Goal: Task Accomplishment & Management: Use online tool/utility

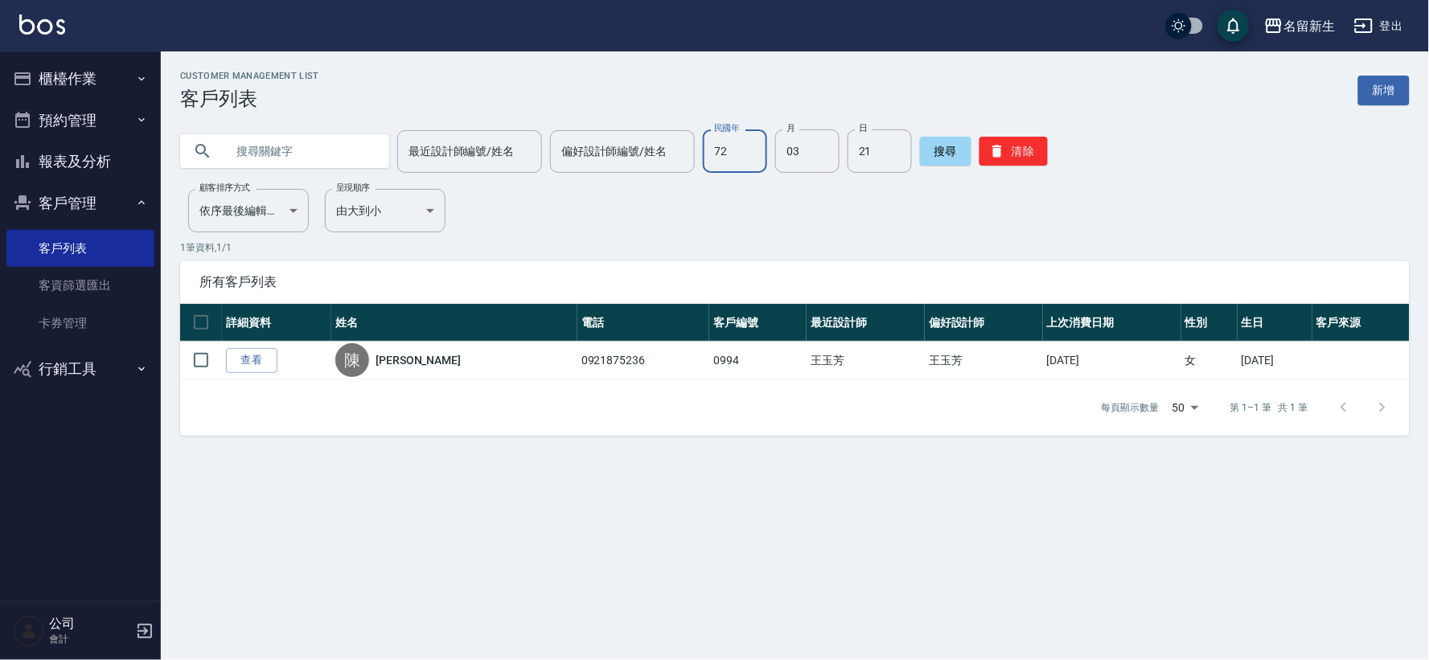
click at [737, 154] on input "72" at bounding box center [735, 150] width 64 height 43
click at [784, 164] on input "03" at bounding box center [807, 150] width 64 height 43
drag, startPoint x: 871, startPoint y: 154, endPoint x: 768, endPoint y: 158, distance: 103.0
click at [871, 154] on input "21" at bounding box center [880, 150] width 64 height 43
click at [241, 137] on input "text" at bounding box center [300, 150] width 151 height 43
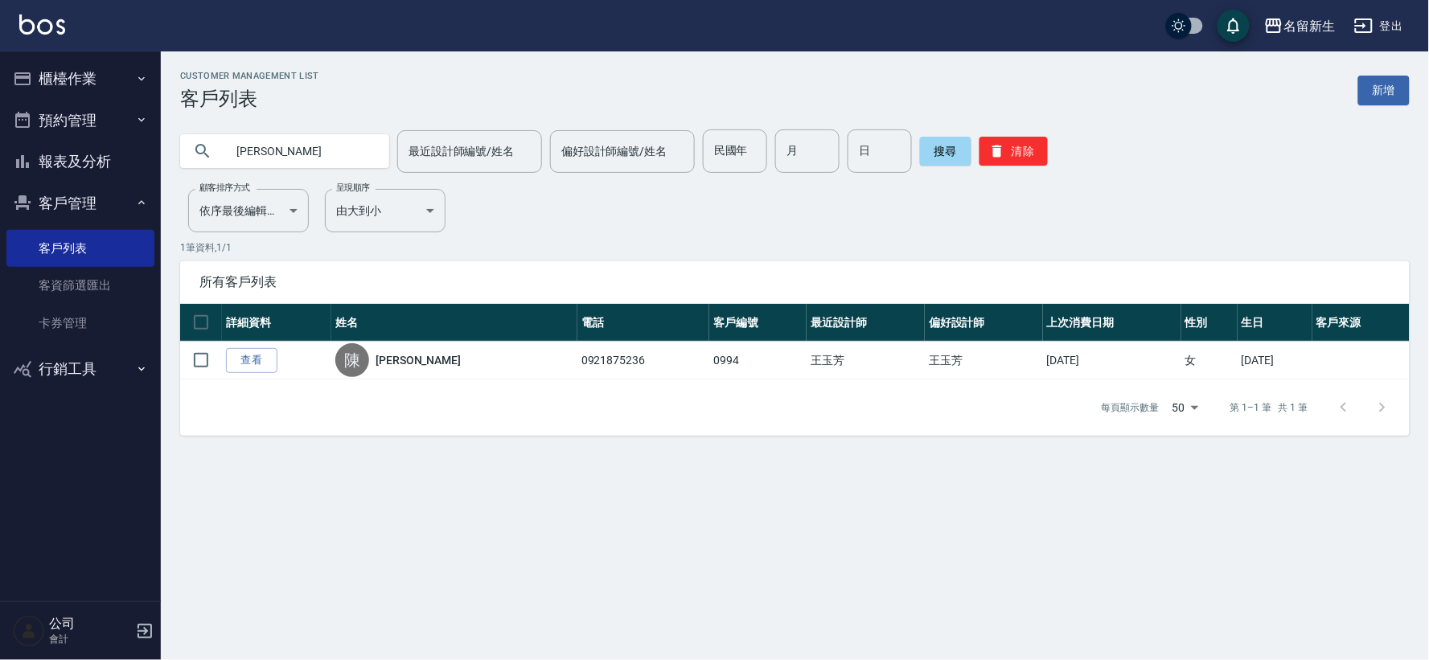
type input "王紫"
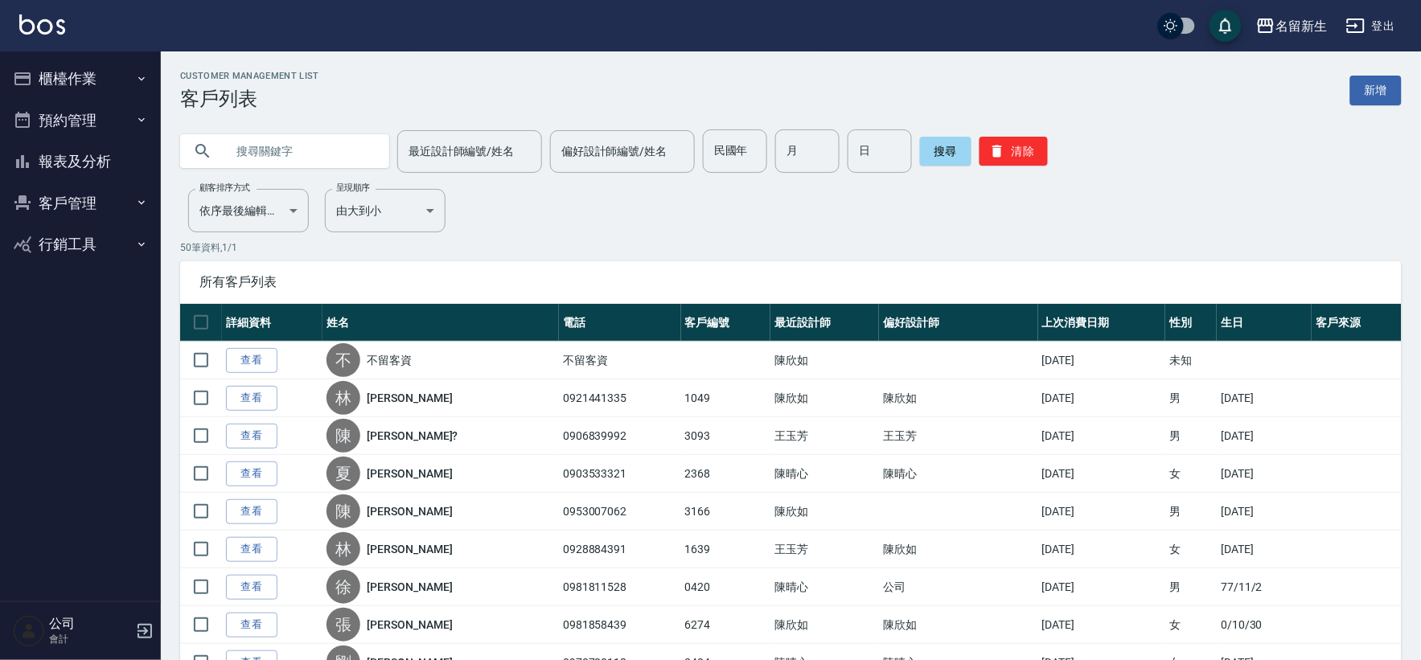
click at [241, 140] on input "text" at bounding box center [300, 150] width 151 height 43
type input "王紫"
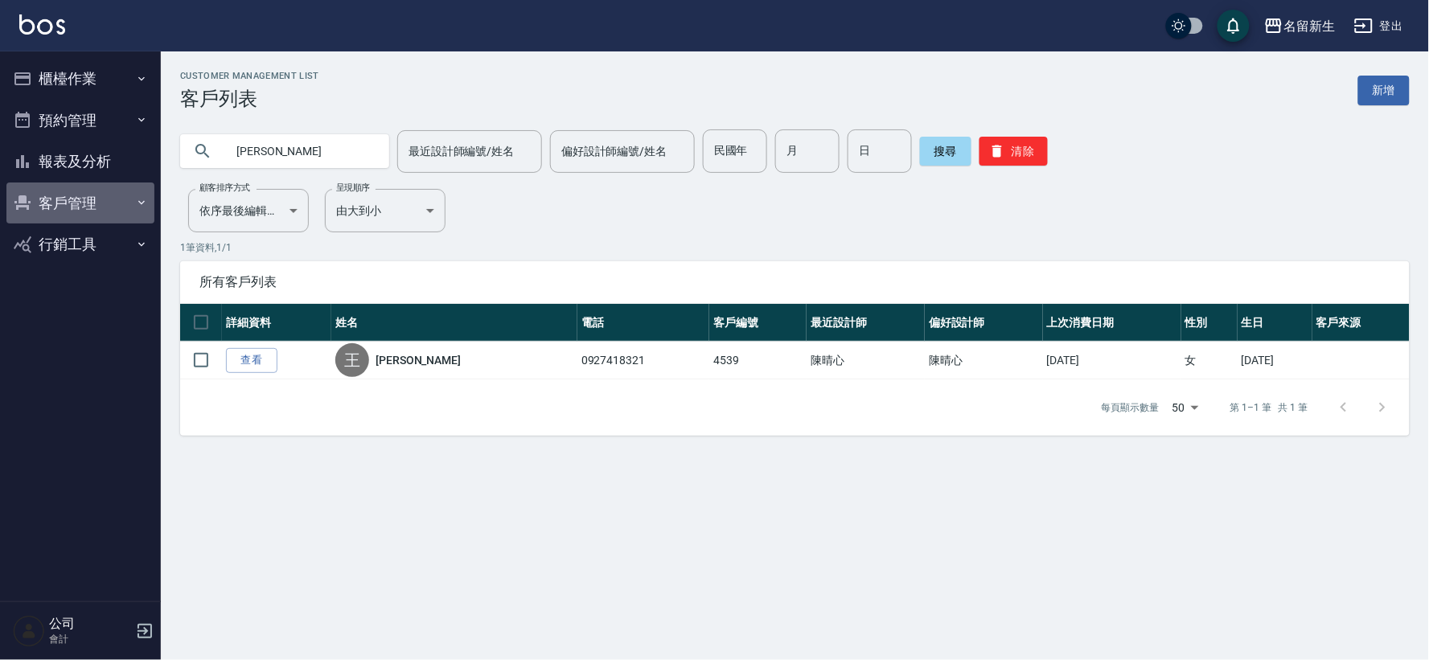
click at [68, 201] on button "客戶管理" at bounding box center [80, 204] width 148 height 42
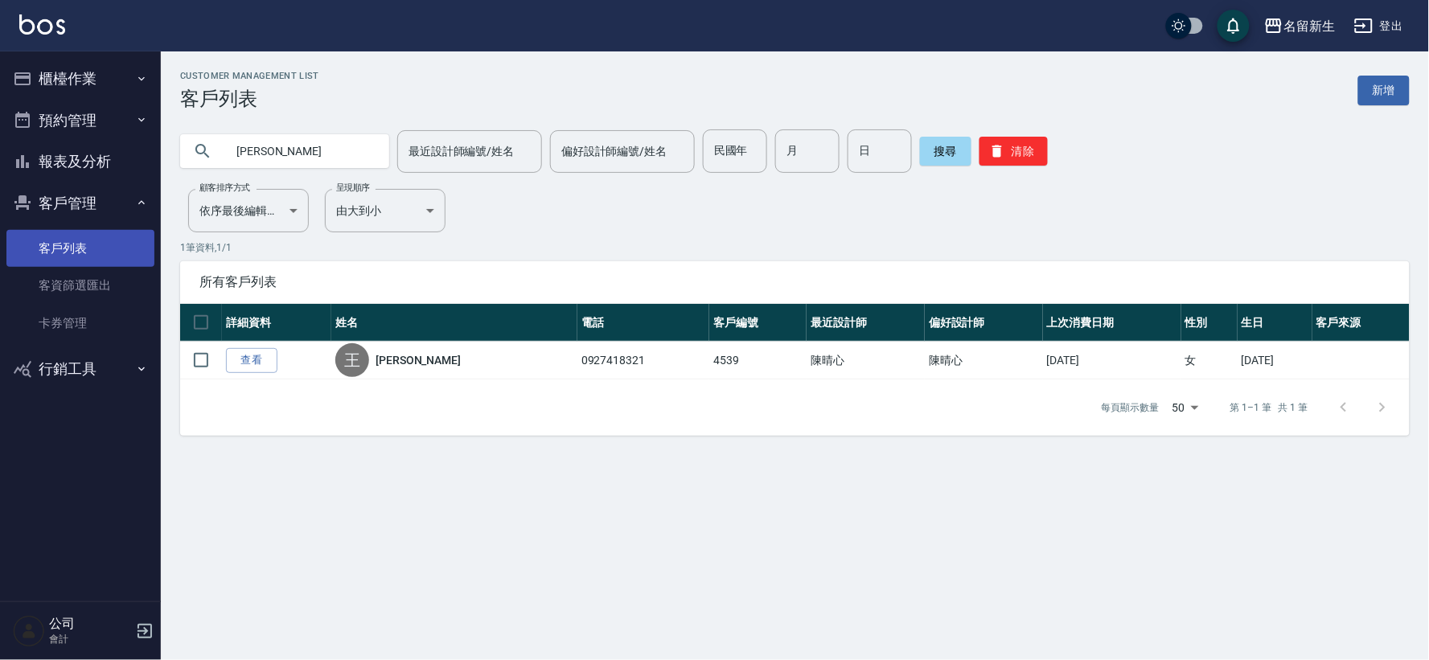
click at [79, 251] on link "客戶列表" at bounding box center [80, 248] width 148 height 37
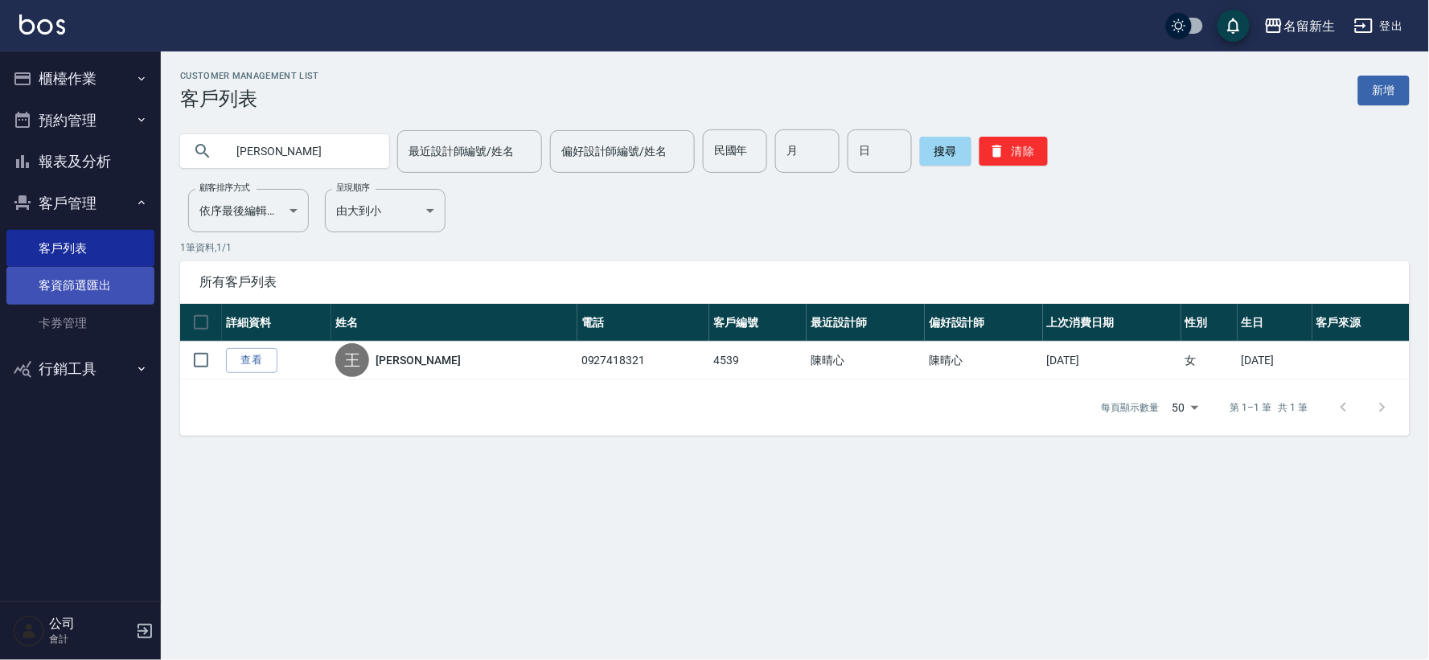
click at [75, 277] on link "客資篩選匯出" at bounding box center [80, 285] width 148 height 37
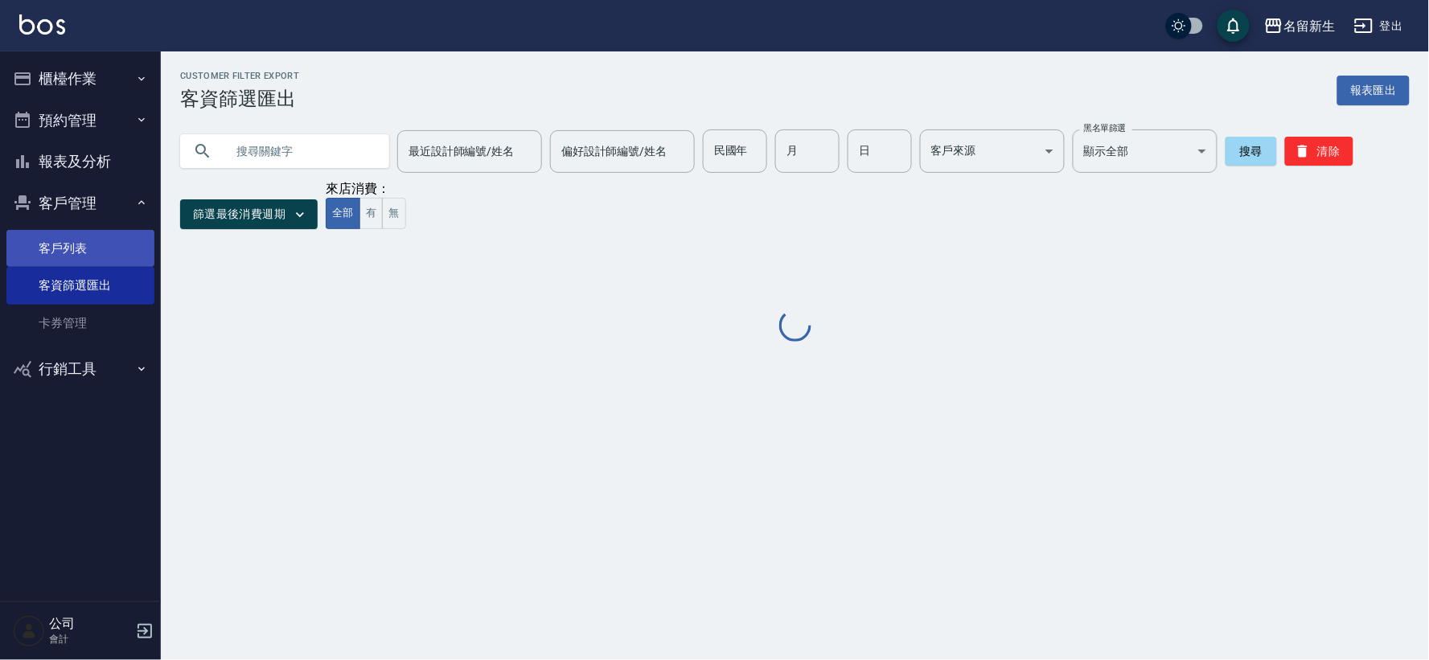
click at [78, 245] on link "客戶列表" at bounding box center [80, 248] width 148 height 37
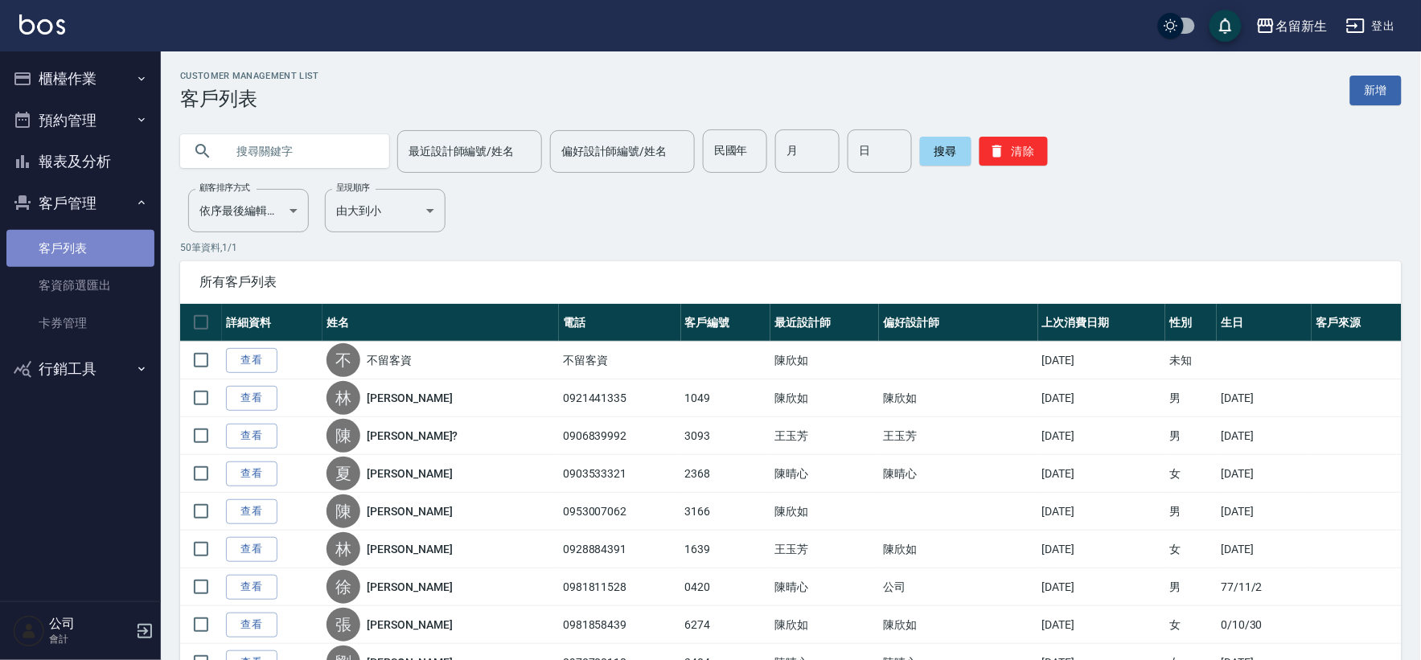
click at [97, 254] on link "客戶列表" at bounding box center [80, 248] width 148 height 37
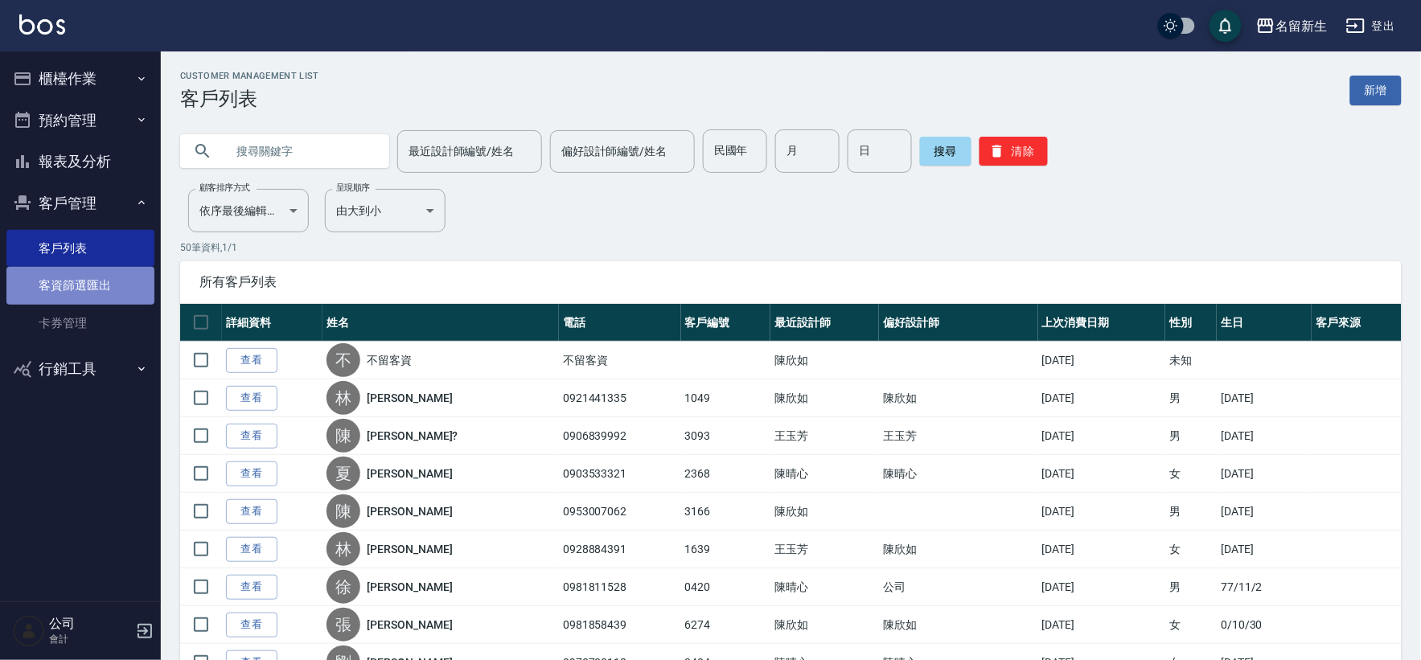
click at [113, 299] on link "客資篩選匯出" at bounding box center [80, 285] width 148 height 37
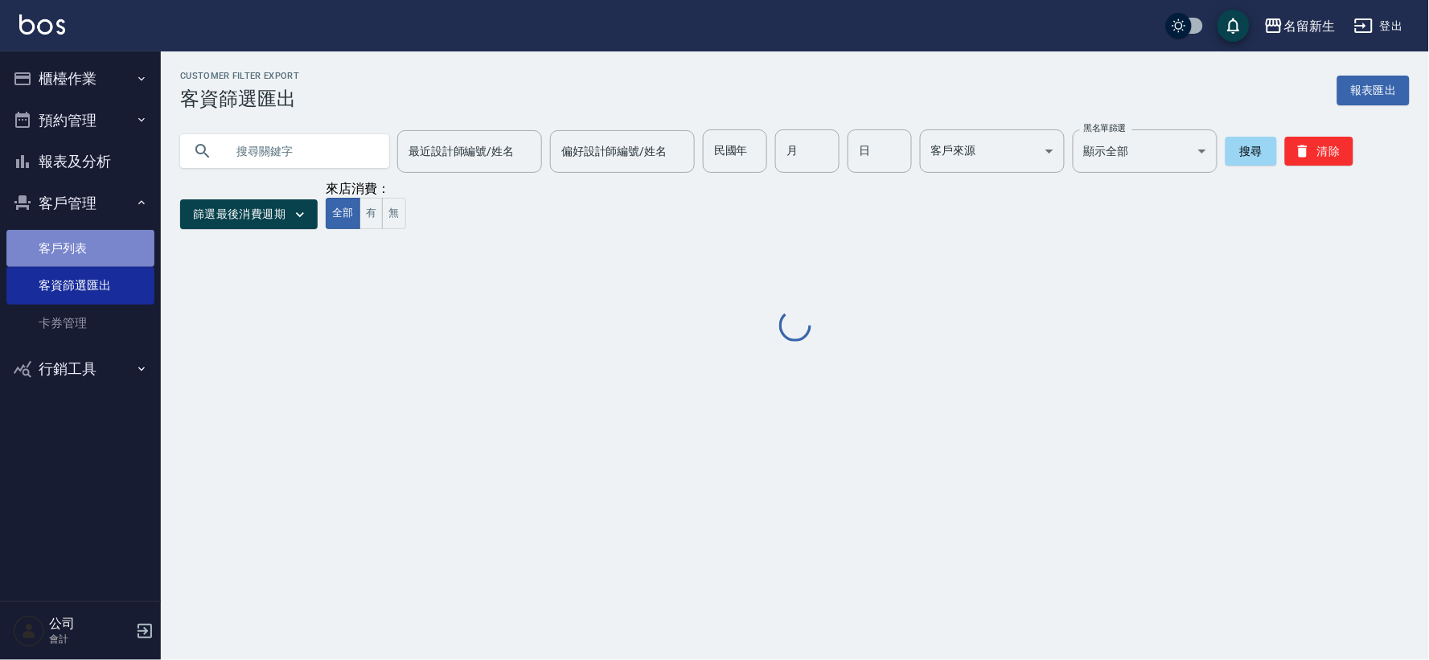
click at [105, 239] on link "客戶列表" at bounding box center [80, 248] width 148 height 37
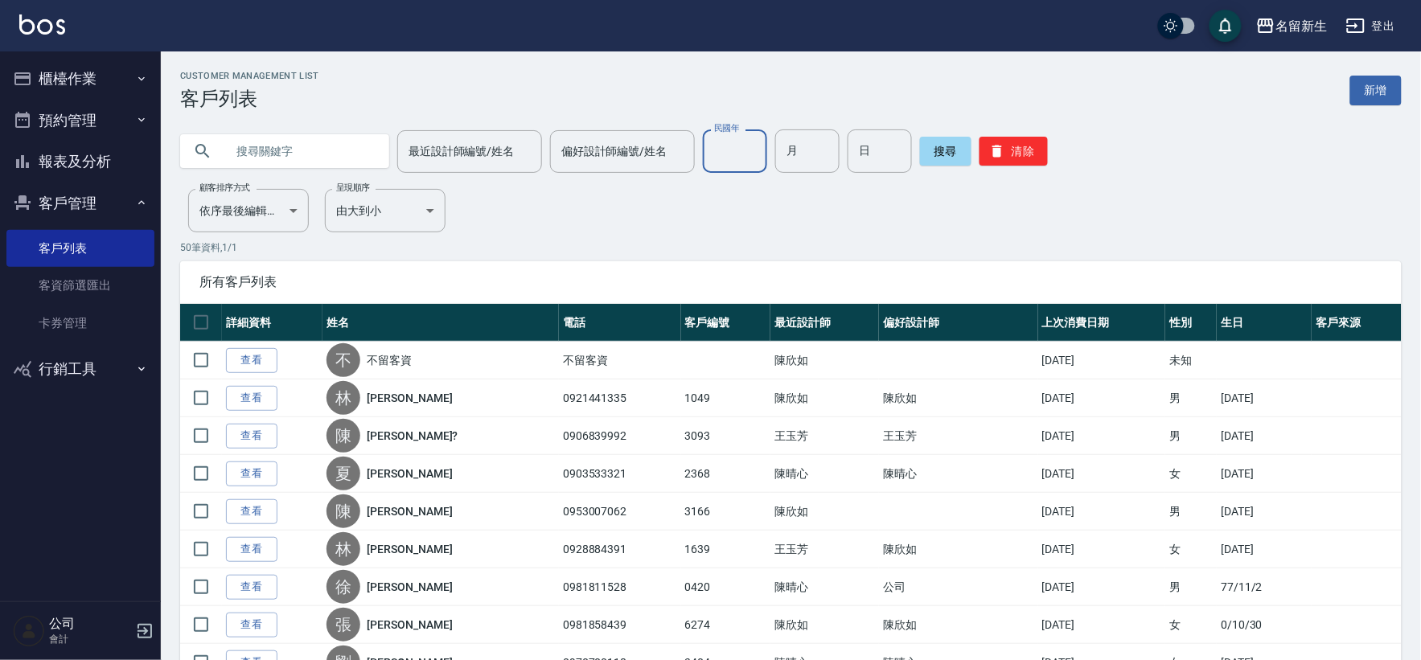
click at [757, 155] on input "民國年" at bounding box center [735, 150] width 64 height 43
type input "55"
type input "09"
type input "28"
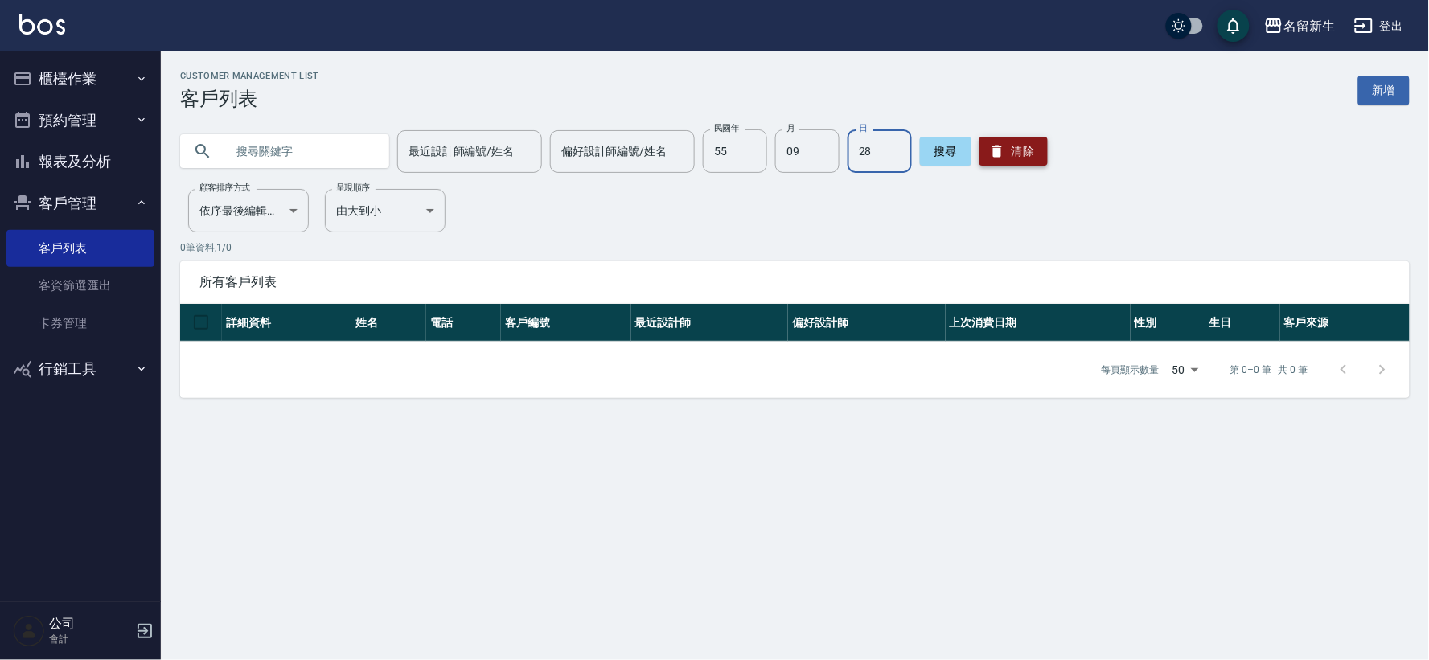
click at [1019, 150] on button "清除" at bounding box center [1013, 151] width 68 height 29
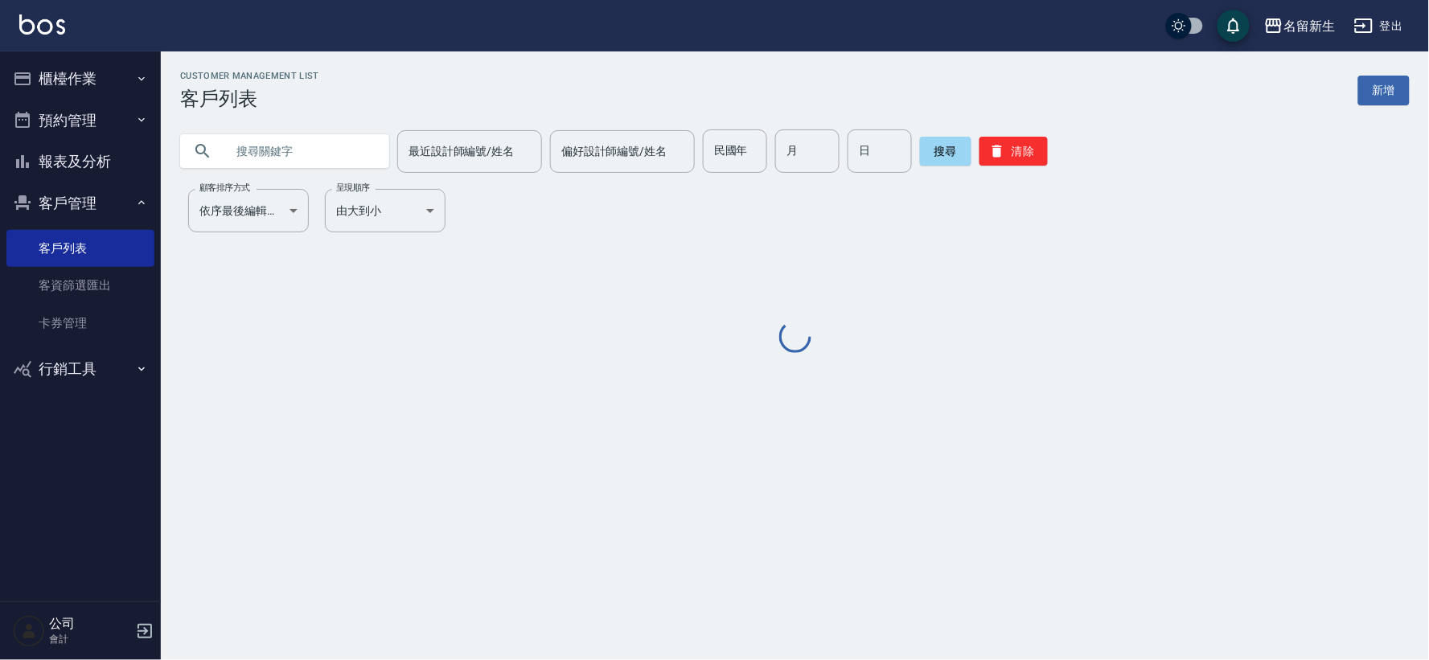
click at [293, 141] on input "text" at bounding box center [300, 150] width 151 height 43
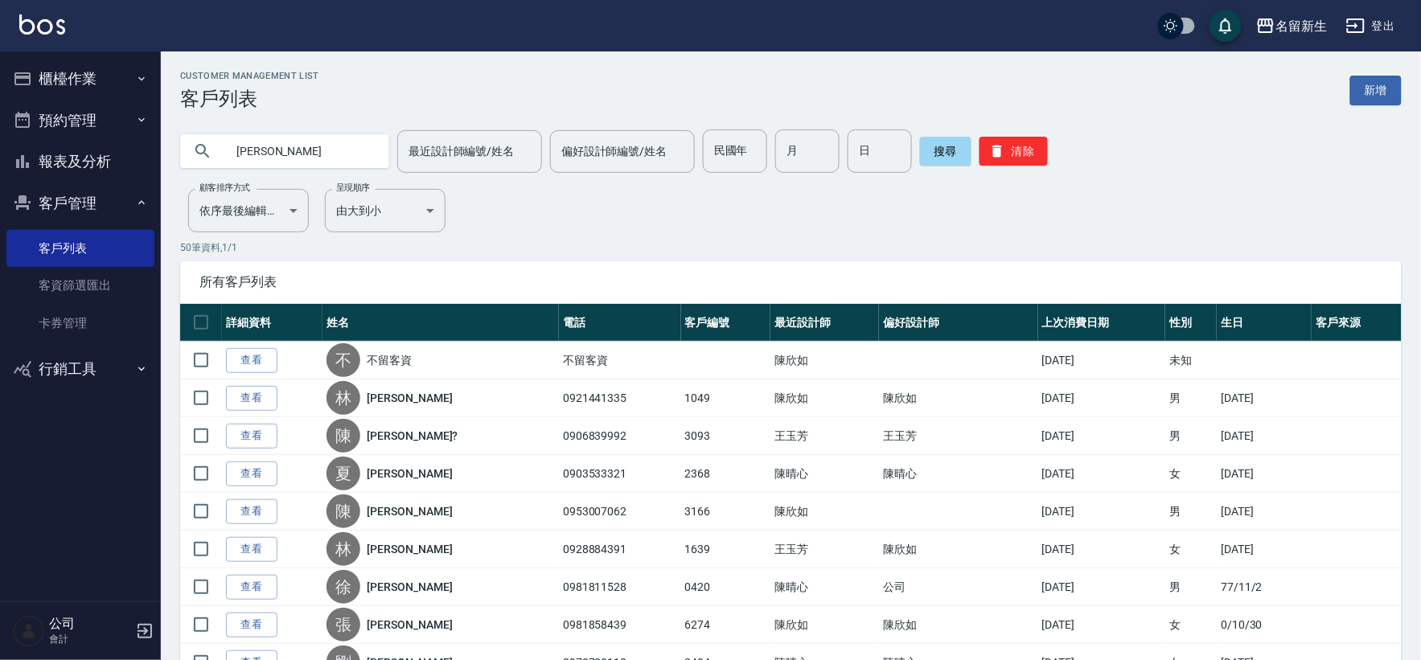
type input "林麗"
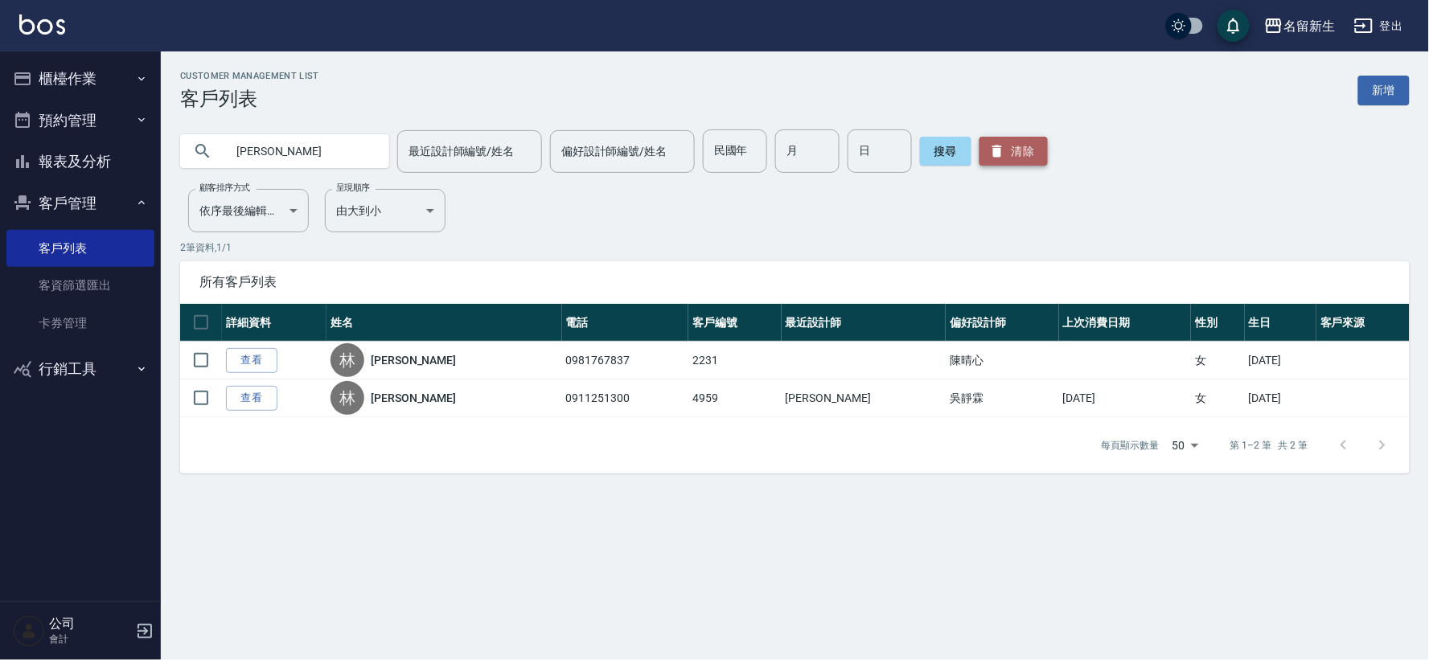
click at [1027, 149] on button "清除" at bounding box center [1013, 151] width 68 height 29
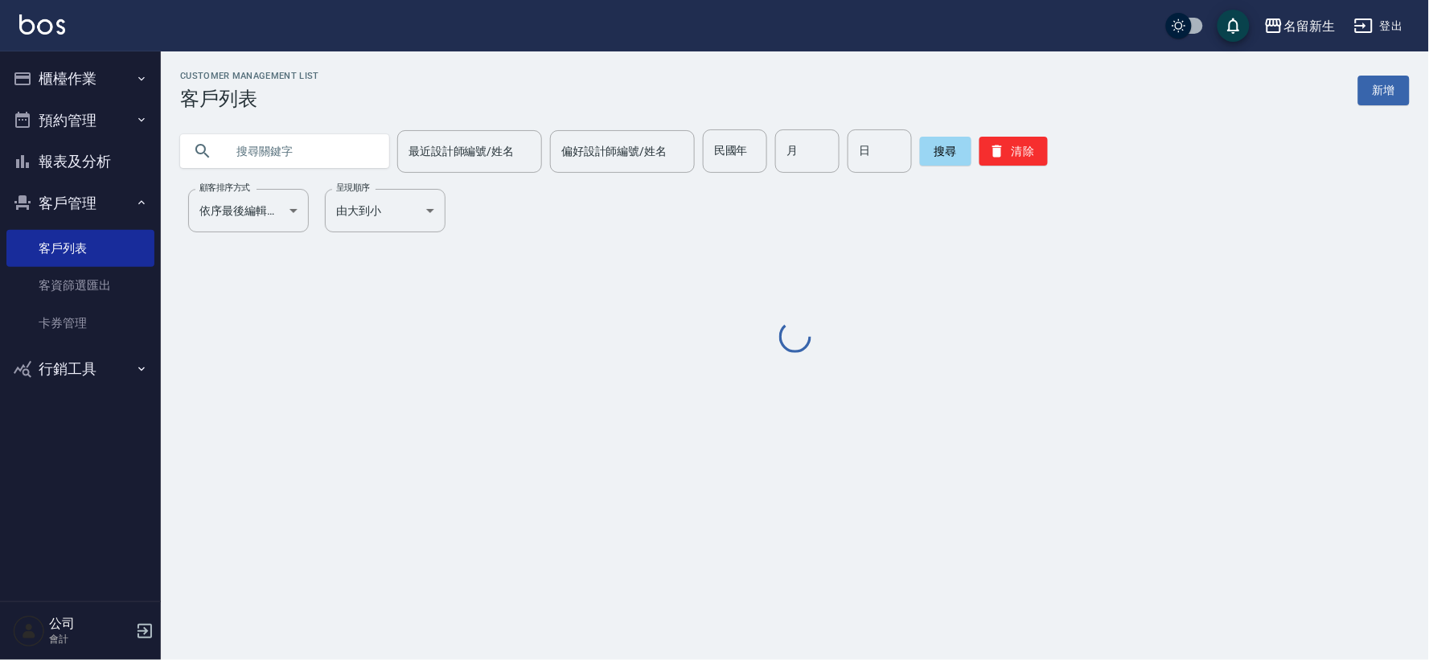
click at [725, 150] on div "民國年 民國年" at bounding box center [735, 150] width 64 height 43
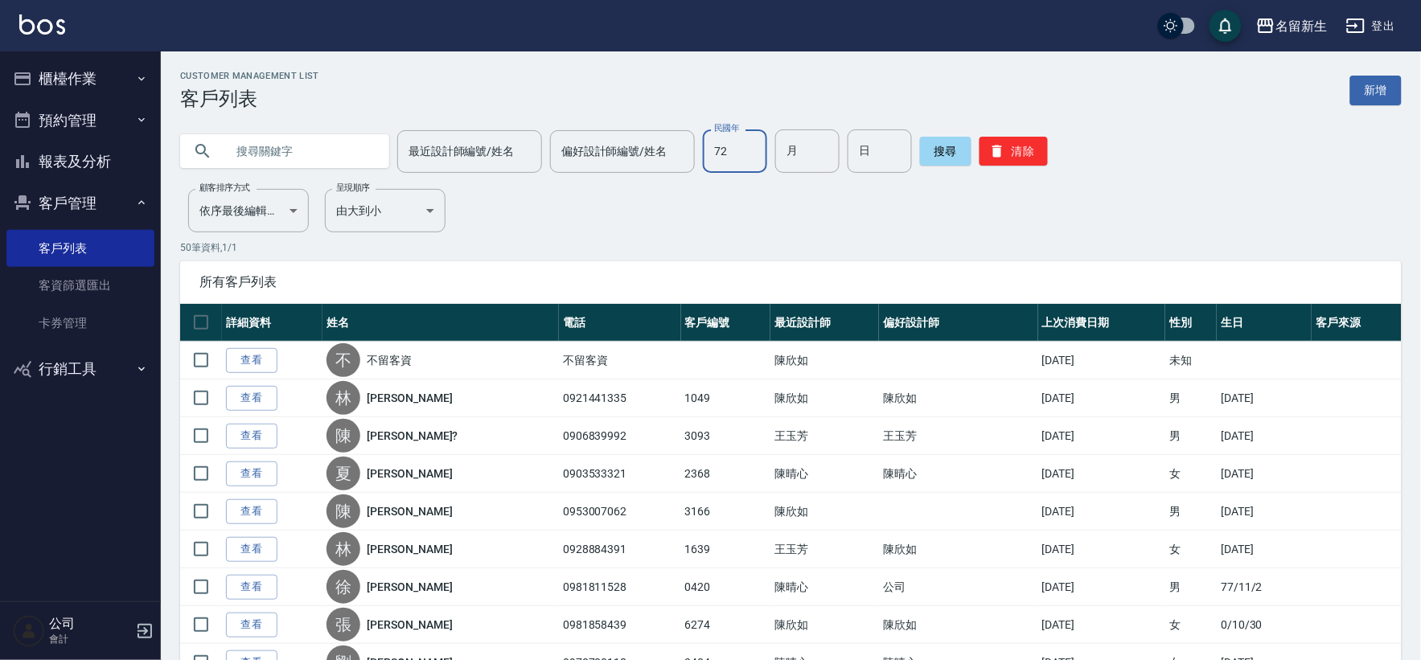
type input "72"
type input "03"
type input "21"
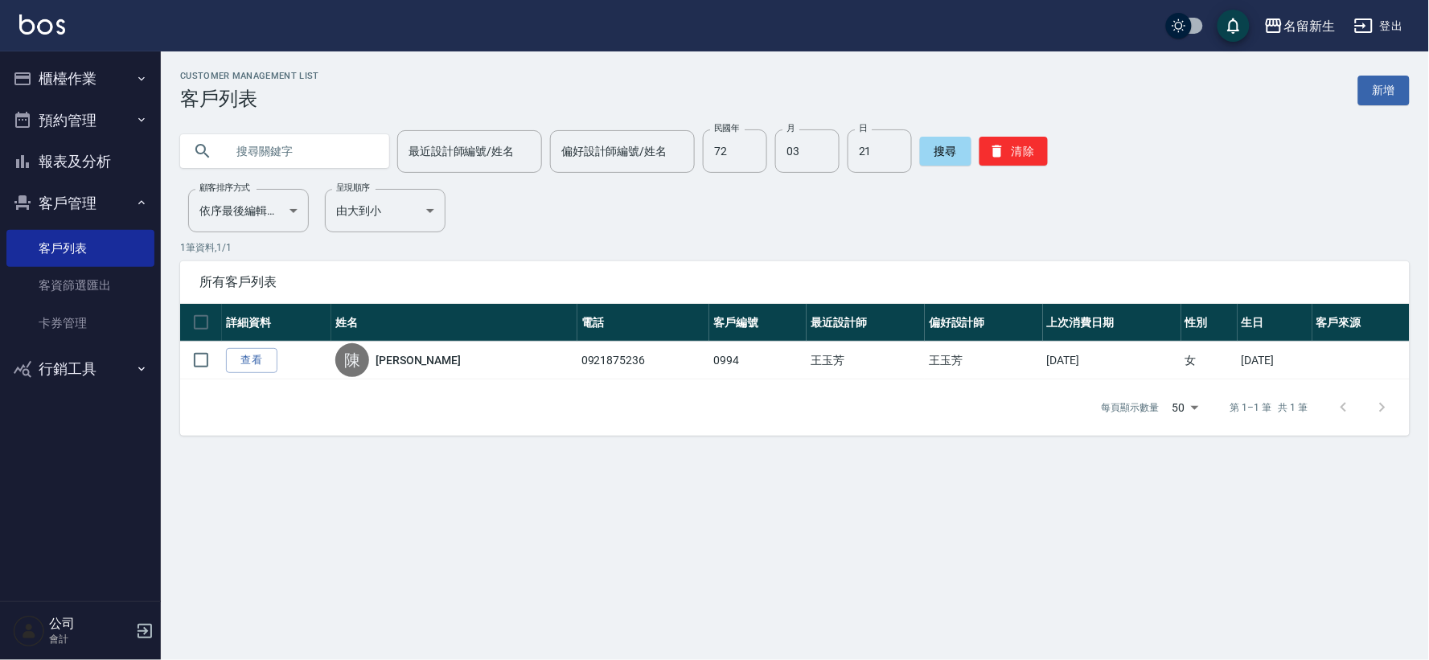
drag, startPoint x: 1054, startPoint y: 166, endPoint x: 975, endPoint y: 137, distance: 84.4
click at [1053, 162] on div "最近設計師編號/姓名 最近設計師編號/姓名 偏好設計師編號/姓名 偏好設計師編號/姓名 民國年 72 民國年 月 03 月 日 21 日 搜尋 清除" at bounding box center [794, 150] width 1229 height 43
click at [979, 137] on button "清除" at bounding box center [1013, 151] width 68 height 29
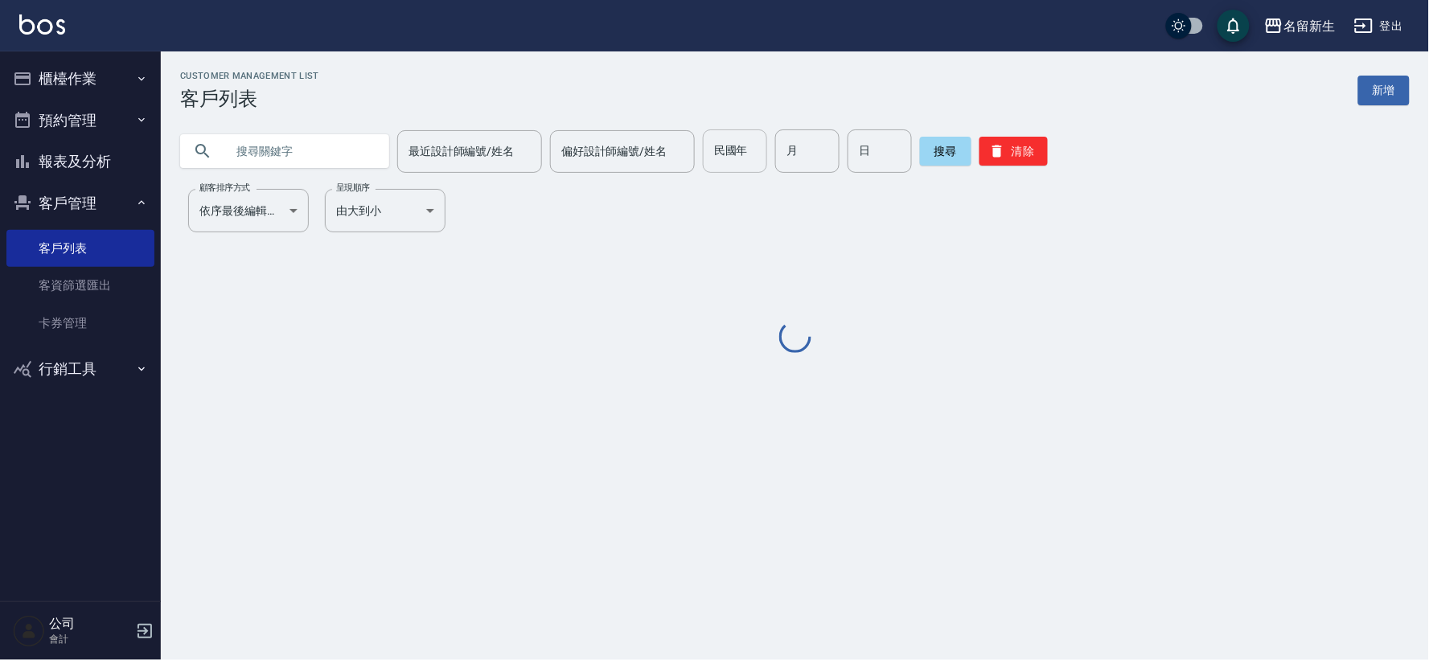
click at [745, 151] on input "民國年" at bounding box center [735, 150] width 64 height 43
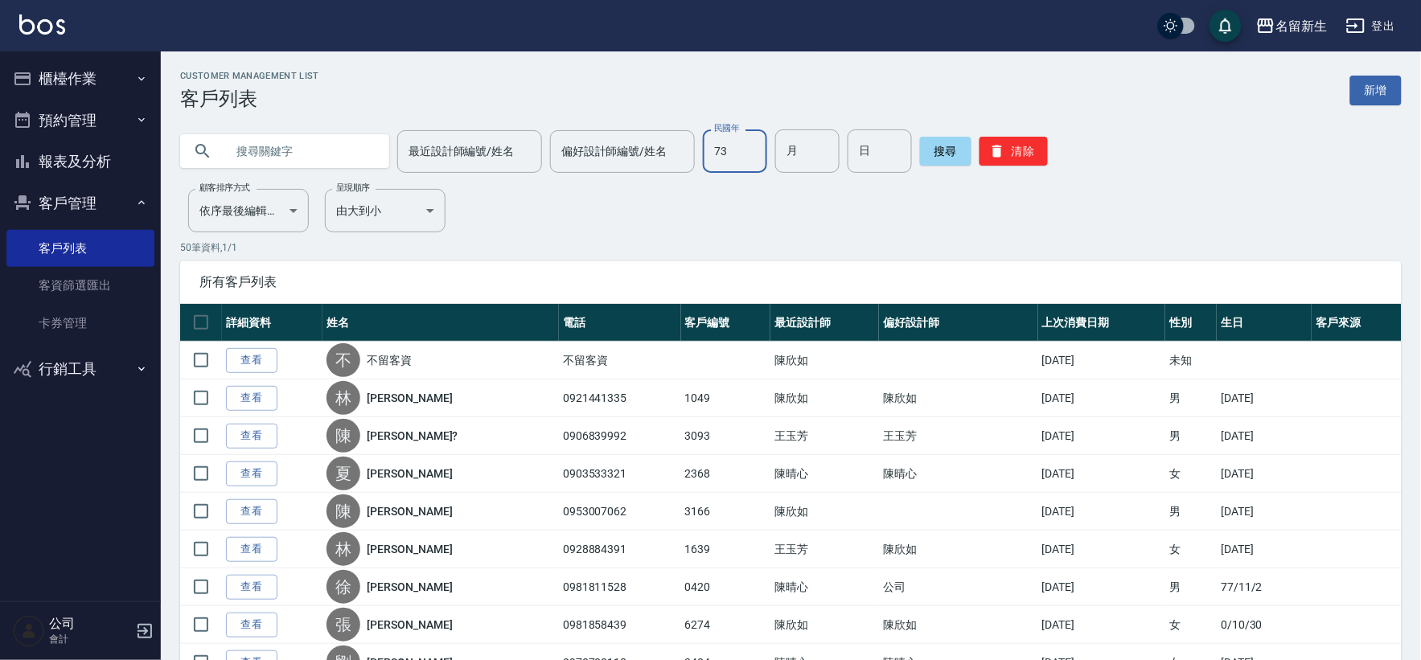
type input "73"
type input "01"
type input "30"
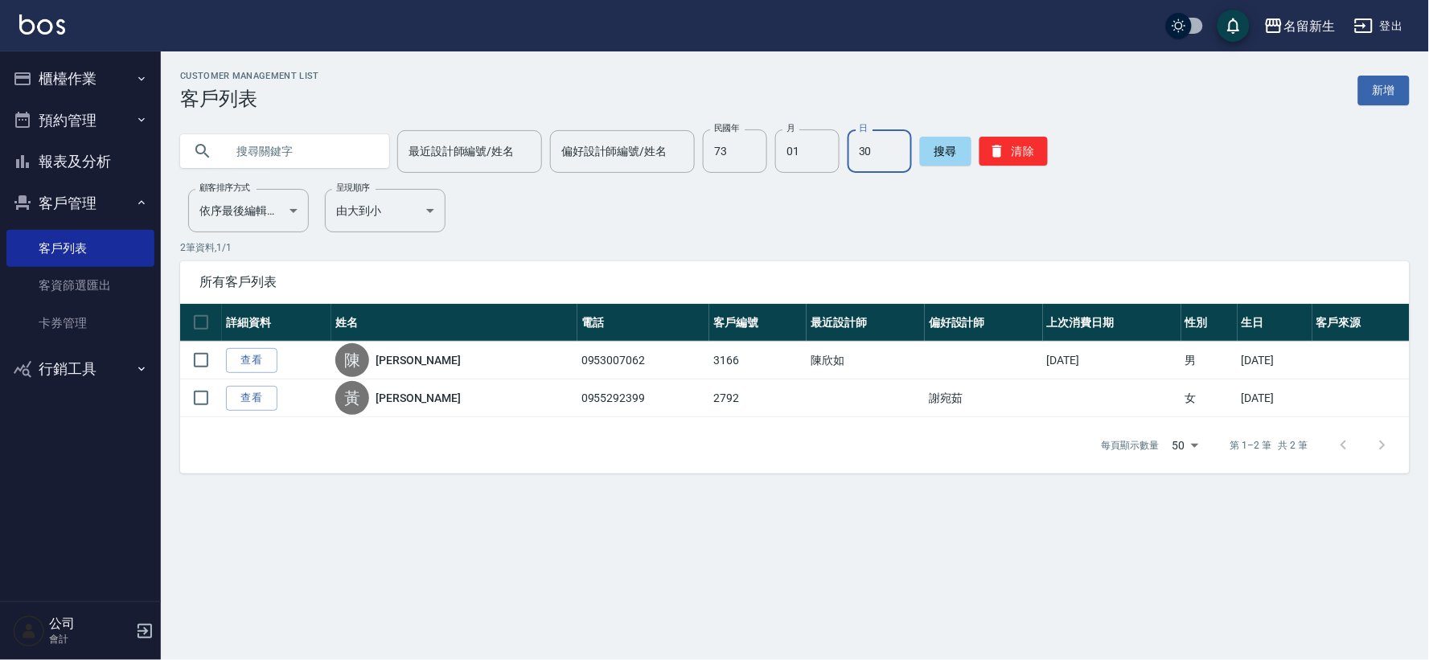
click at [1015, 170] on div "搜尋 清除" at bounding box center [984, 150] width 128 height 43
click at [1017, 146] on button "清除" at bounding box center [1013, 151] width 68 height 29
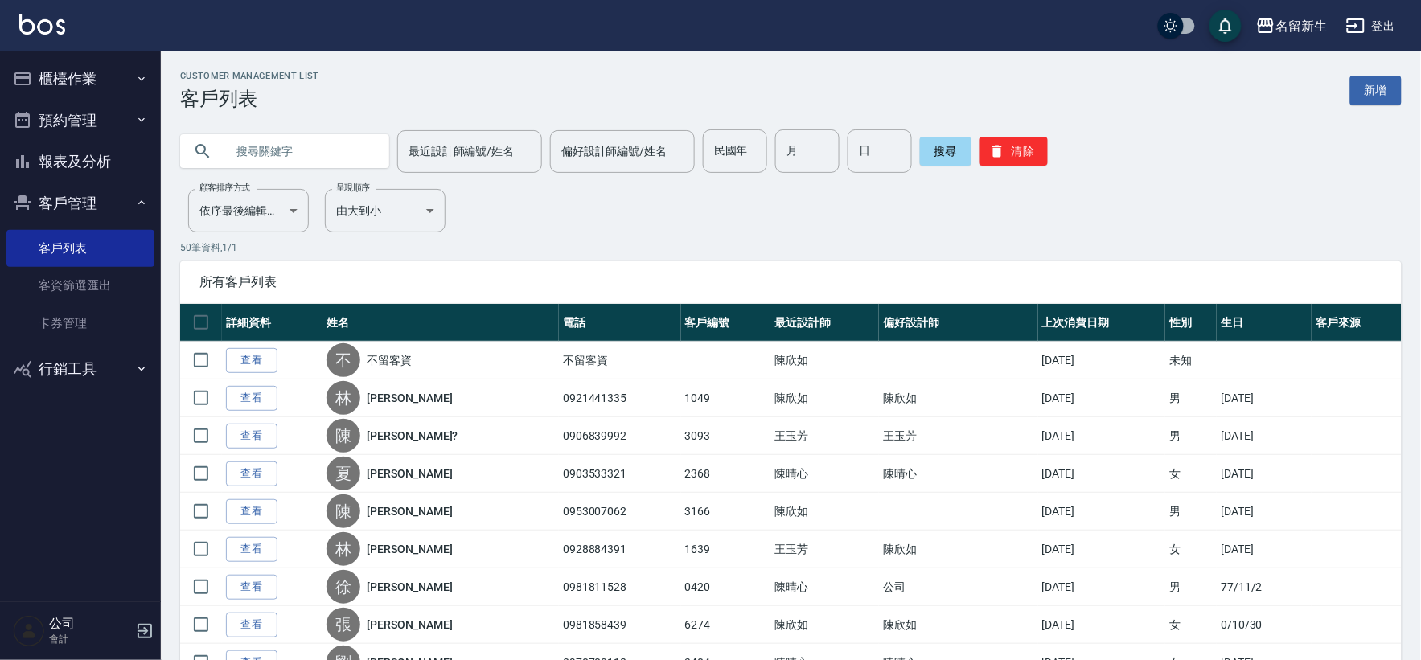
click at [347, 139] on input "text" at bounding box center [300, 150] width 151 height 43
click at [85, 86] on button "櫃檯作業" at bounding box center [80, 79] width 148 height 42
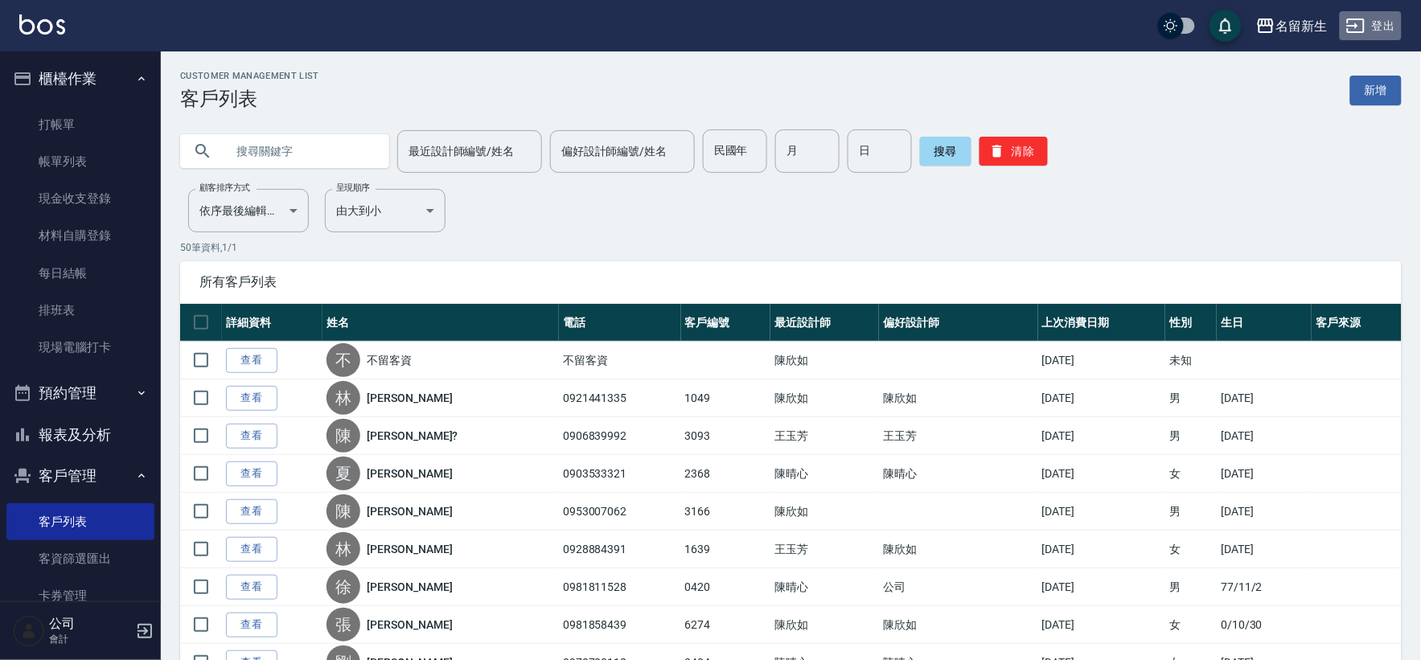
click at [1373, 37] on button "登出" at bounding box center [1371, 26] width 62 height 30
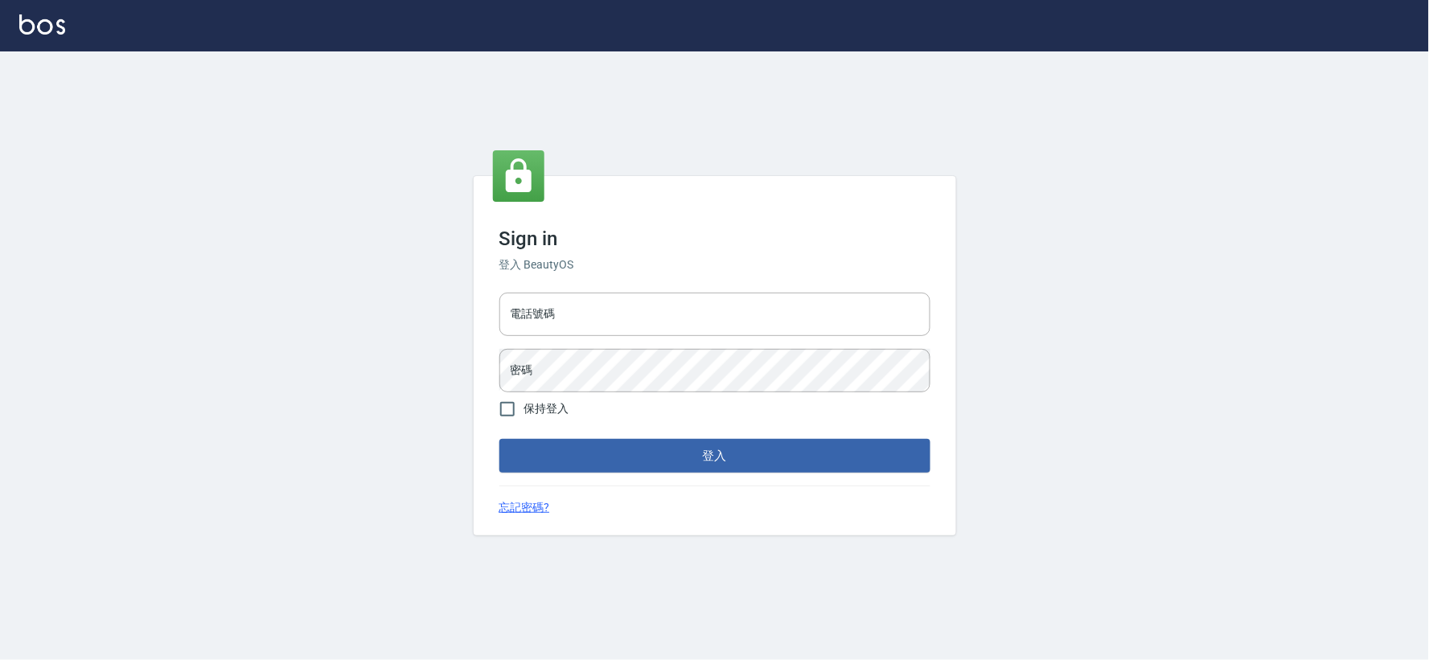
type input "034258365"
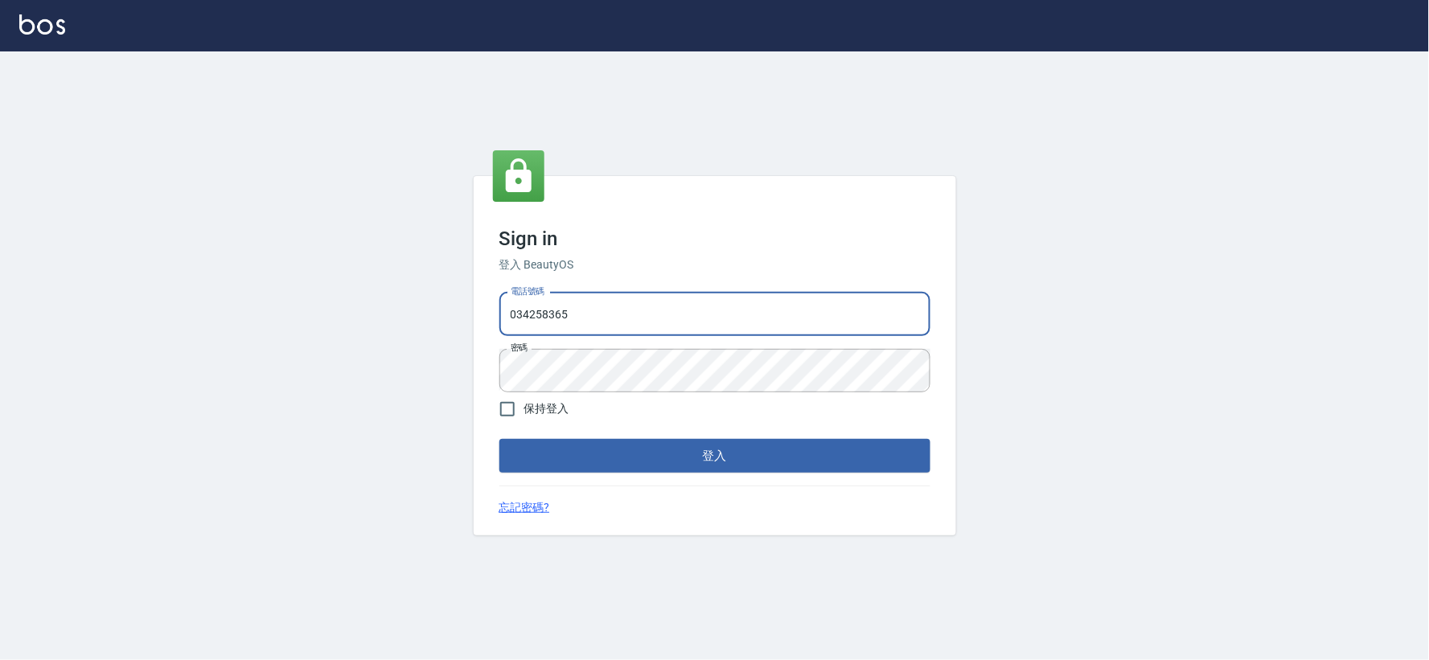
click at [635, 315] on input "034258365" at bounding box center [714, 314] width 431 height 43
type input "0925359356"
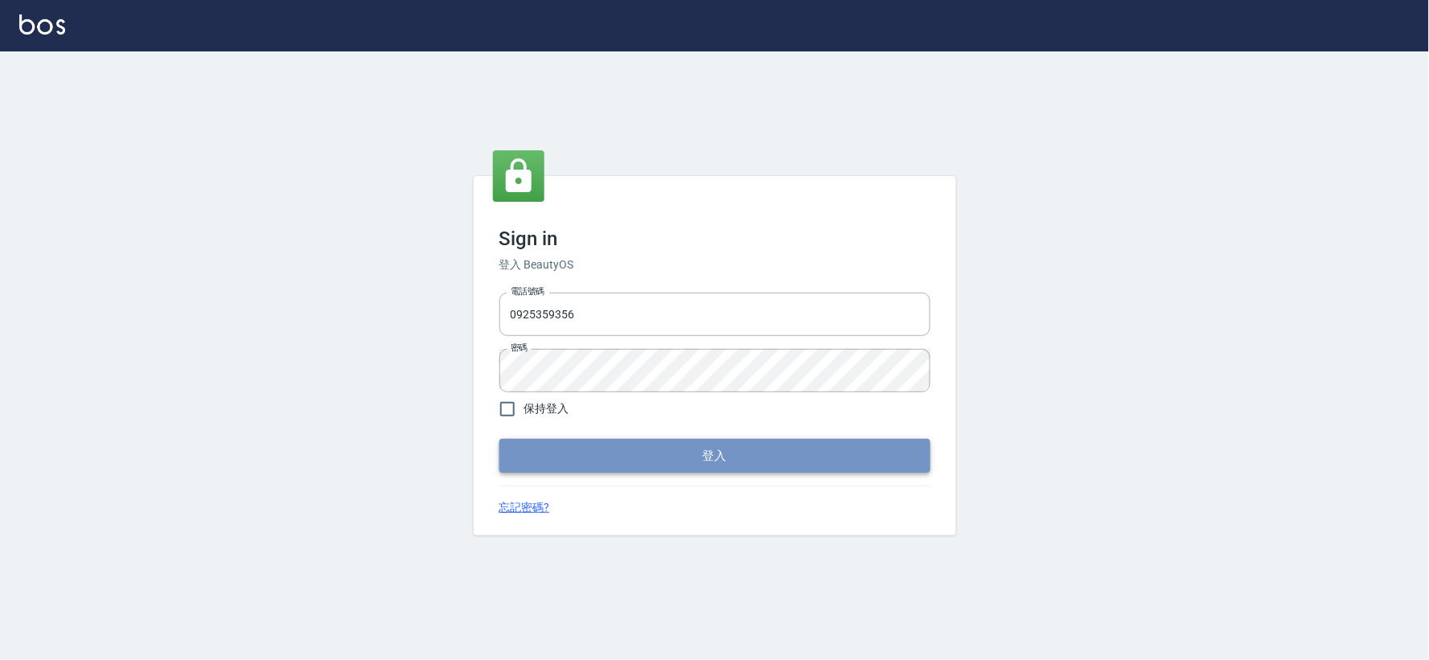
click at [761, 448] on button "登入" at bounding box center [714, 456] width 431 height 34
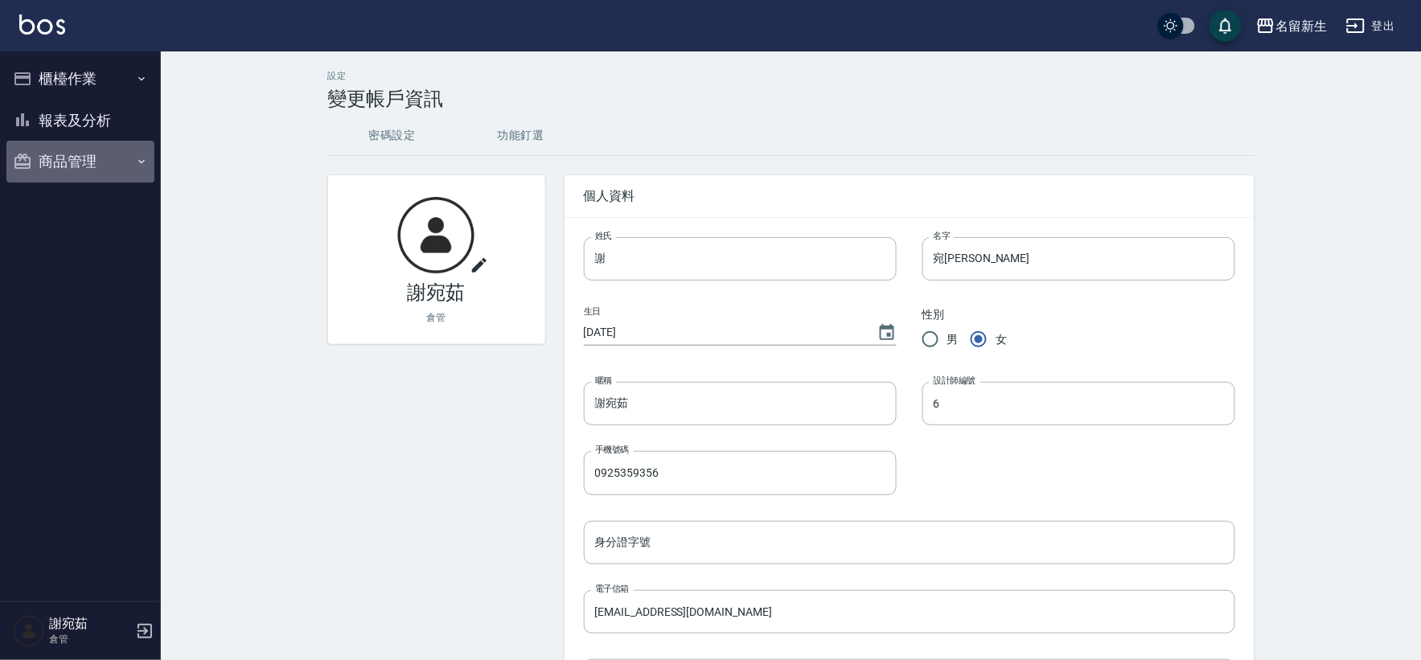
click at [63, 162] on button "商品管理" at bounding box center [80, 162] width 148 height 42
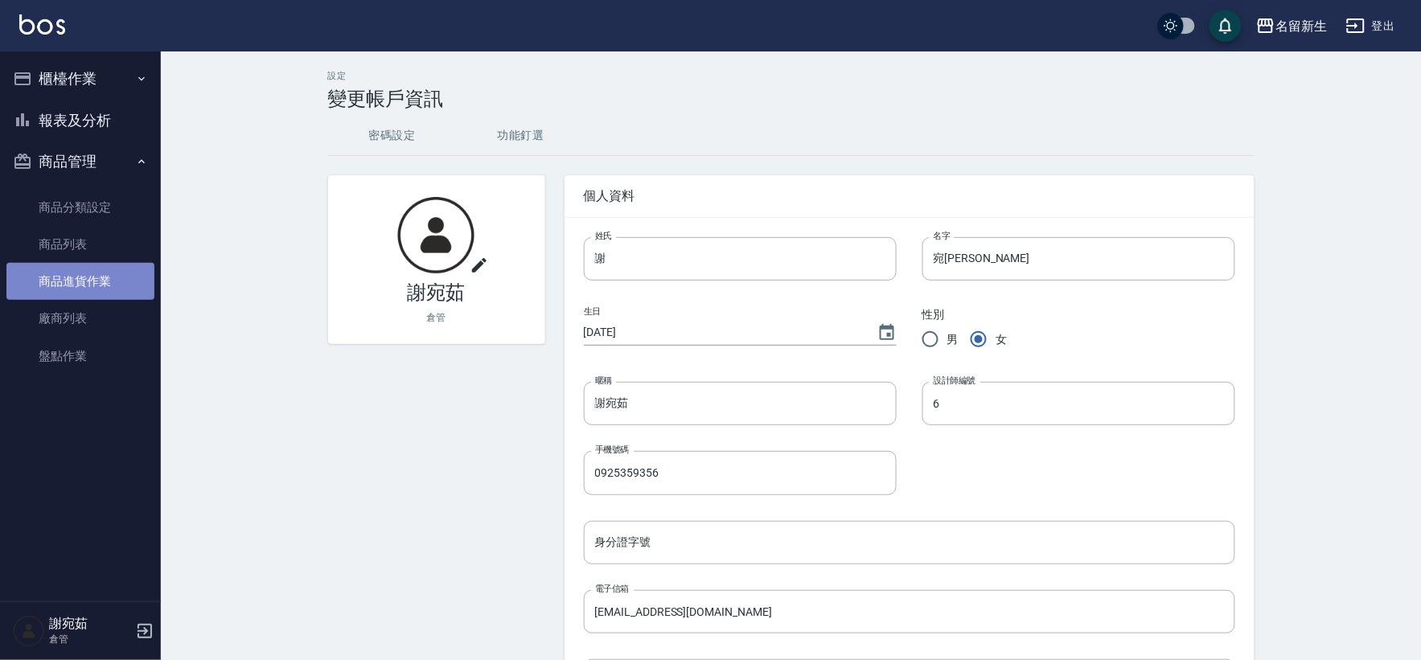
click at [113, 279] on link "商品進貨作業" at bounding box center [80, 281] width 148 height 37
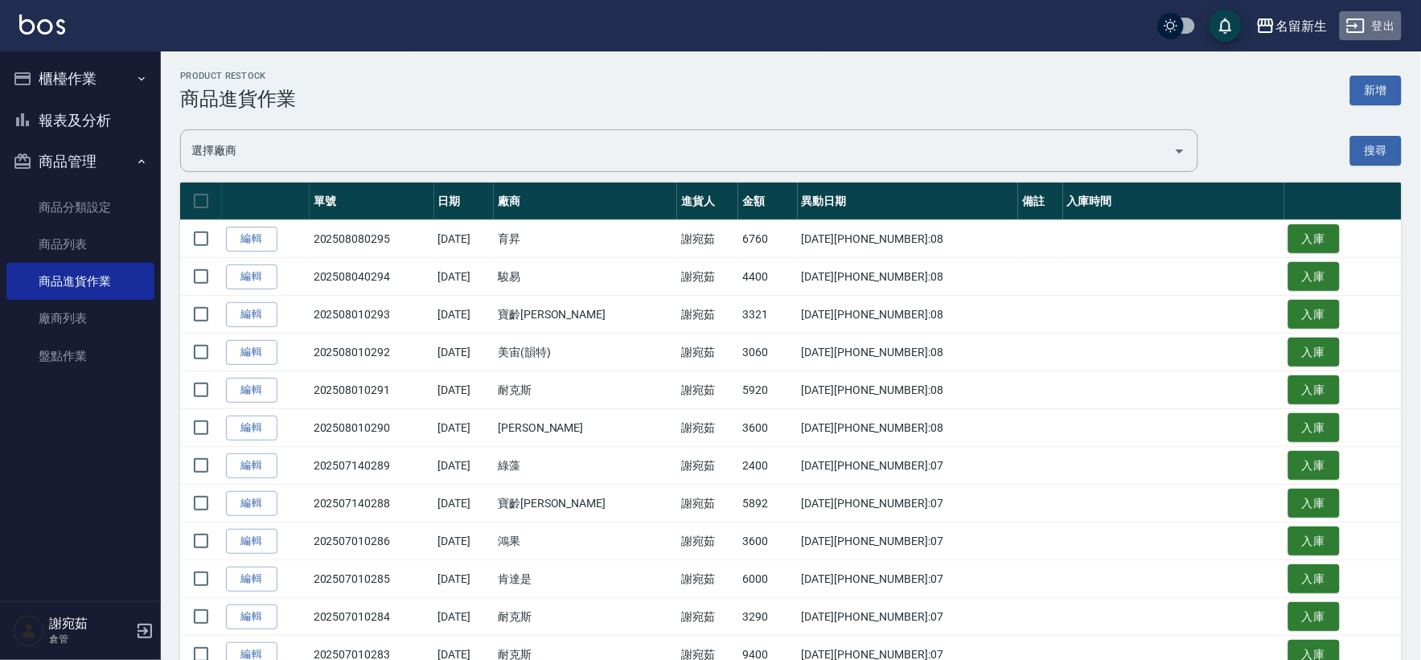
click at [1387, 34] on button "登出" at bounding box center [1371, 26] width 62 height 30
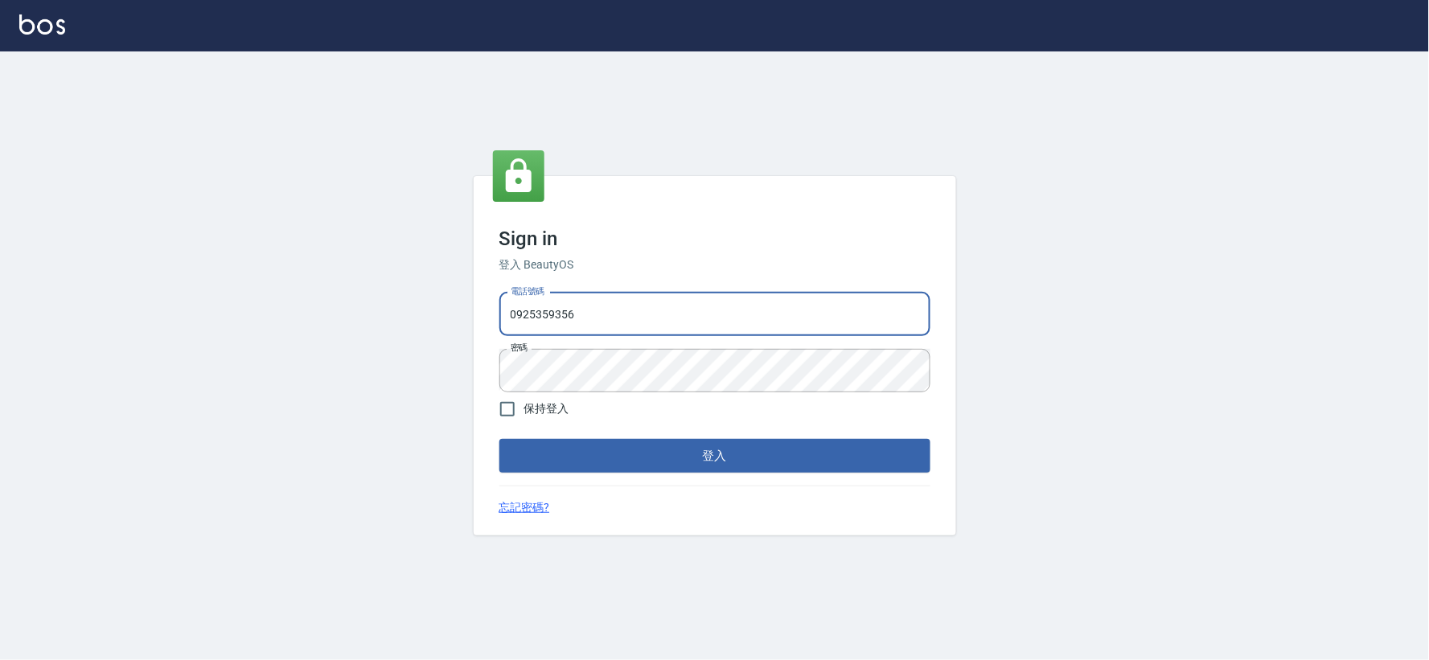
click at [638, 314] on input "0925359356" at bounding box center [714, 314] width 431 height 43
type input "034258365"
click at [620, 436] on form "電話號碼 034258365 電話號碼 密碼 密碼 保持登入 登入" at bounding box center [714, 379] width 431 height 187
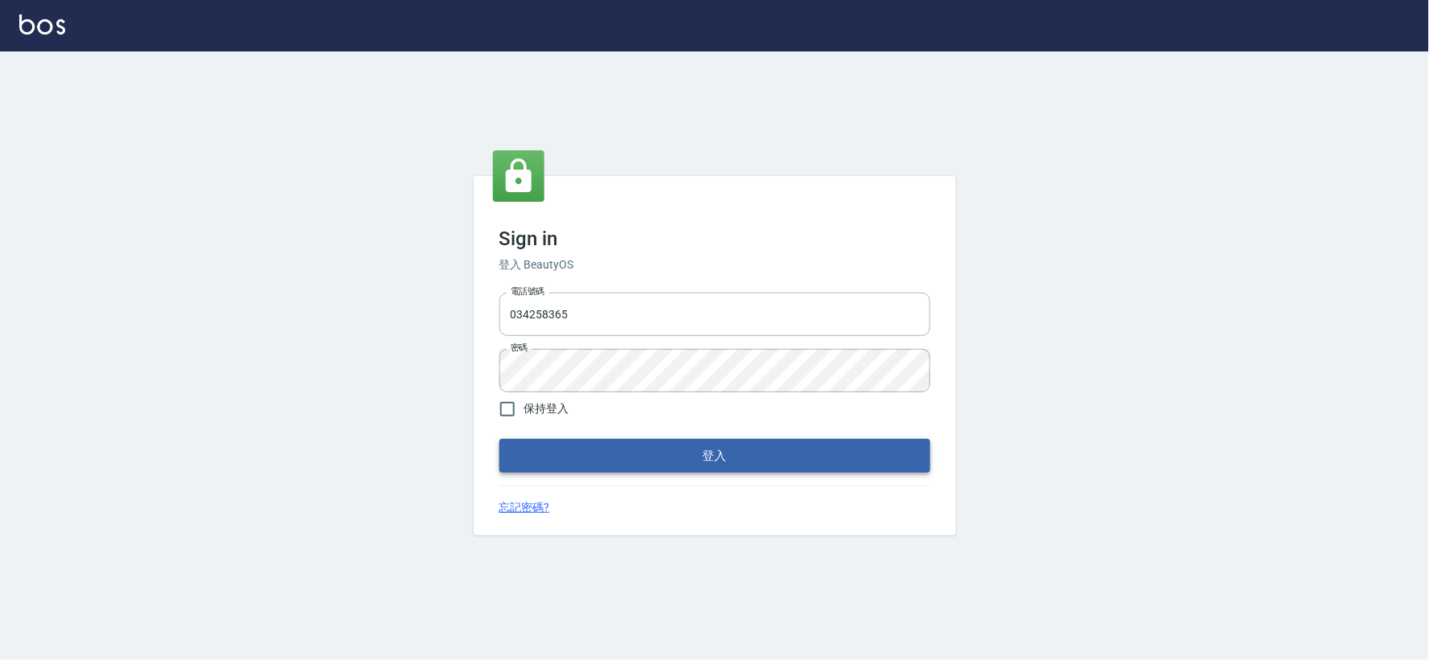
click at [638, 452] on button "登入" at bounding box center [714, 456] width 431 height 34
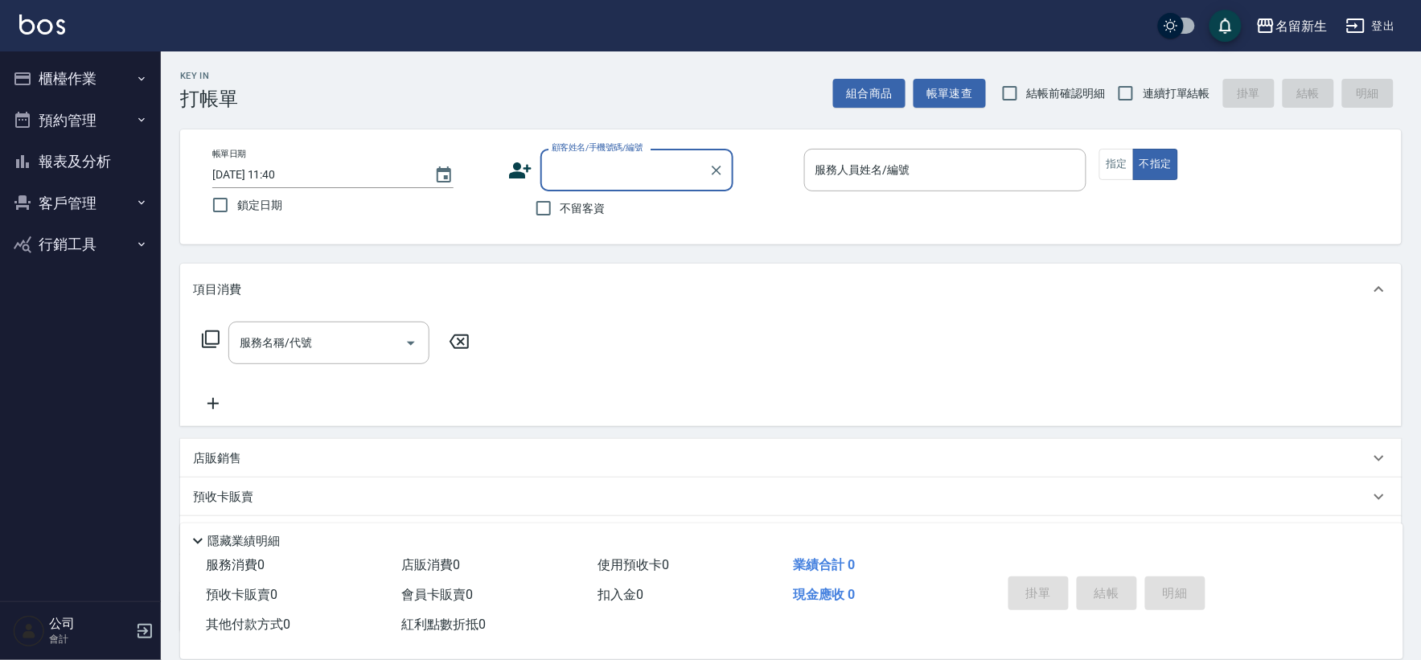
click at [1395, 29] on button "登出" at bounding box center [1371, 26] width 62 height 30
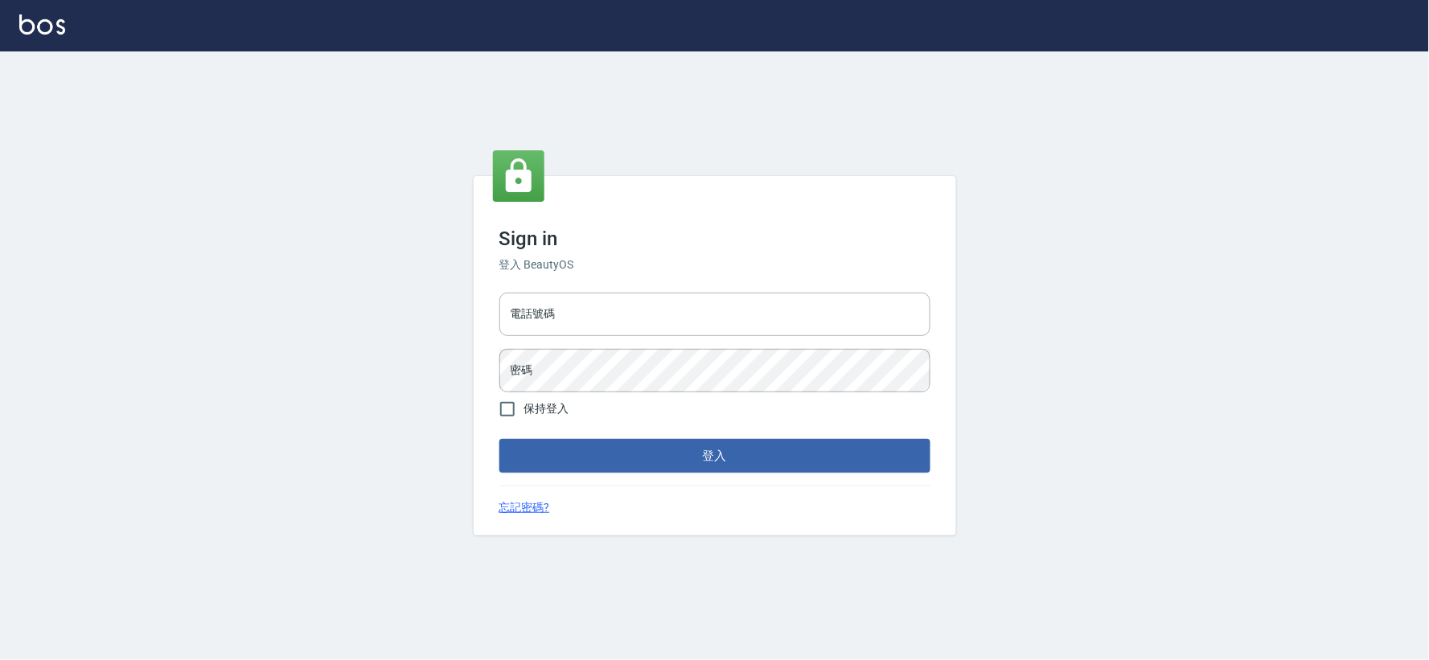
type input "034258365"
click at [638, 303] on input "034258365" at bounding box center [714, 314] width 431 height 43
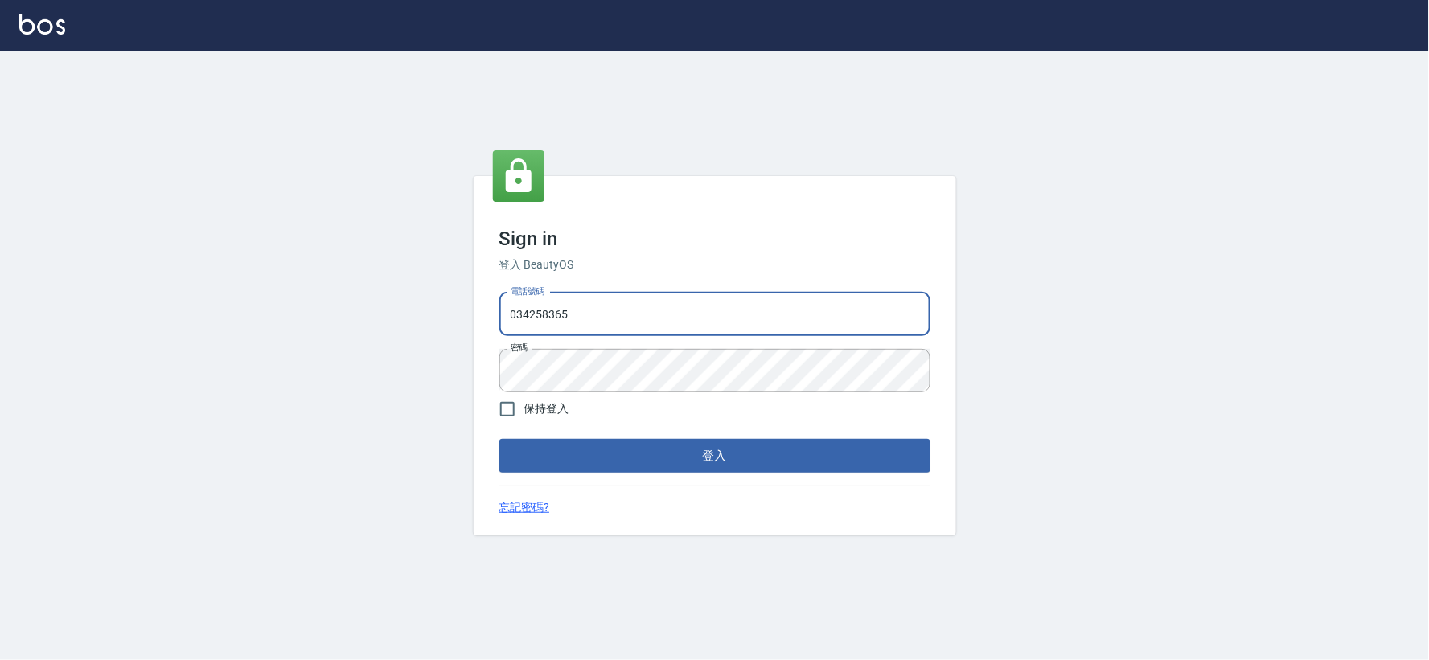
type input "0925359356"
click at [798, 456] on button "登入" at bounding box center [714, 456] width 431 height 34
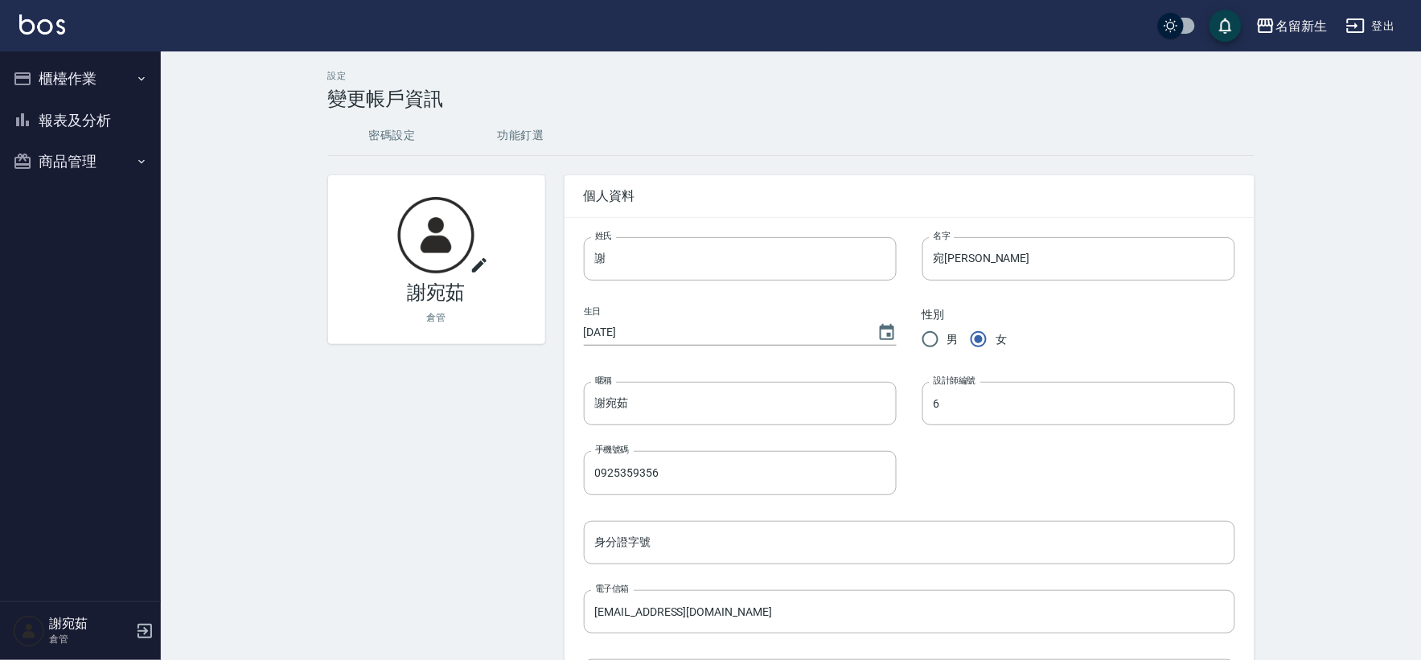
click at [59, 153] on button "商品管理" at bounding box center [80, 162] width 148 height 42
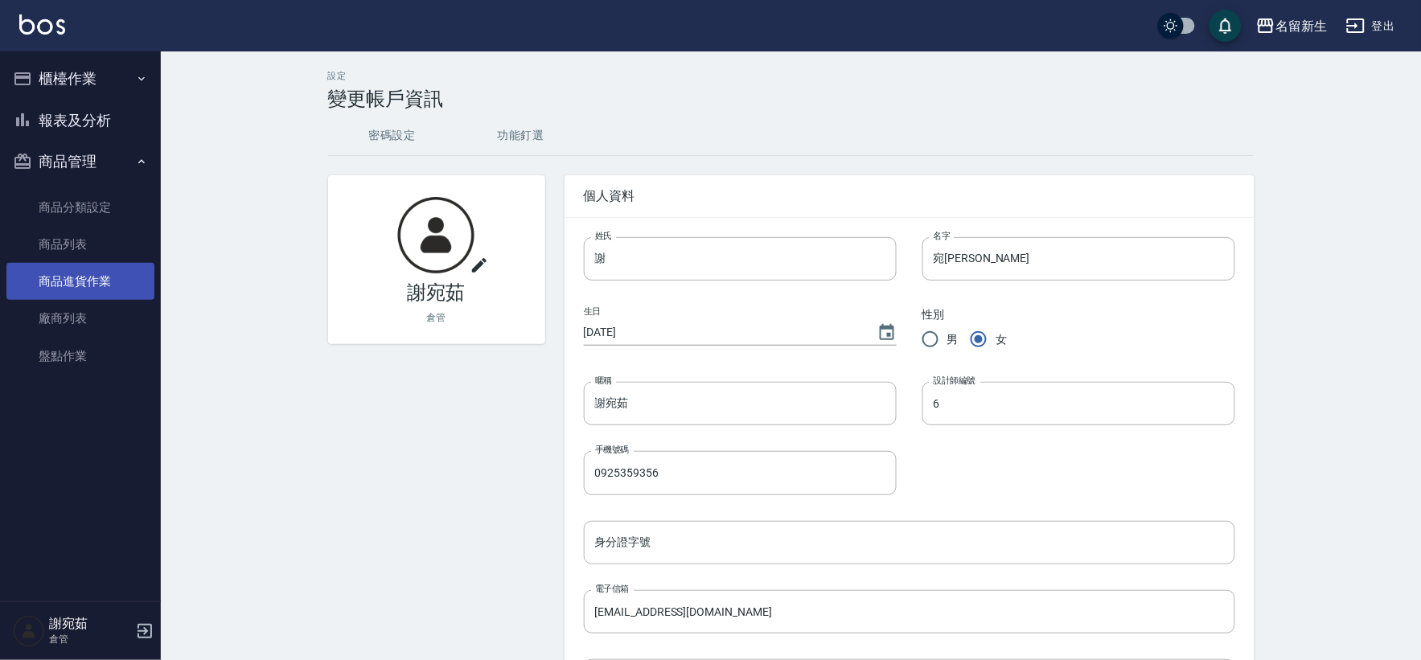
click at [95, 291] on link "商品進貨作業" at bounding box center [80, 281] width 148 height 37
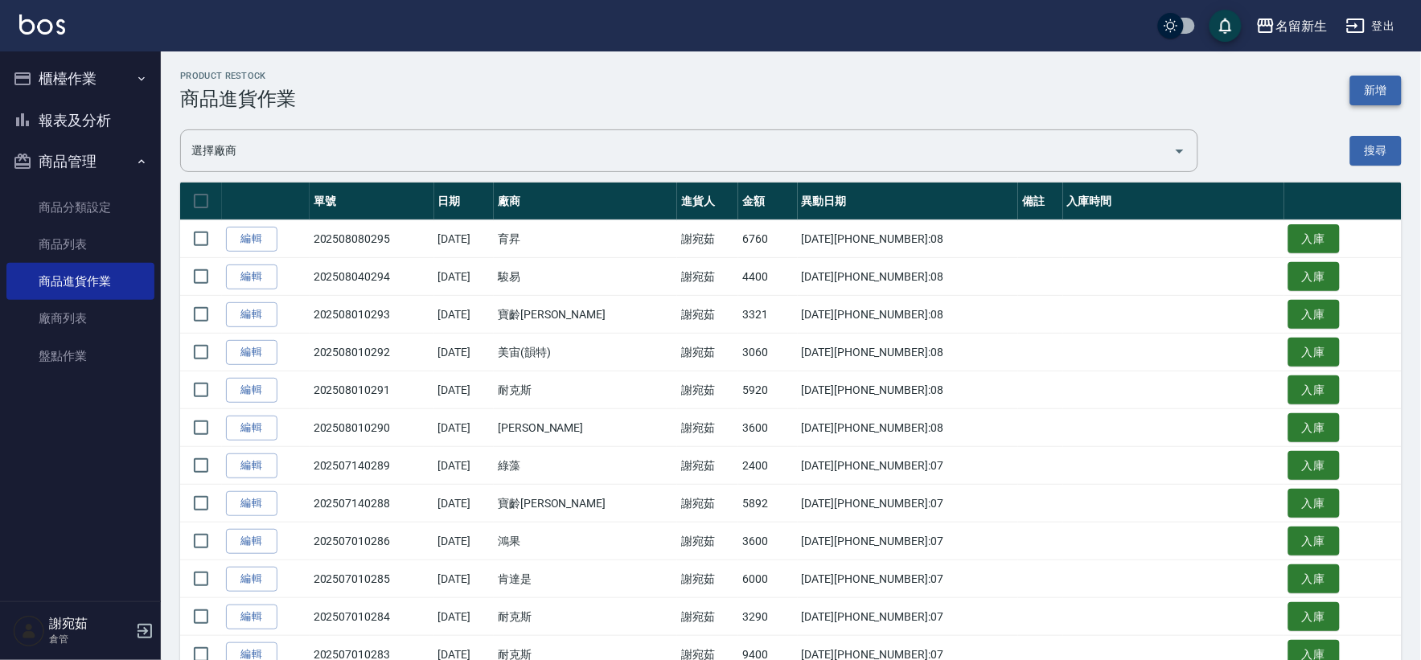
click at [1373, 82] on button "新增" at bounding box center [1375, 91] width 51 height 30
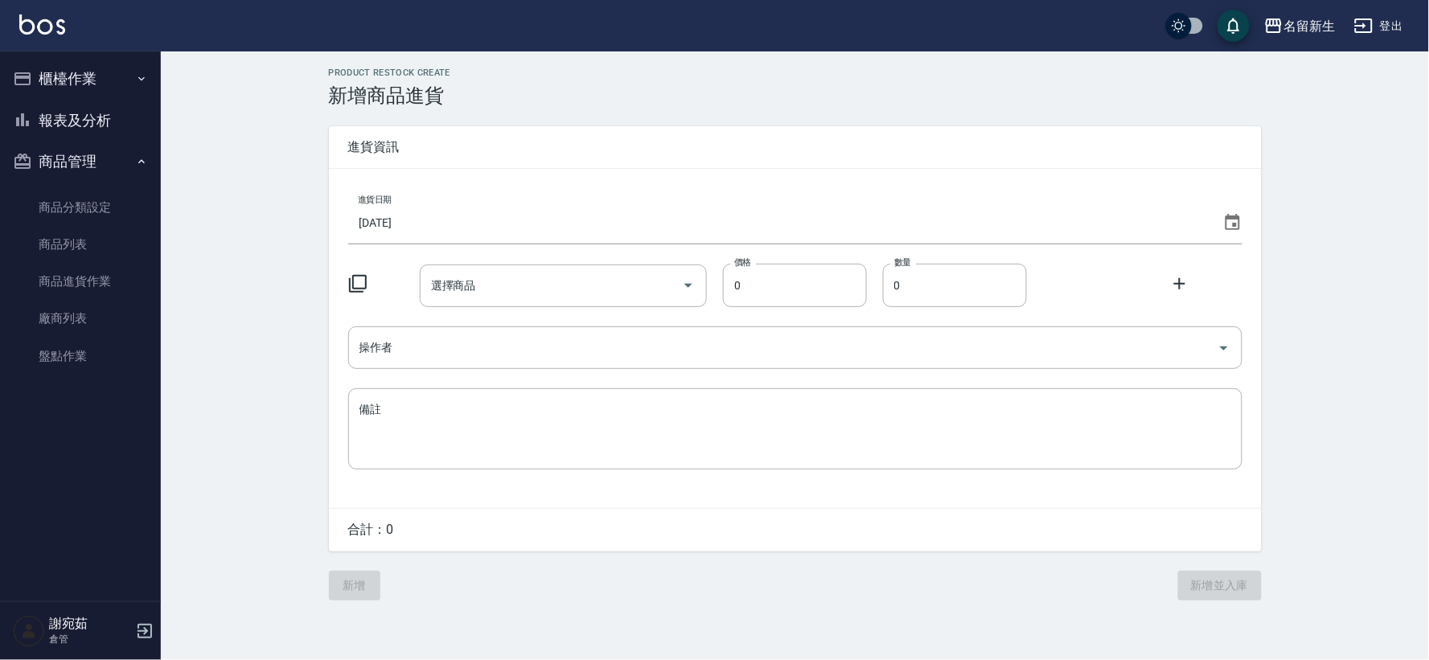
click at [1228, 219] on icon at bounding box center [1232, 222] width 14 height 16
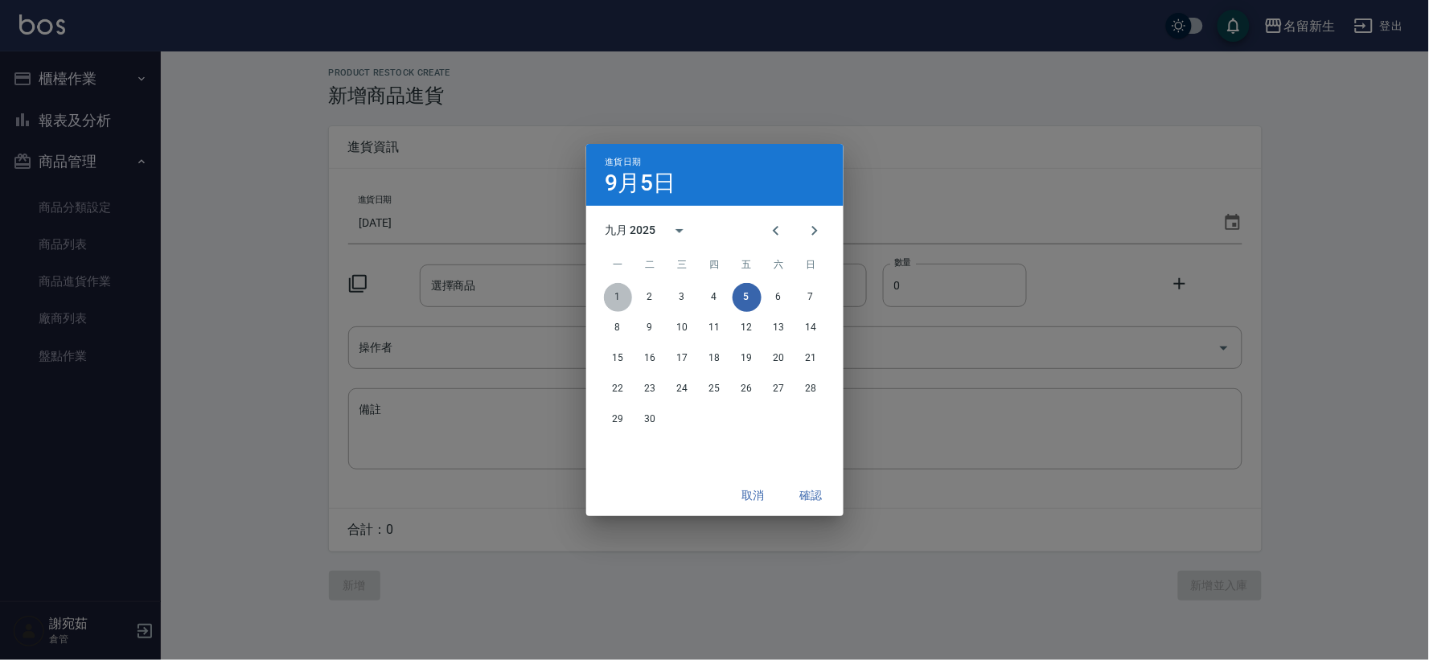
click at [617, 299] on button "1" at bounding box center [618, 297] width 29 height 29
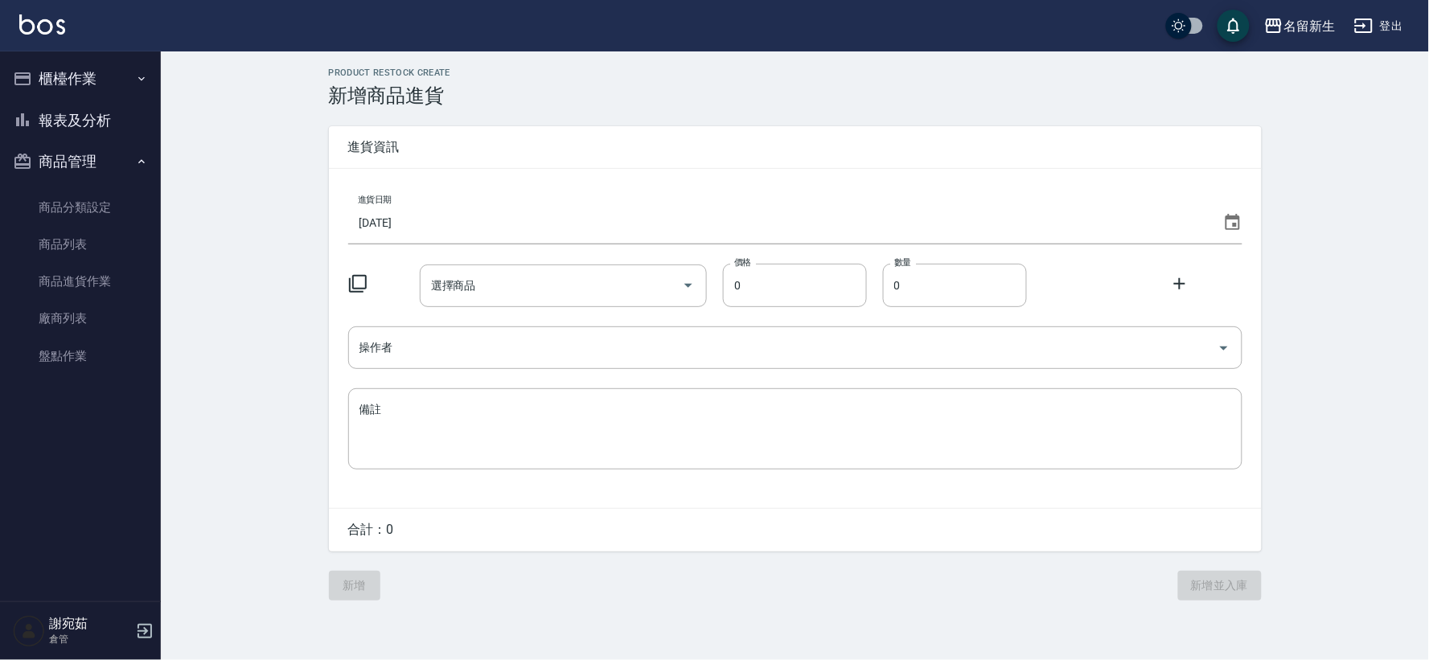
click at [362, 287] on icon at bounding box center [357, 283] width 19 height 19
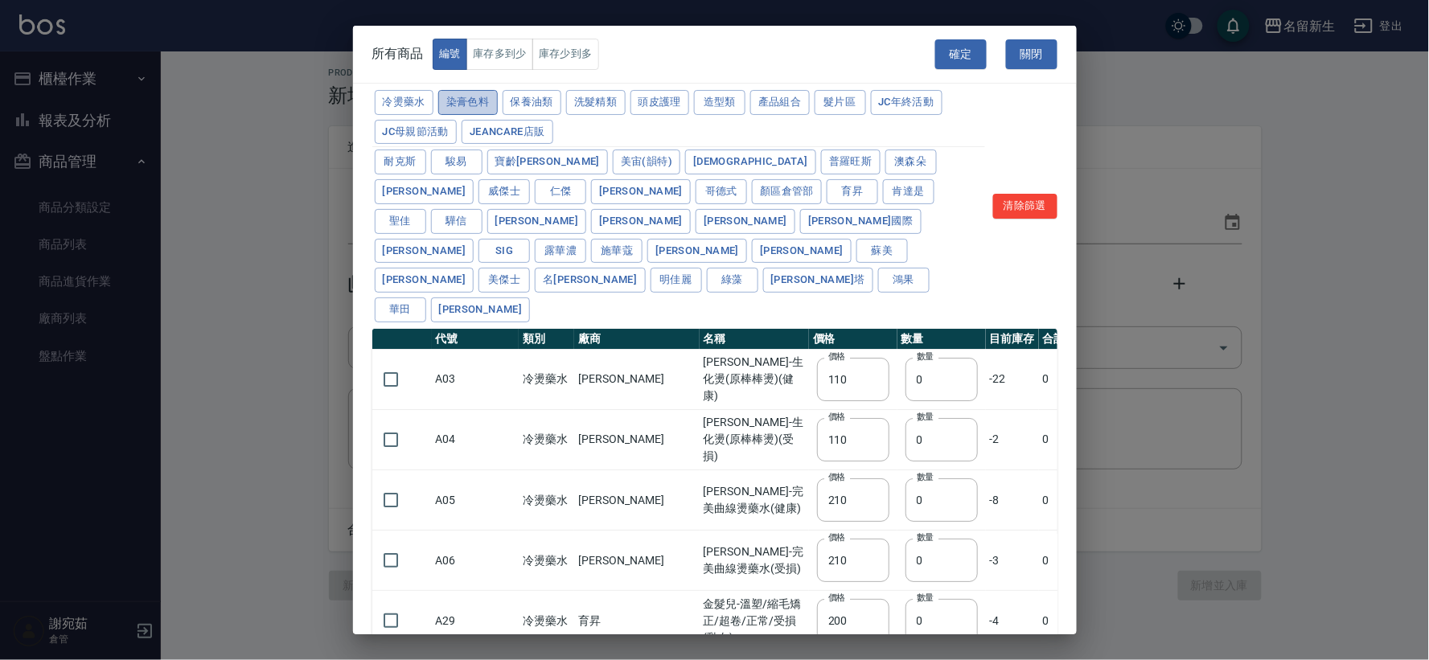
click at [458, 110] on button "染膏色料" at bounding box center [468, 102] width 60 height 25
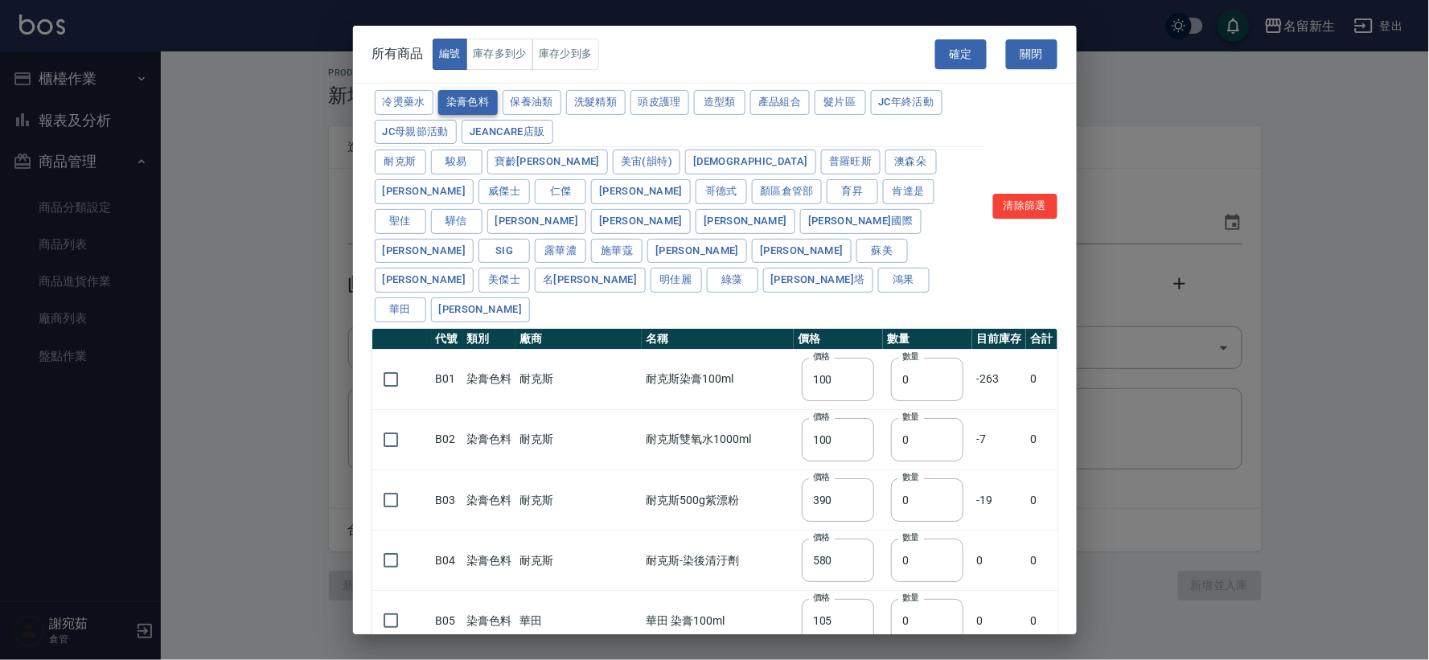
type input "100"
type input "390"
type input "580"
type input "105"
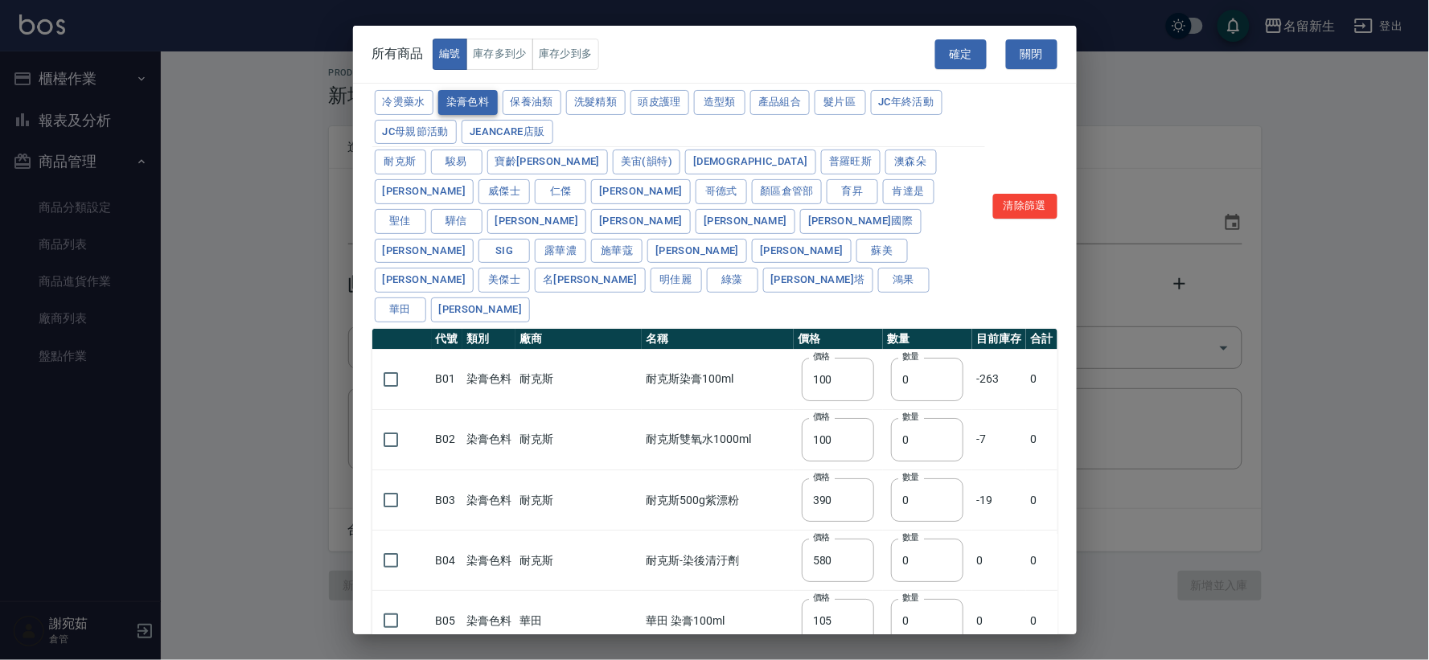
type input "406"
type input "105"
type input "450"
type input "102"
type input "137"
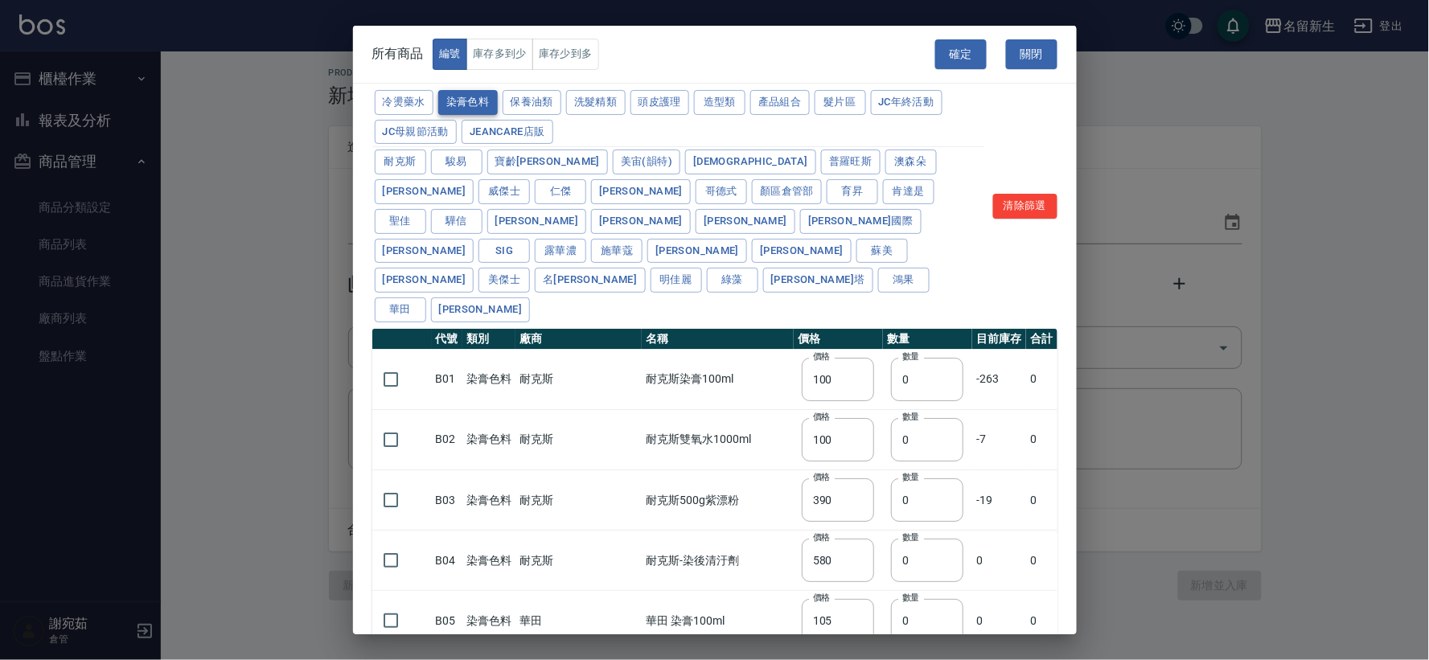
type input "110"
type input "133"
type input "186"
type input "133"
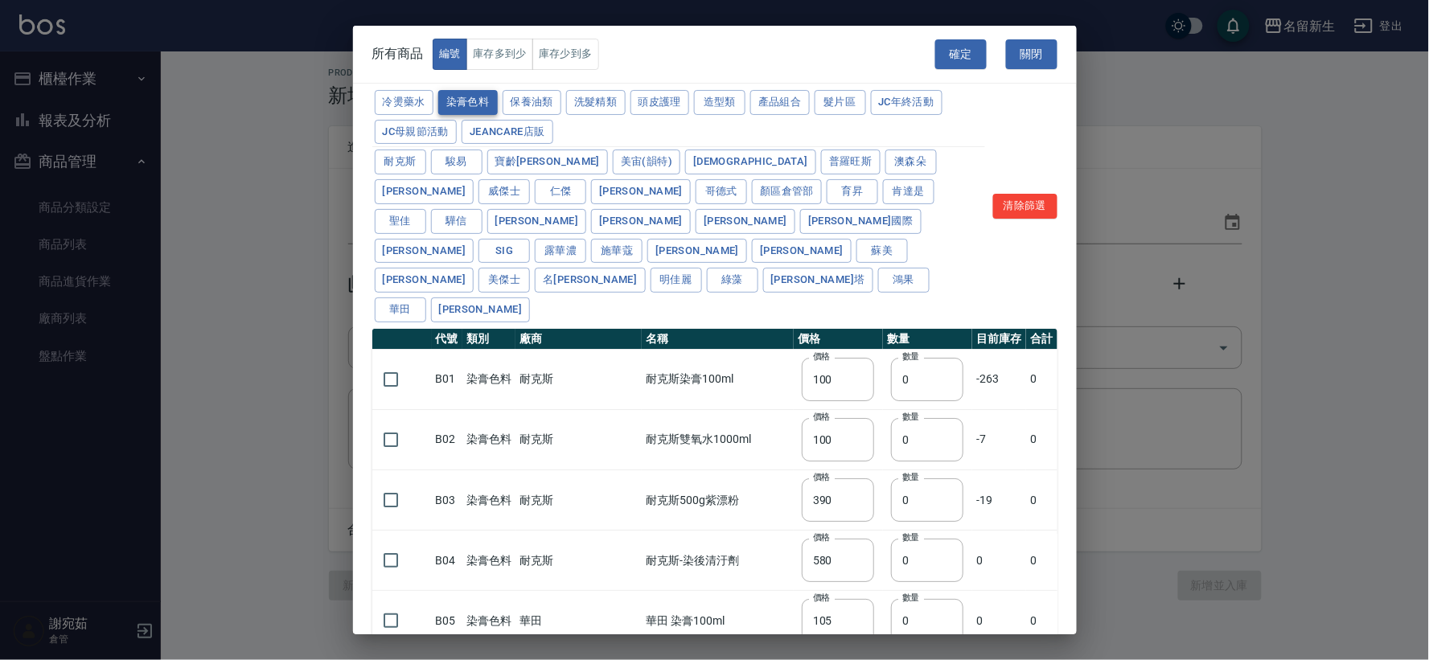
type input "450"
type input "350"
type input "112"
type input "450"
type input "1060"
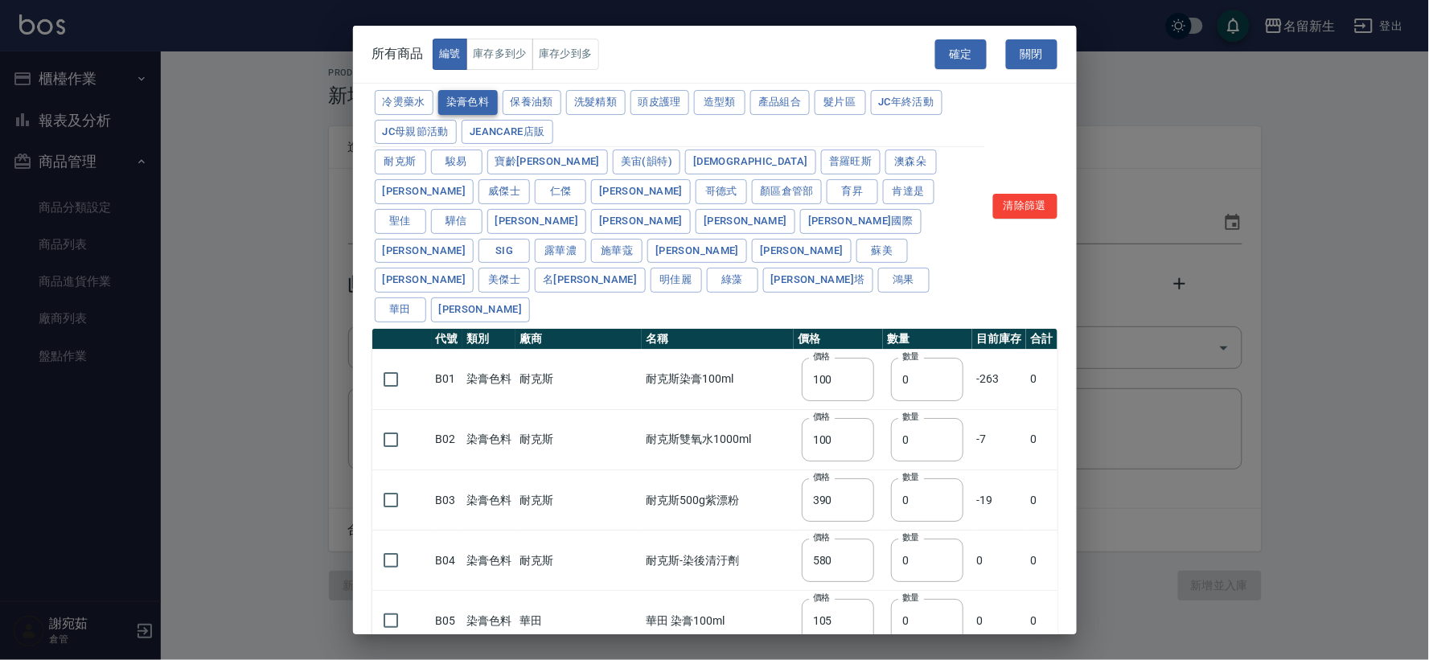
type input "190"
type input "250"
type input "350"
type input "735"
click at [397, 363] on input "checkbox" at bounding box center [391, 380] width 34 height 34
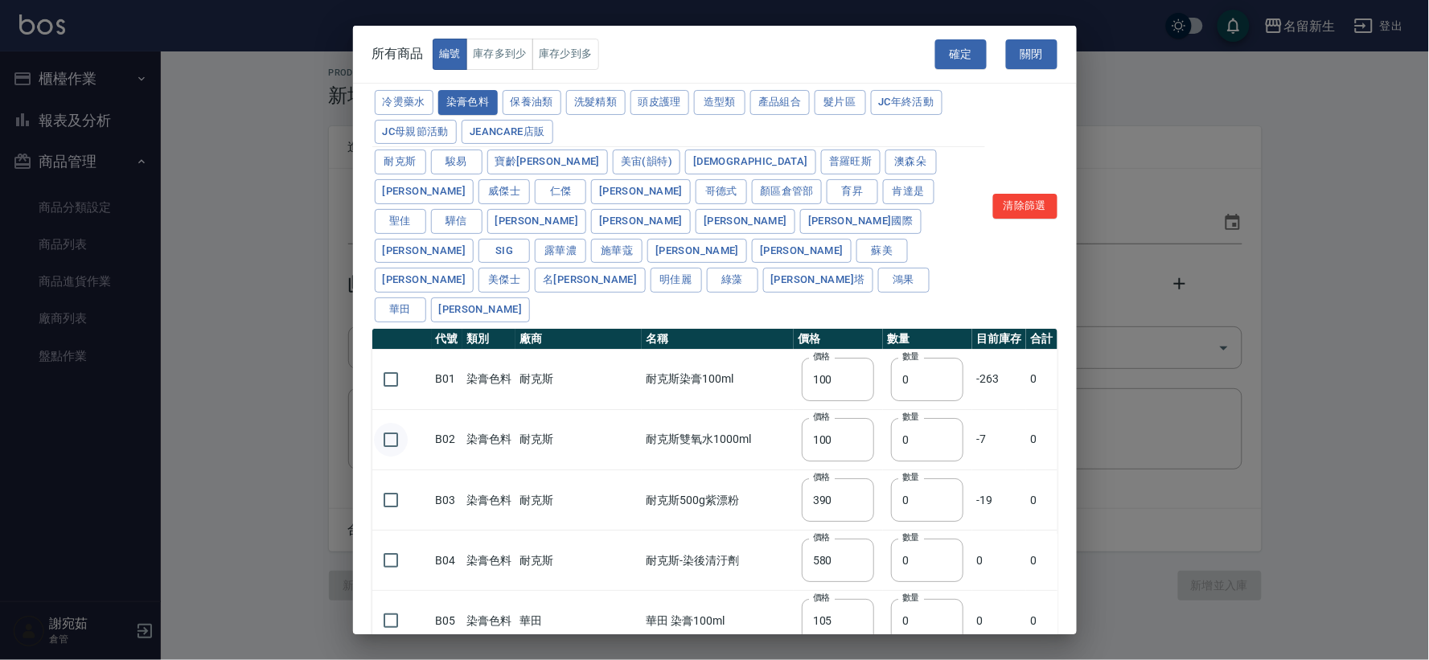
checkbox input "true"
click at [381, 423] on input "checkbox" at bounding box center [391, 440] width 34 height 34
checkbox input "true"
click at [389, 483] on input "checkbox" at bounding box center [391, 500] width 34 height 34
checkbox input "true"
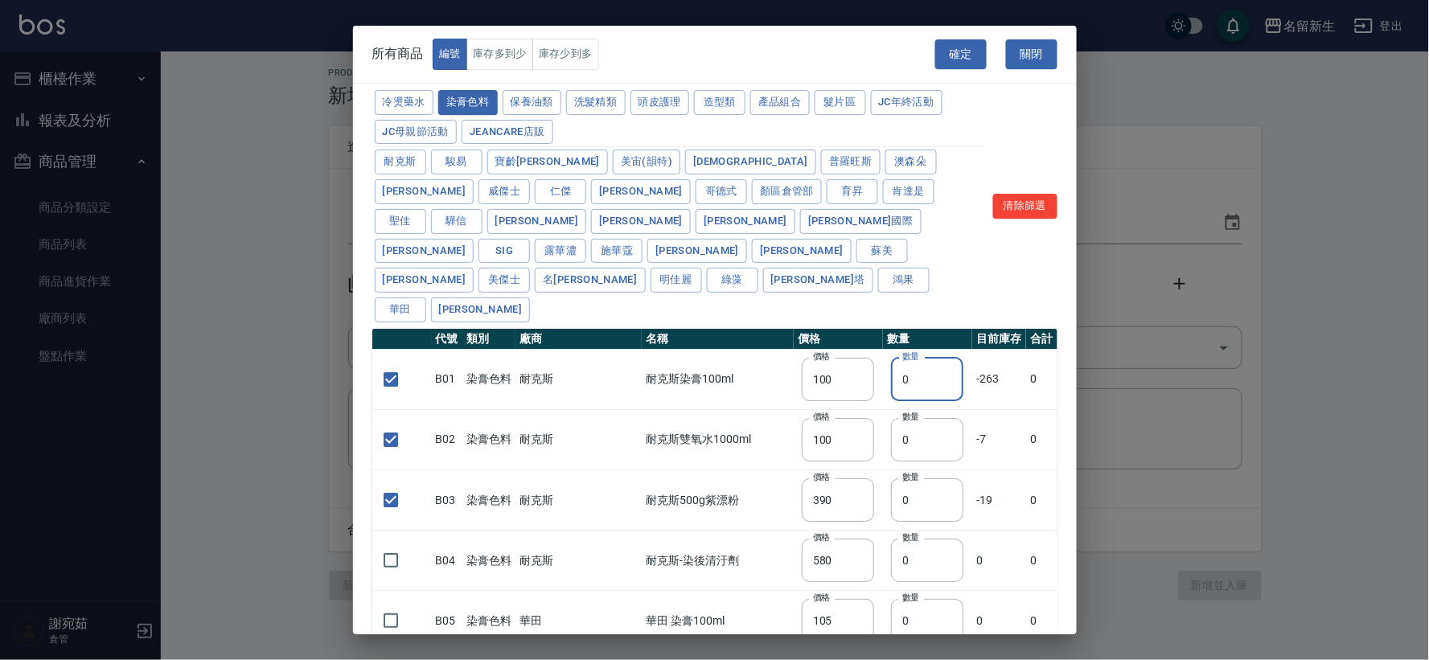
drag, startPoint x: 891, startPoint y: 324, endPoint x: 839, endPoint y: 336, distance: 53.6
click at [839, 349] on tr "B01 染膏色料 耐克斯 耐克斯染膏100ml 價格 100 價格 數量 0 數量 -263 0" at bounding box center [714, 379] width 685 height 60
type input "45"
click at [889, 418] on input "0" at bounding box center [925, 439] width 72 height 43
drag, startPoint x: 880, startPoint y: 384, endPoint x: 860, endPoint y: 392, distance: 20.6
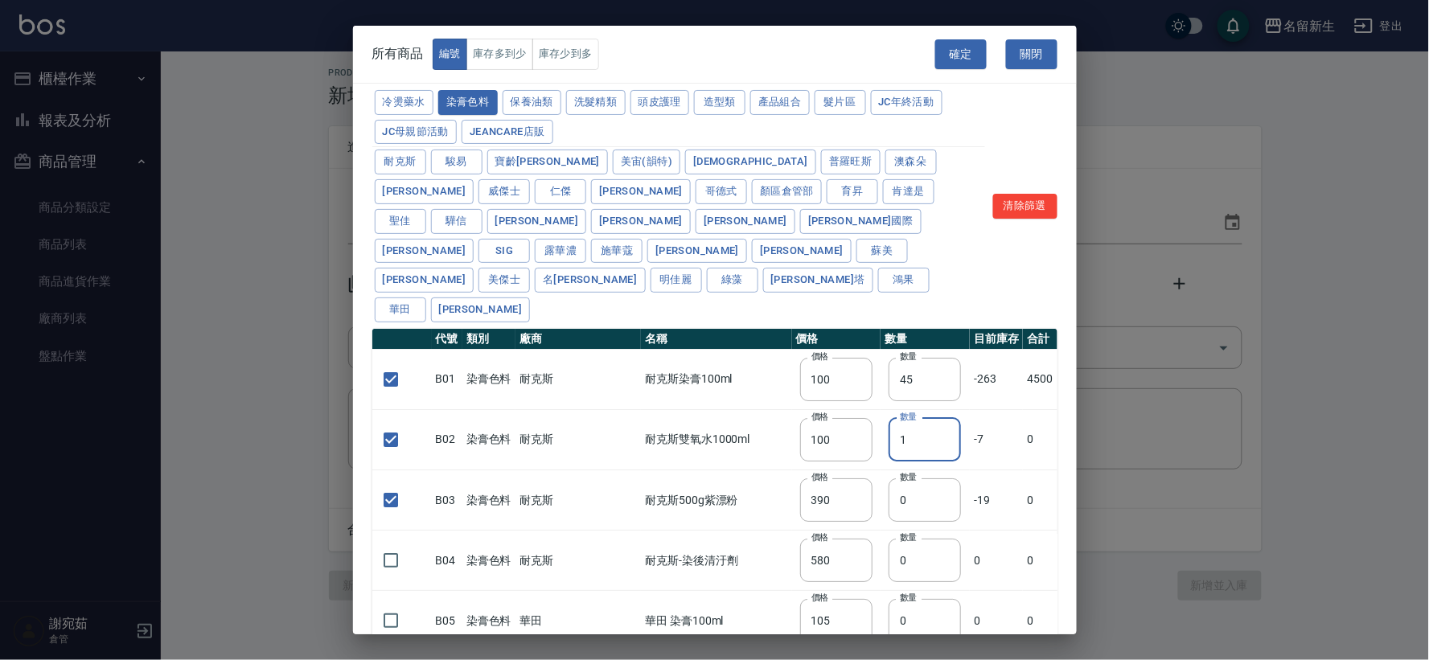
click at [880, 409] on td "數量 1 數量" at bounding box center [924, 439] width 89 height 60
type input "25"
drag, startPoint x: 895, startPoint y: 437, endPoint x: 851, endPoint y: 439, distance: 44.3
click at [851, 470] on tr "B03 染膏色料 耐克斯 耐克斯500g紫漂粉 價格 390 價格 數量 0 數量 -19 0" at bounding box center [714, 500] width 685 height 60
type input "2"
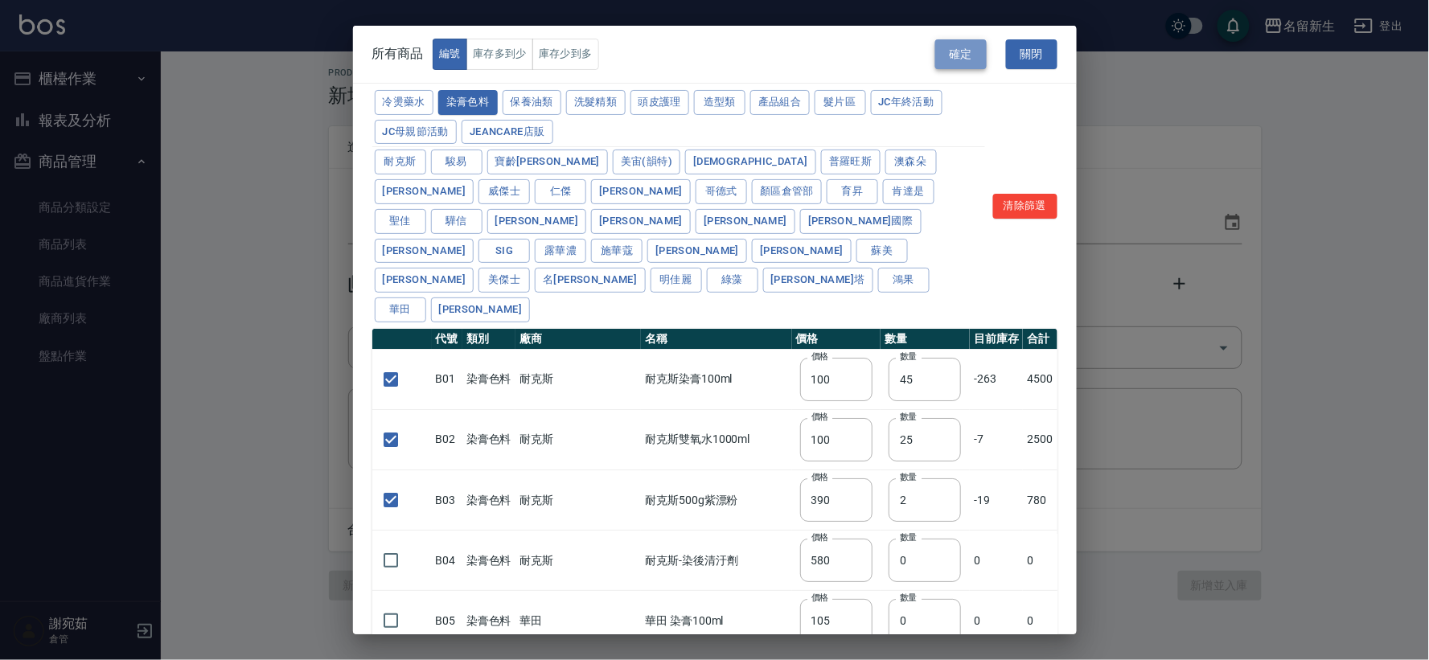
click at [952, 49] on button "確定" at bounding box center [960, 54] width 51 height 30
type input "B01 耐克斯染膏100ml"
type input "100"
type input "45"
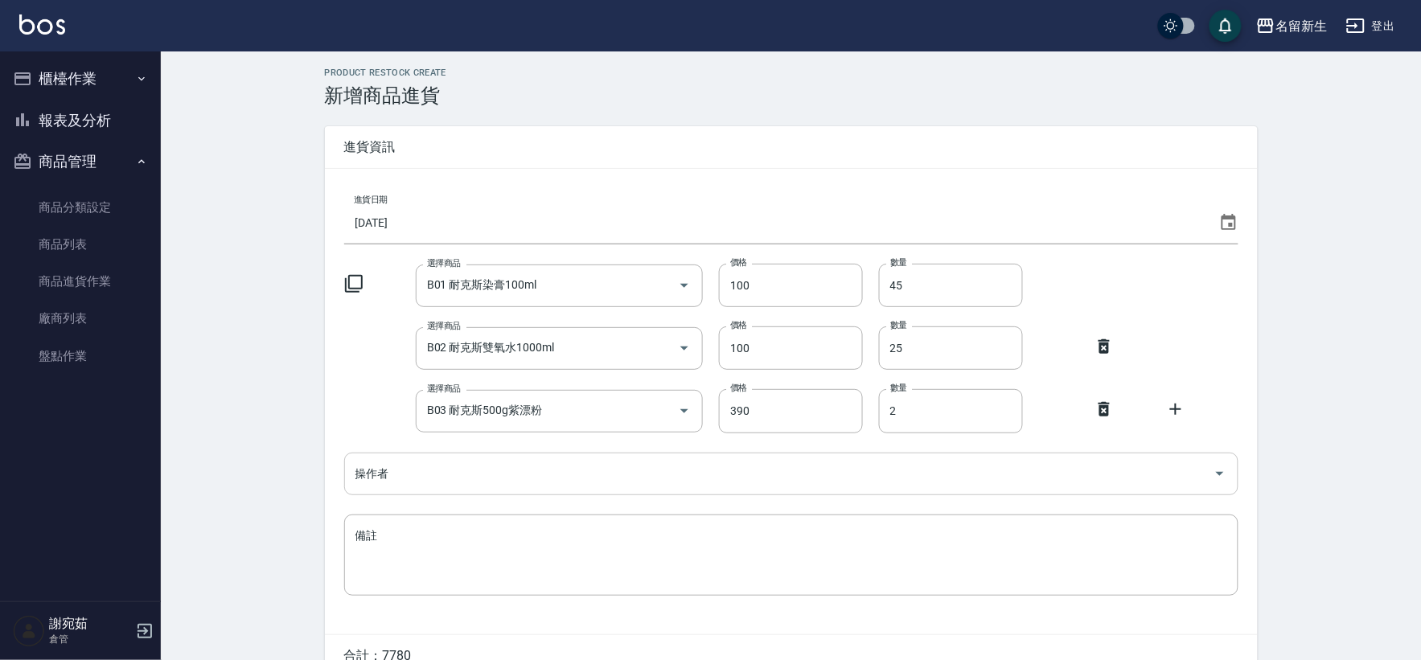
click at [552, 460] on input "操作者" at bounding box center [779, 474] width 856 height 28
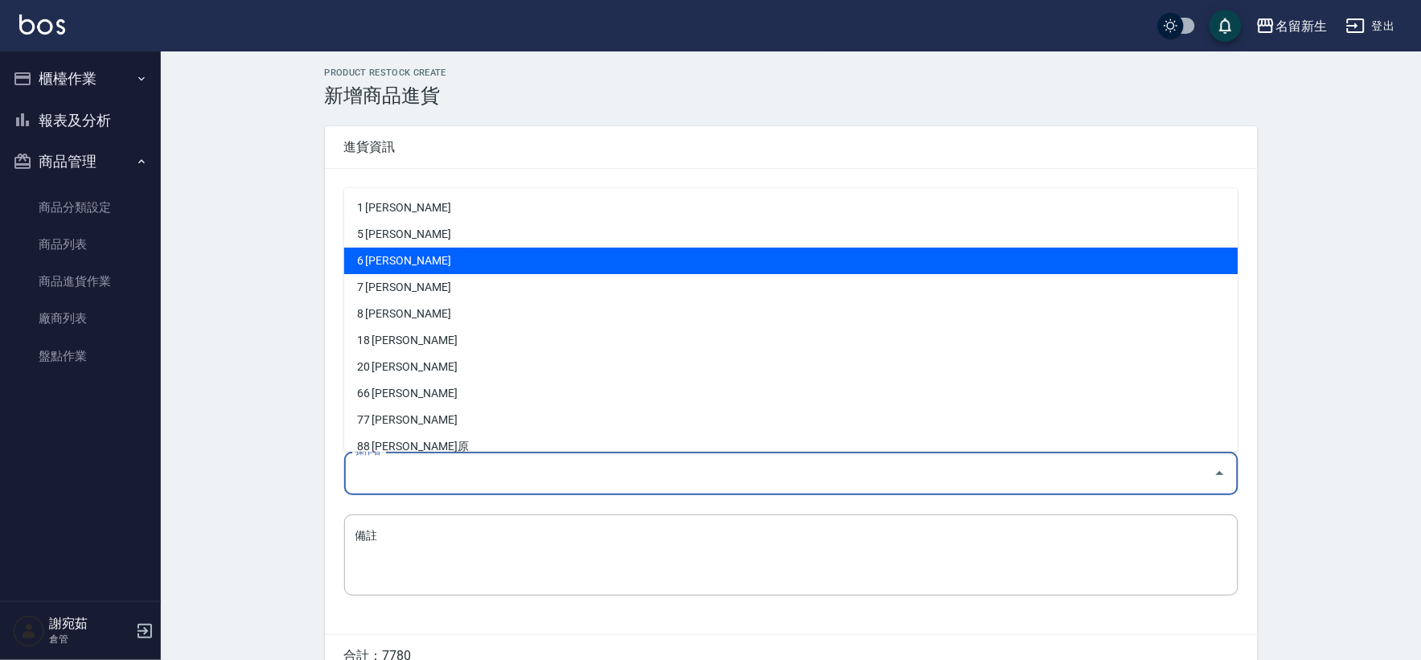
click at [523, 262] on li "6 謝宛茹" at bounding box center [791, 261] width 894 height 27
type input "謝宛茹"
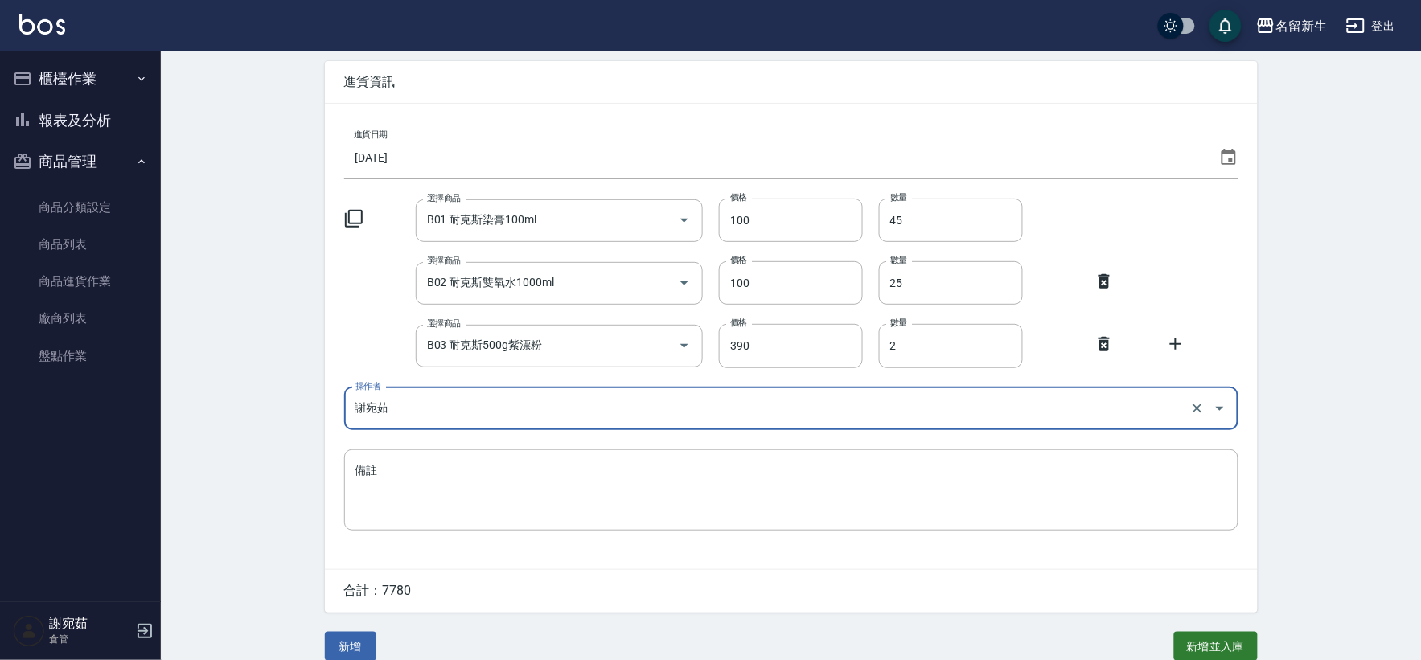
scroll to position [84, 0]
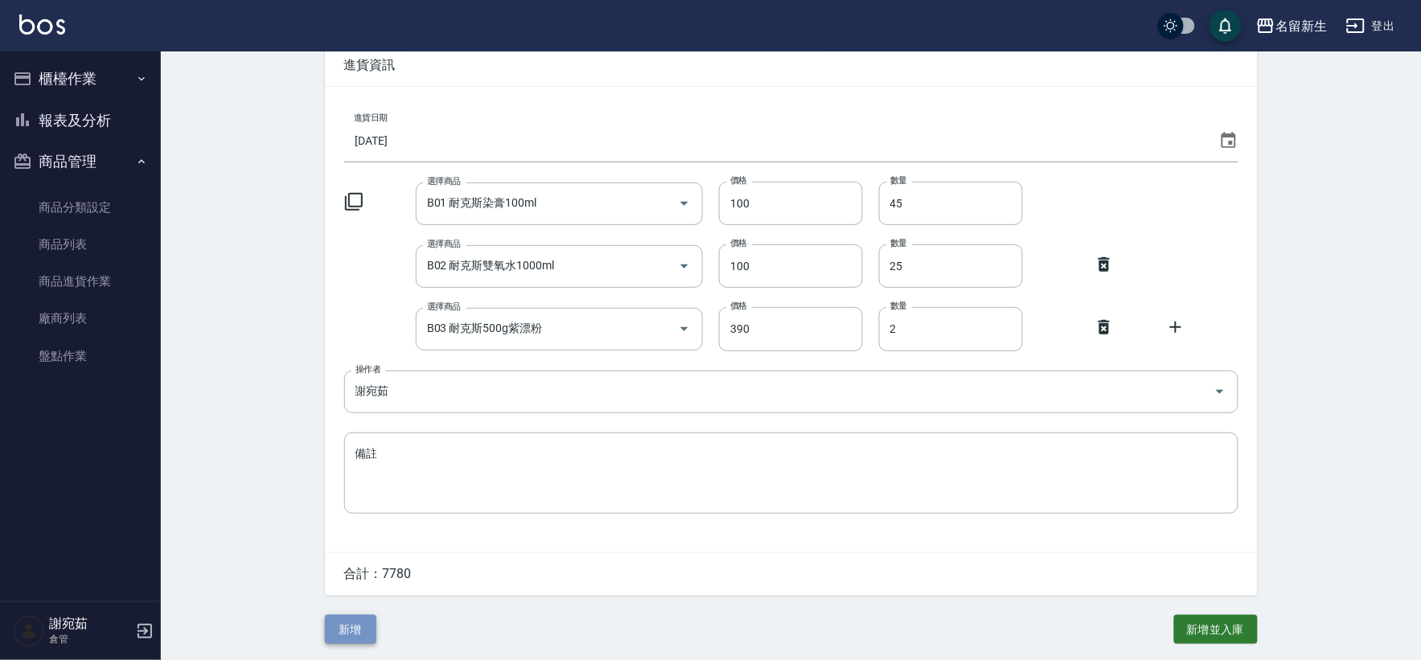
click at [363, 630] on button "新增" at bounding box center [350, 630] width 51 height 30
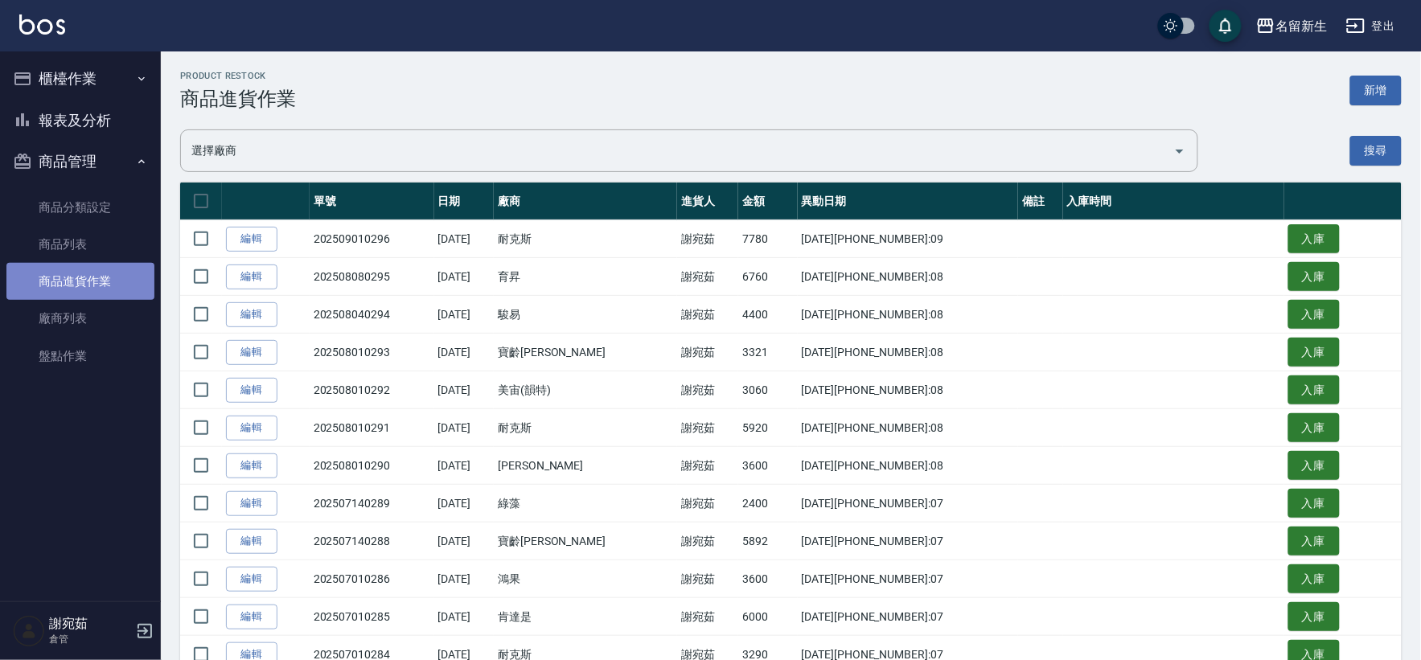
click at [111, 285] on link "商品進貨作業" at bounding box center [80, 281] width 148 height 37
click at [1369, 98] on button "新增" at bounding box center [1375, 91] width 51 height 30
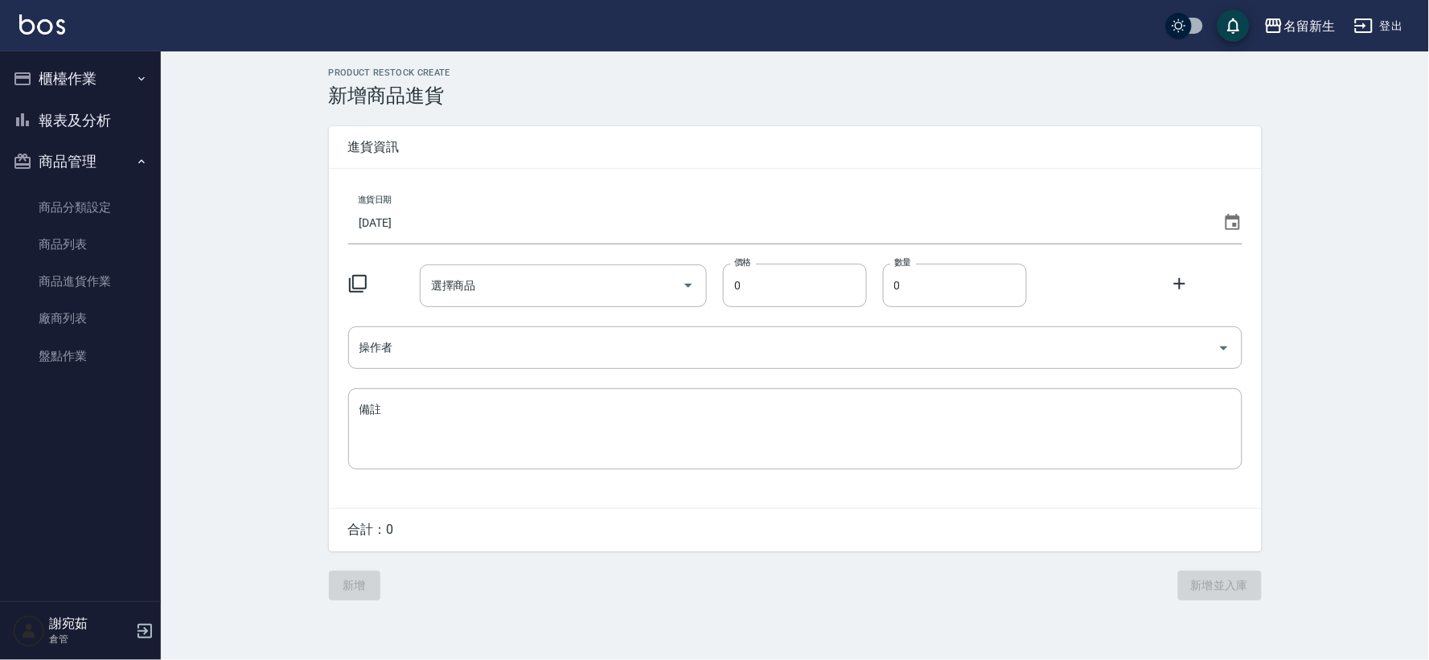
click at [1232, 222] on icon at bounding box center [1232, 222] width 19 height 19
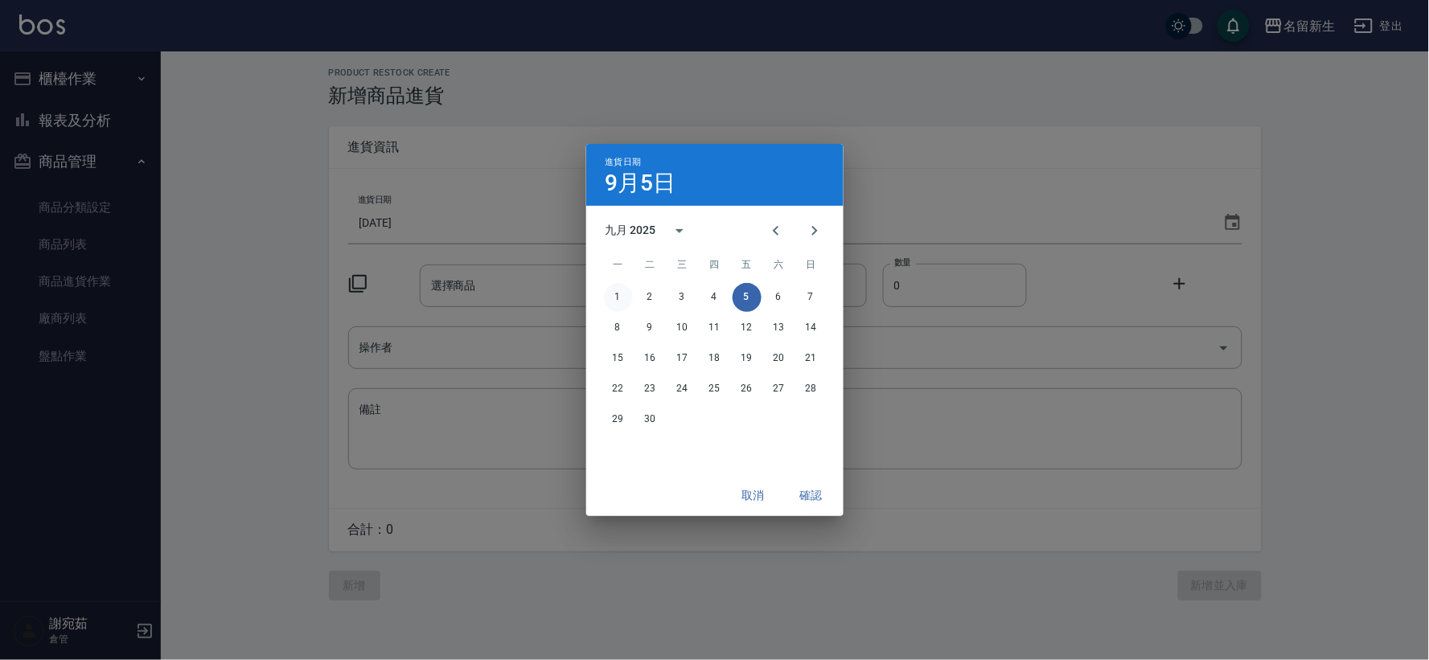
click at [614, 298] on button "1" at bounding box center [618, 297] width 29 height 29
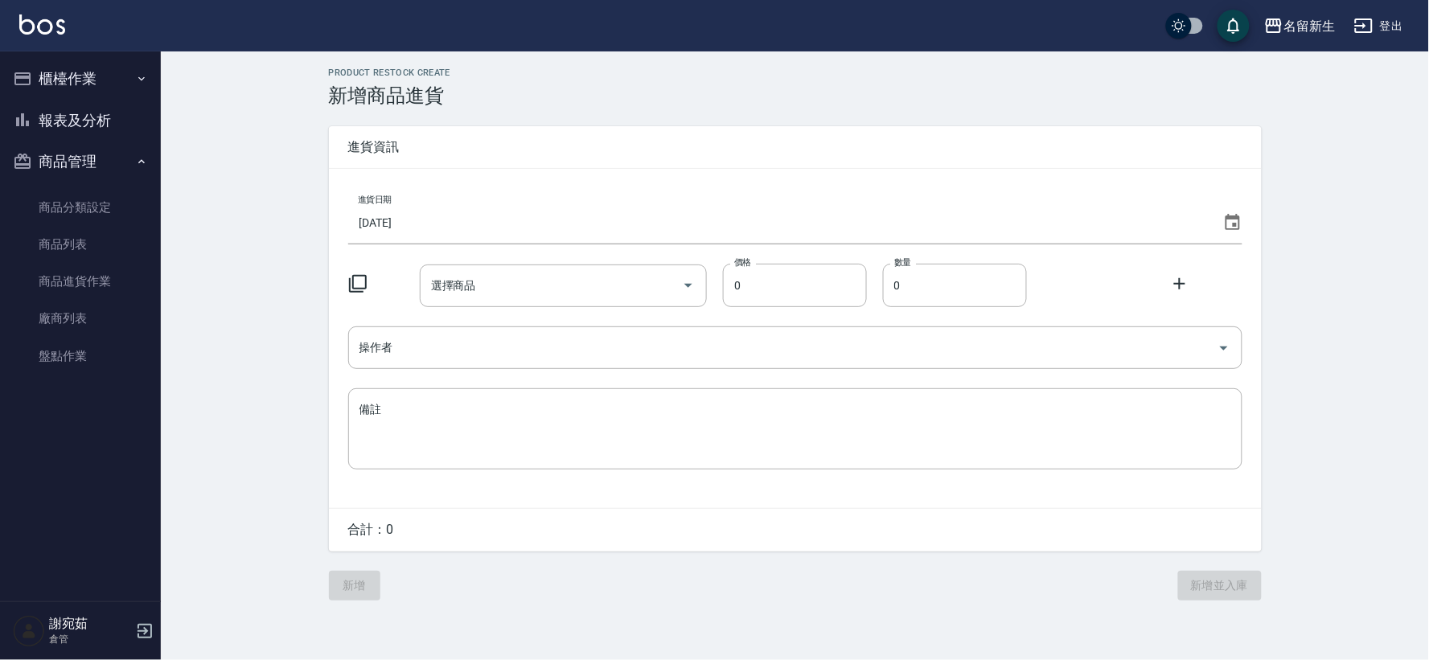
click at [363, 280] on icon at bounding box center [357, 283] width 19 height 19
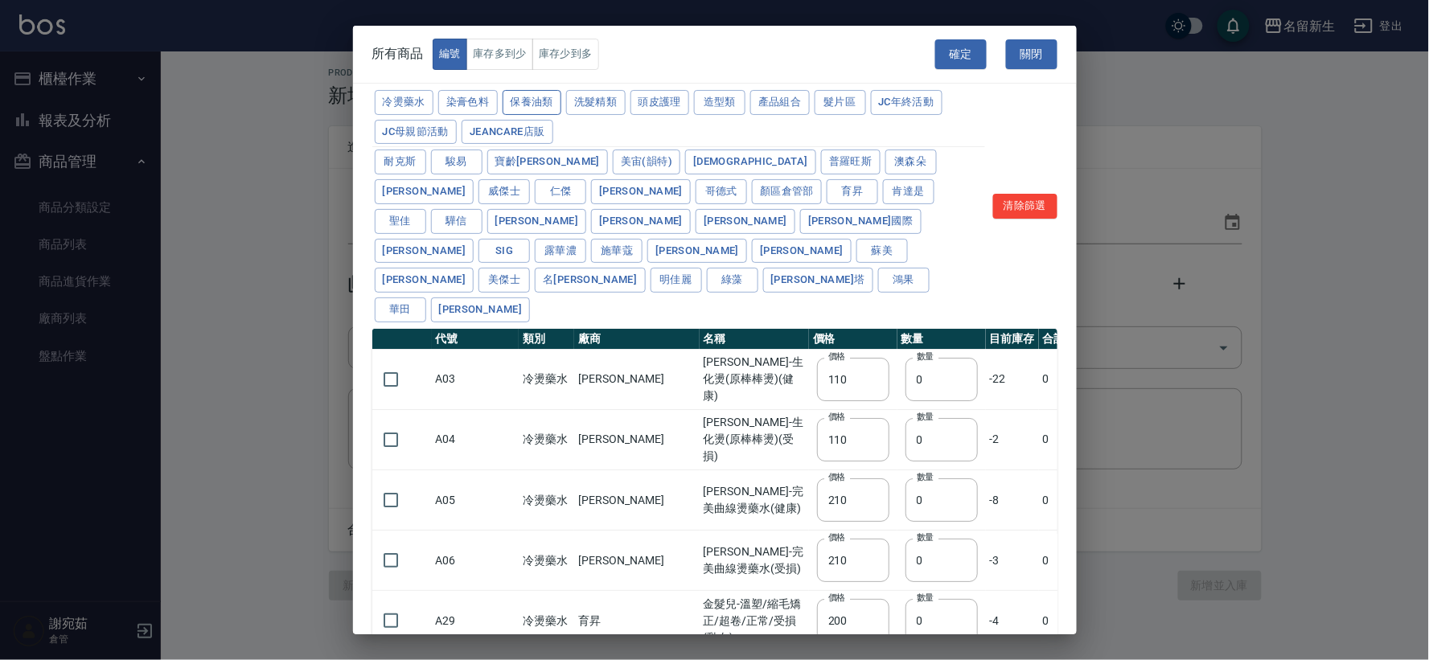
click at [528, 105] on button "保養油類" at bounding box center [533, 102] width 60 height 25
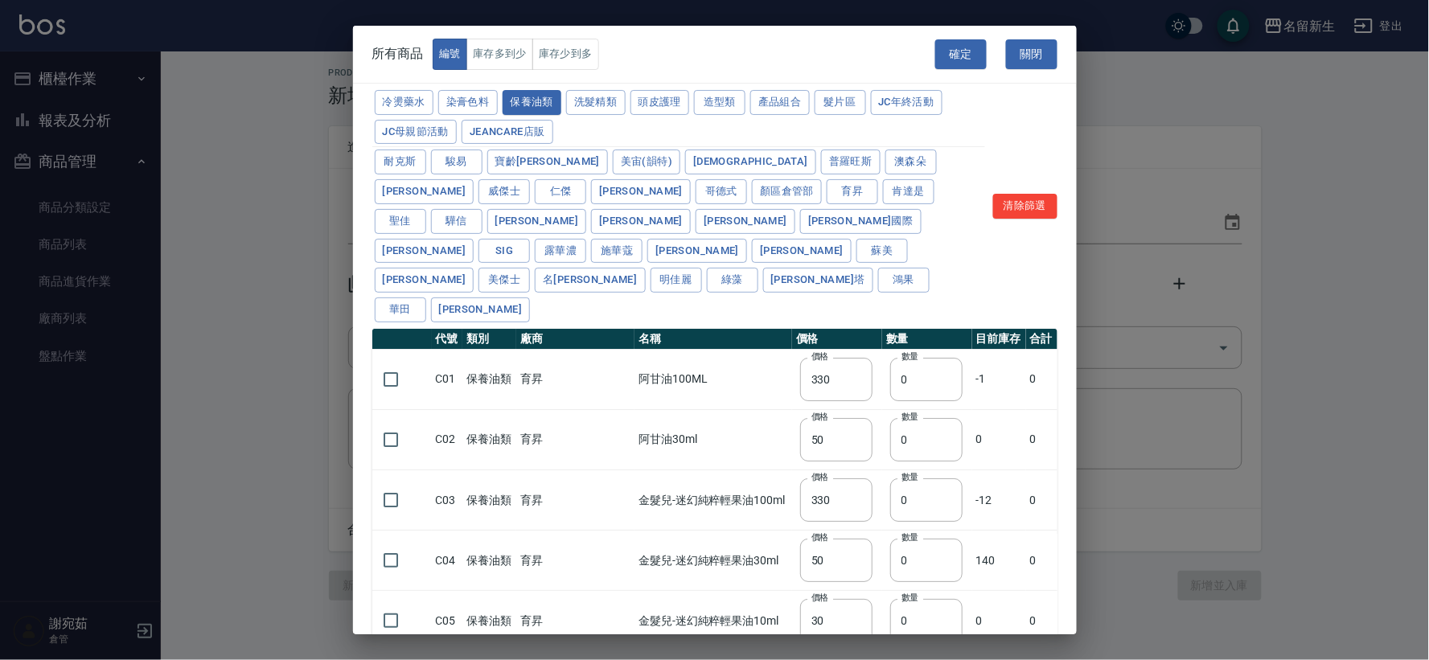
type input "330"
type input "50"
type input "330"
type input "50"
type input "30"
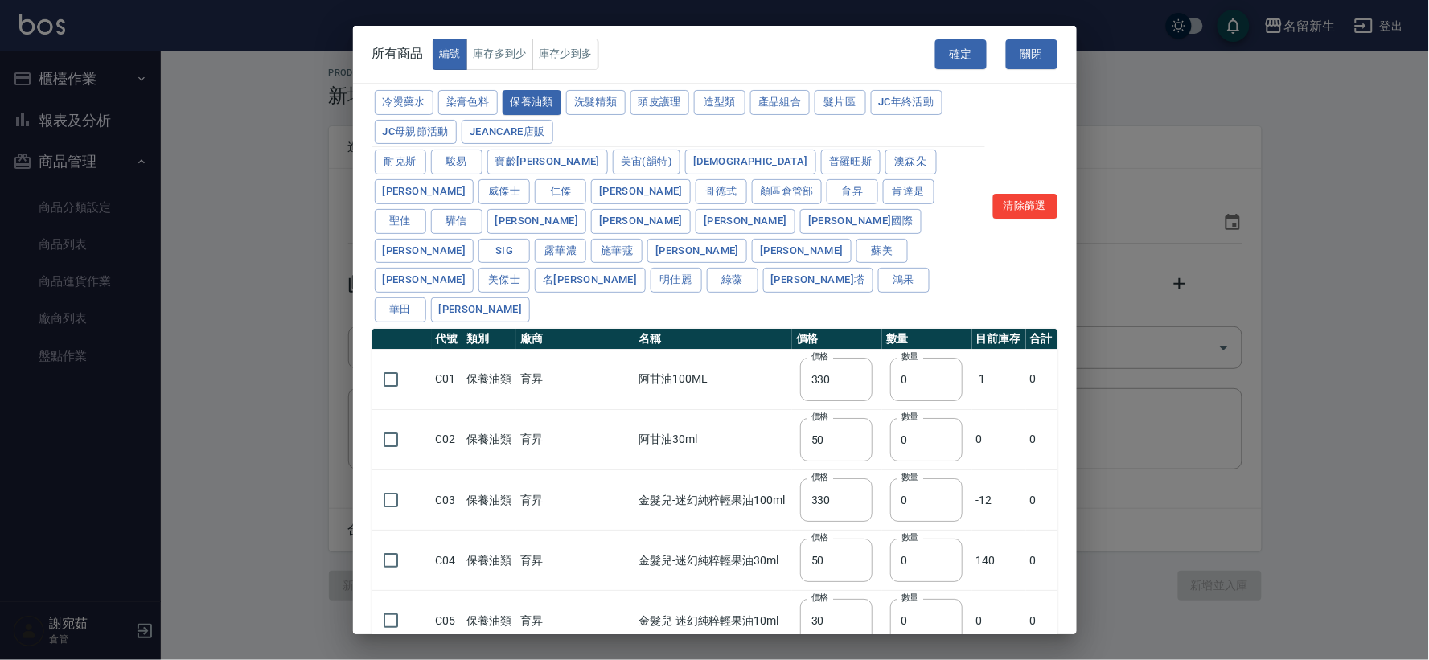
type input "960"
type input "1040"
type input "1520"
type input "120"
type input "1300"
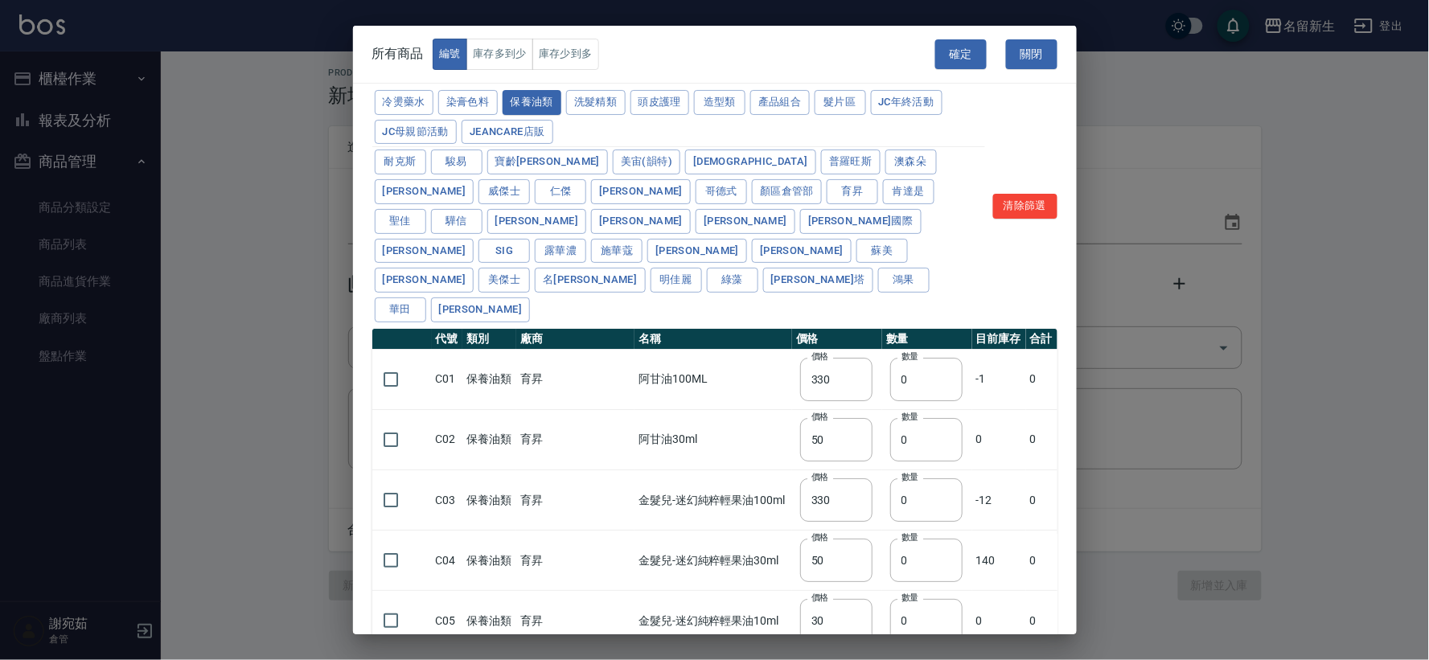
type input "1520"
type input "2000"
type input "240"
type input "50"
type input "400"
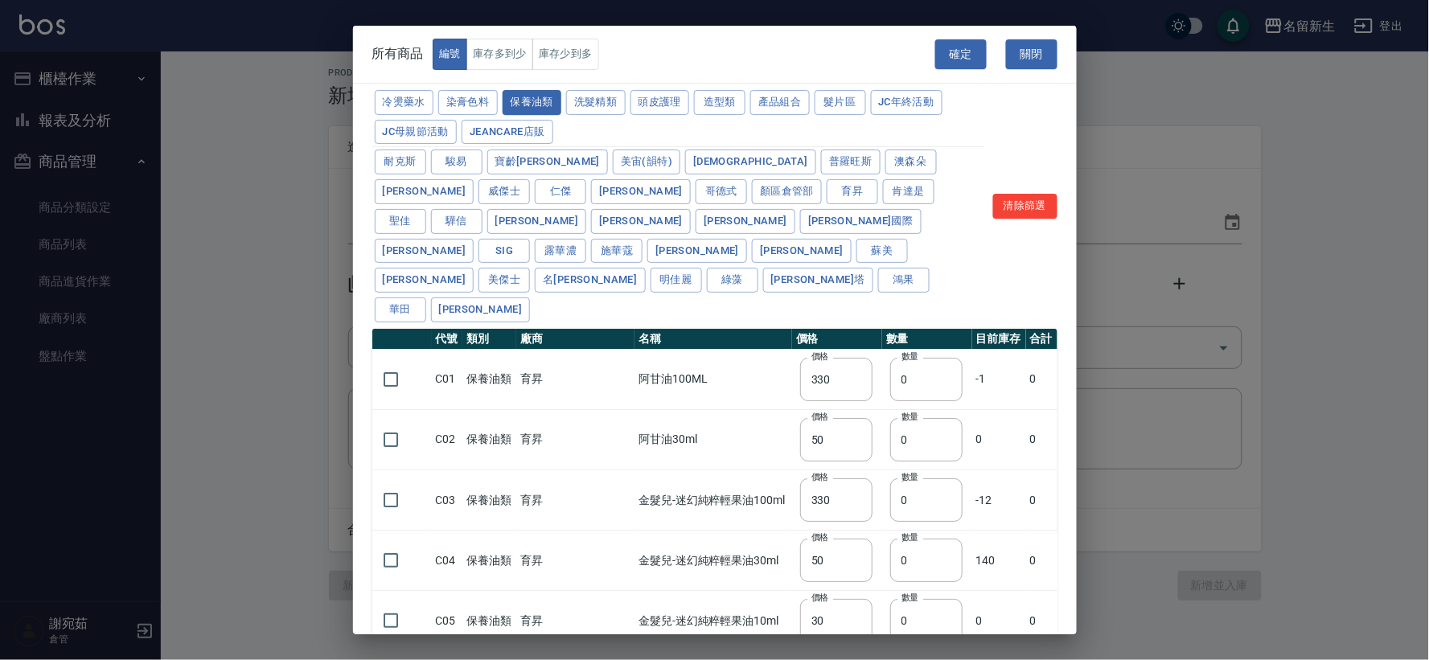
type input "800"
type input "700"
type input "272"
type input "2450"
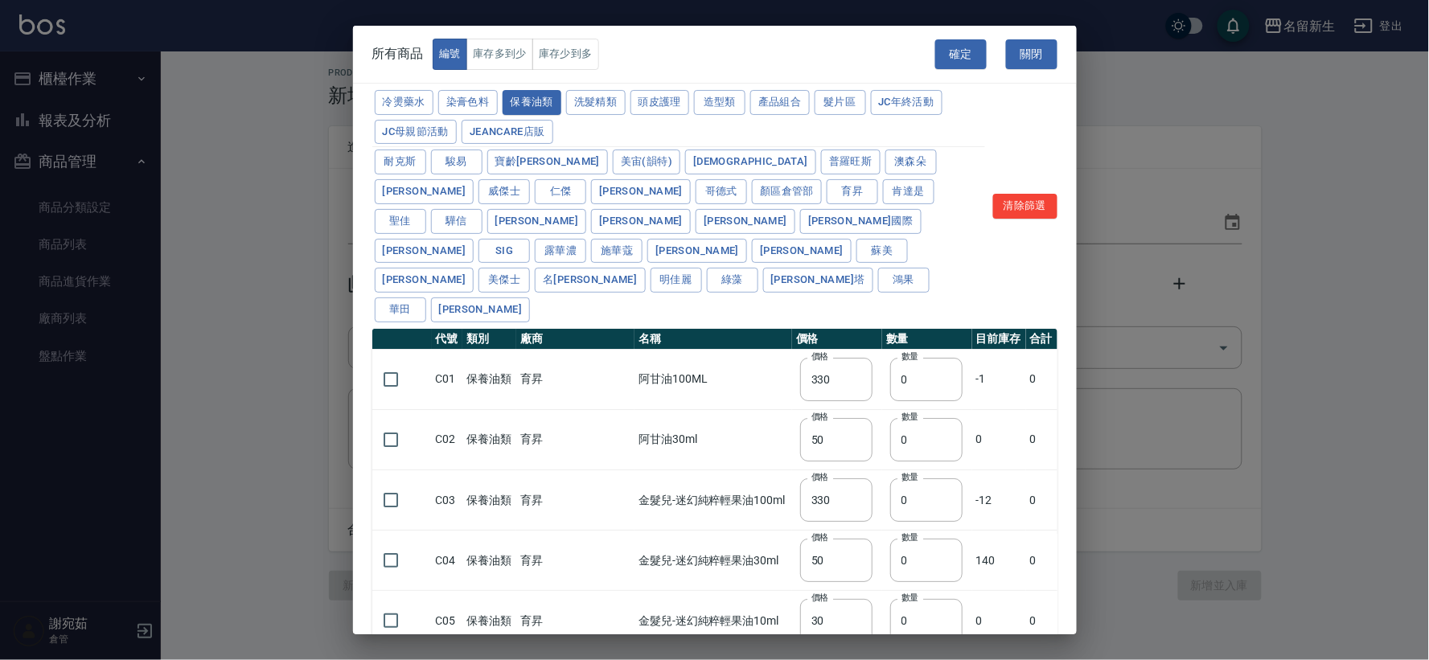
type input "450"
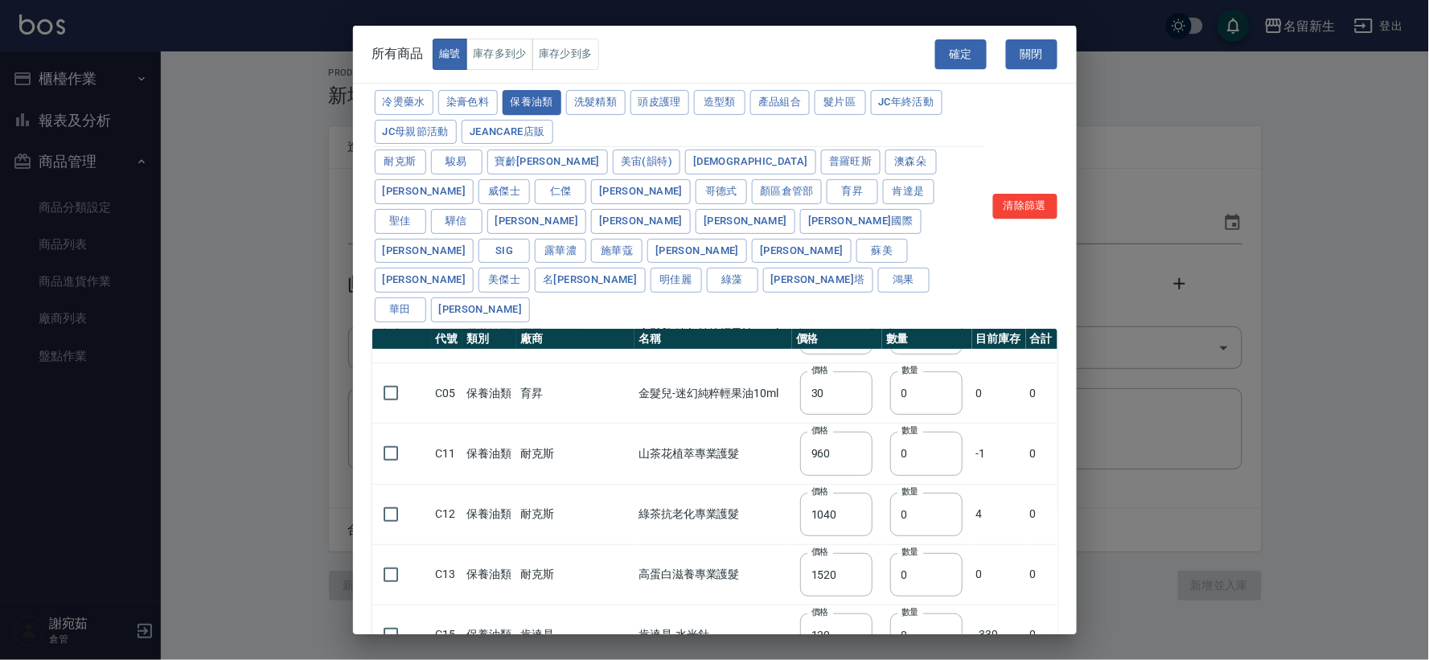
scroll to position [268, 0]
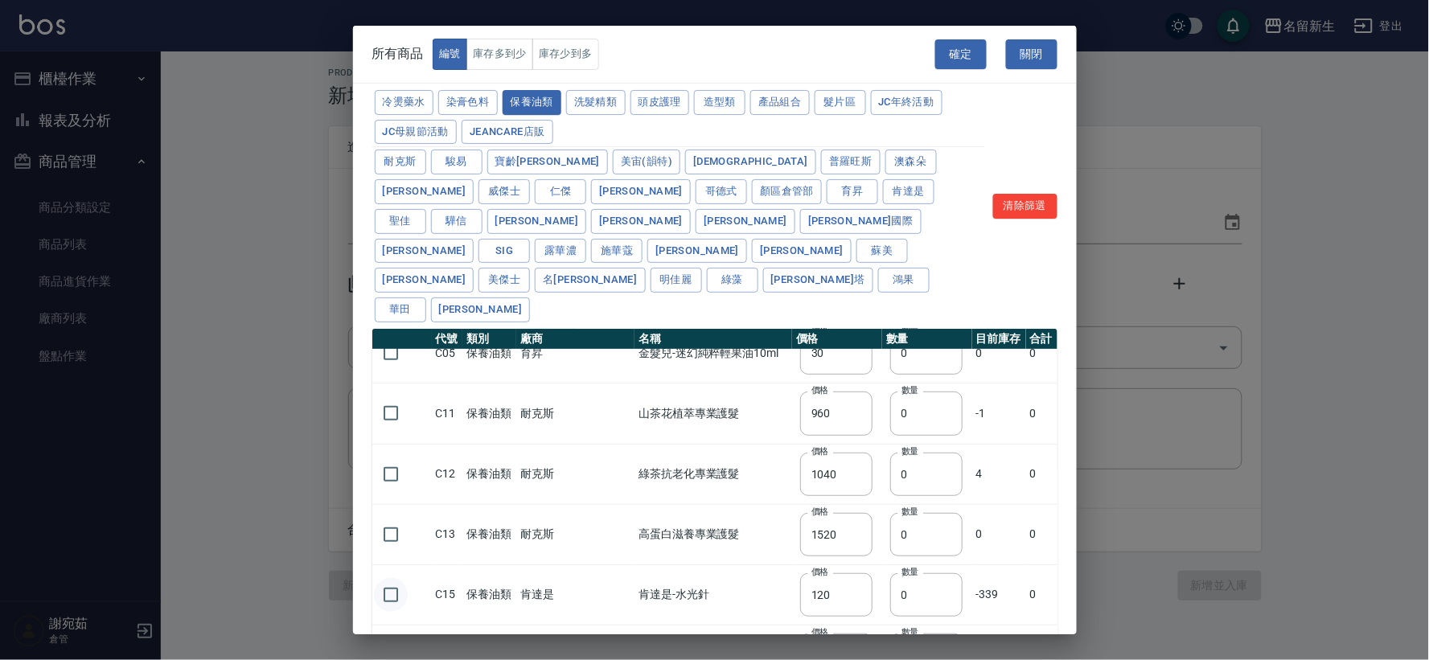
click at [388, 578] on input "checkbox" at bounding box center [391, 595] width 34 height 34
checkbox input "true"
drag, startPoint x: 867, startPoint y: 535, endPoint x: 817, endPoint y: 536, distance: 49.9
click at [846, 564] on tr "C15 保養油類 肯達是 肯達是-水光針 價格 120 價格 數量 0 數量 -339 0" at bounding box center [714, 594] width 685 height 60
type input "50"
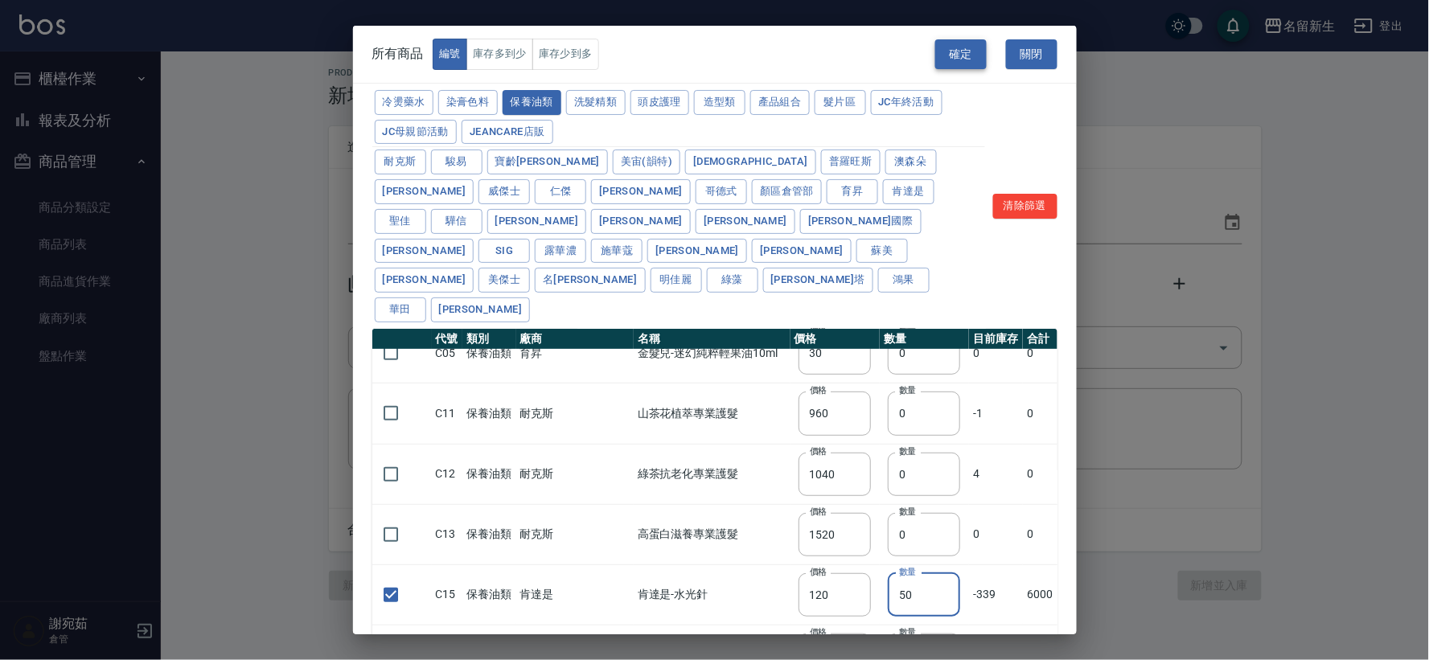
click at [971, 57] on button "確定" at bounding box center [960, 54] width 51 height 30
type input "C15 肯達是-水光針"
type input "120"
type input "50"
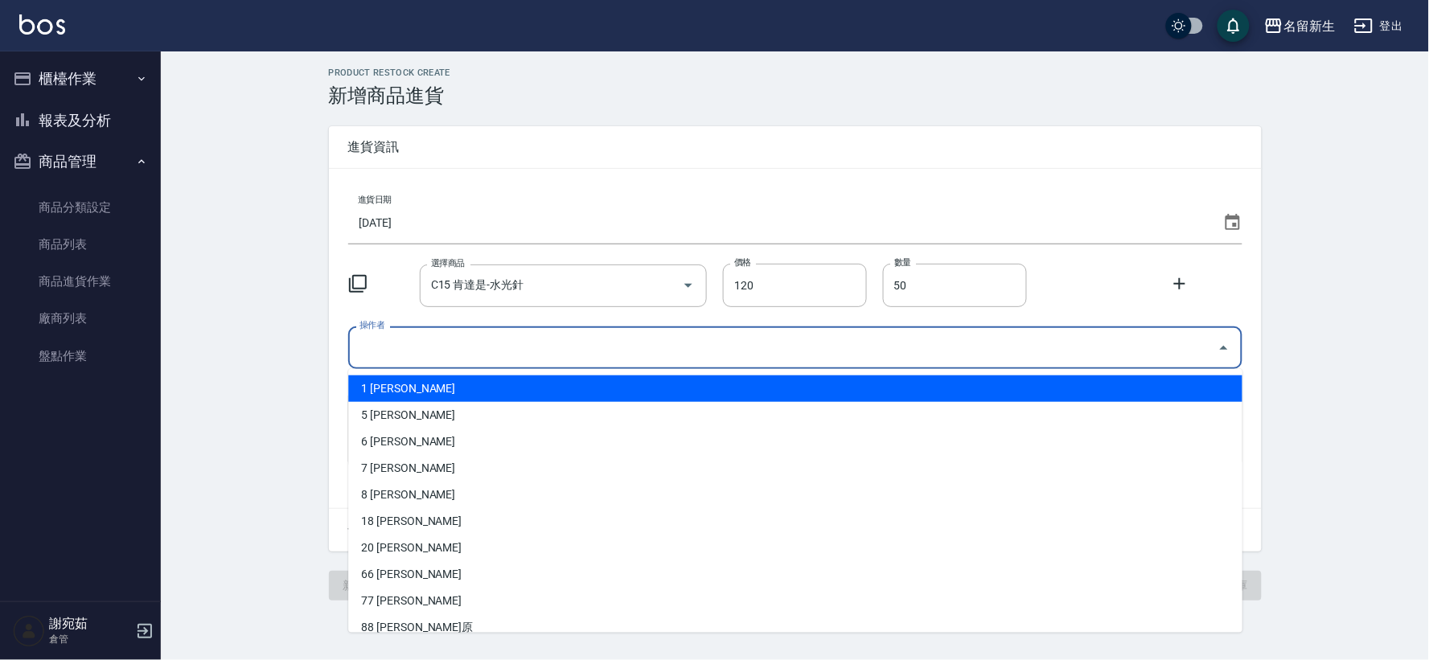
click at [444, 359] on input "操作者" at bounding box center [783, 348] width 856 height 28
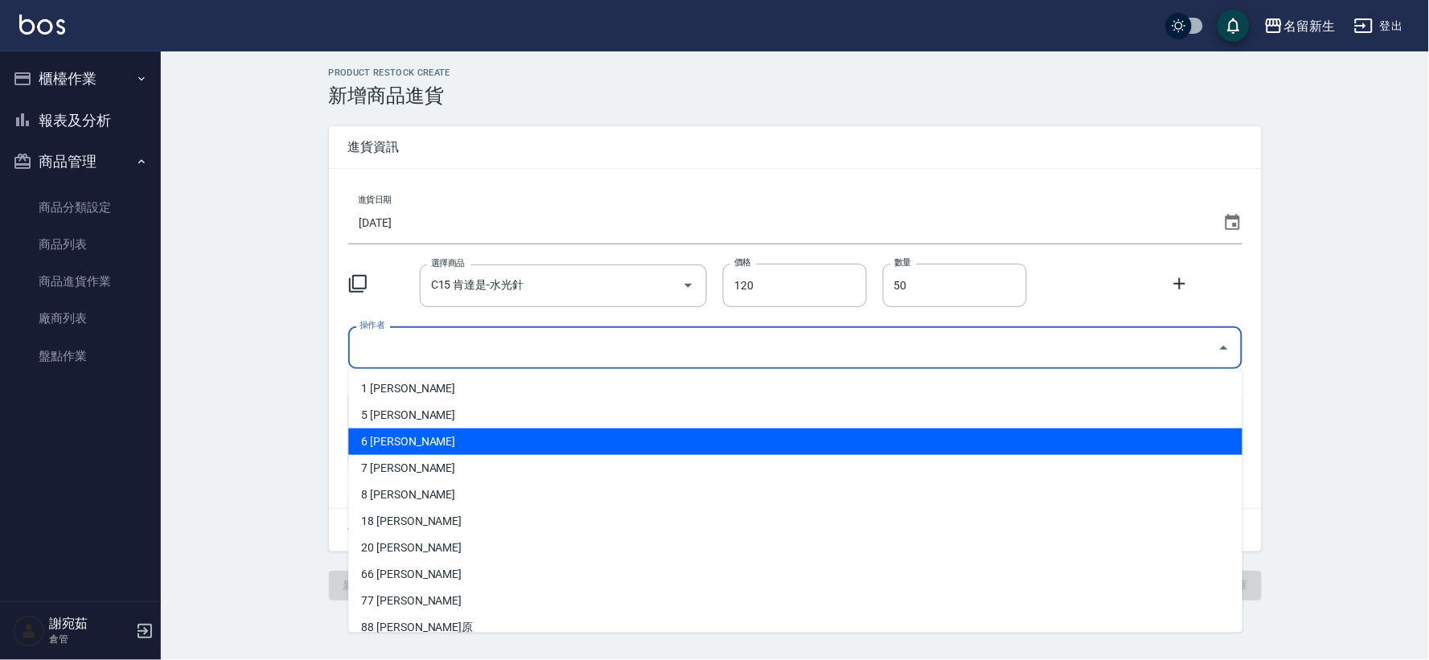
click at [472, 437] on li "6 謝宛茹" at bounding box center [795, 442] width 894 height 27
type input "謝宛茹"
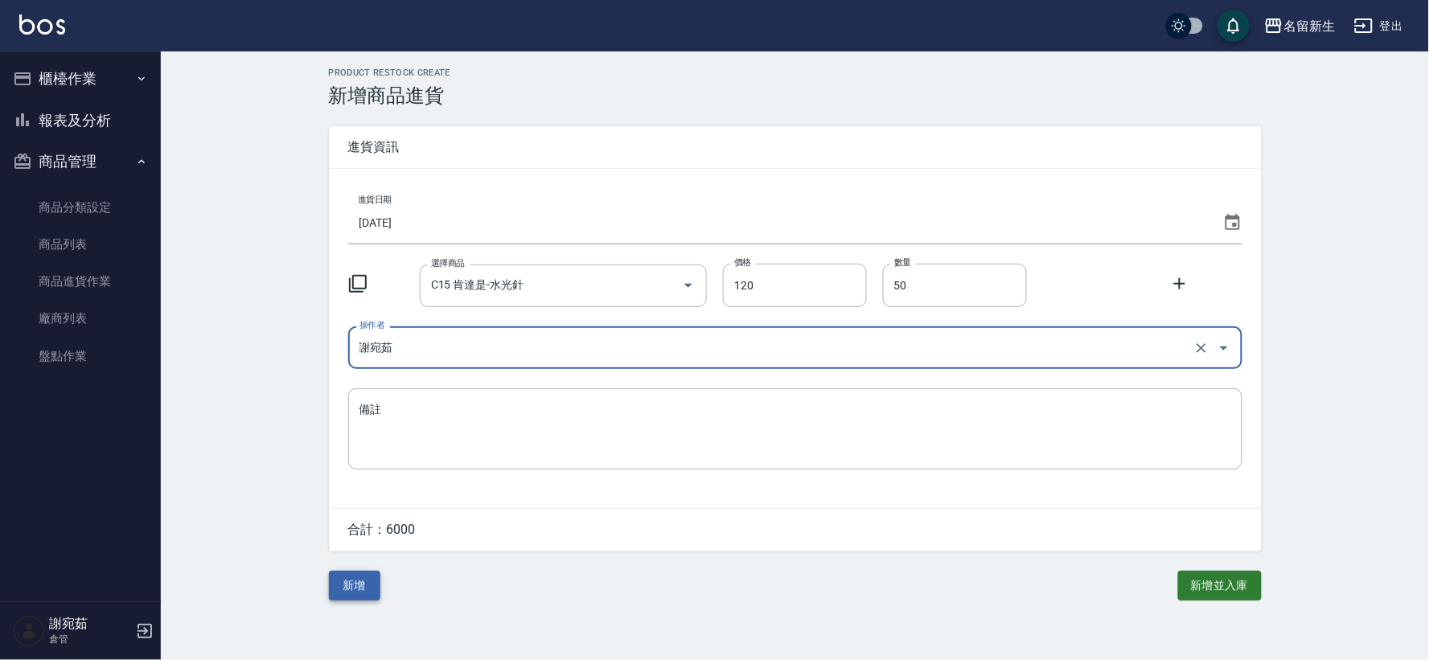
click at [363, 593] on button "新增" at bounding box center [354, 586] width 51 height 30
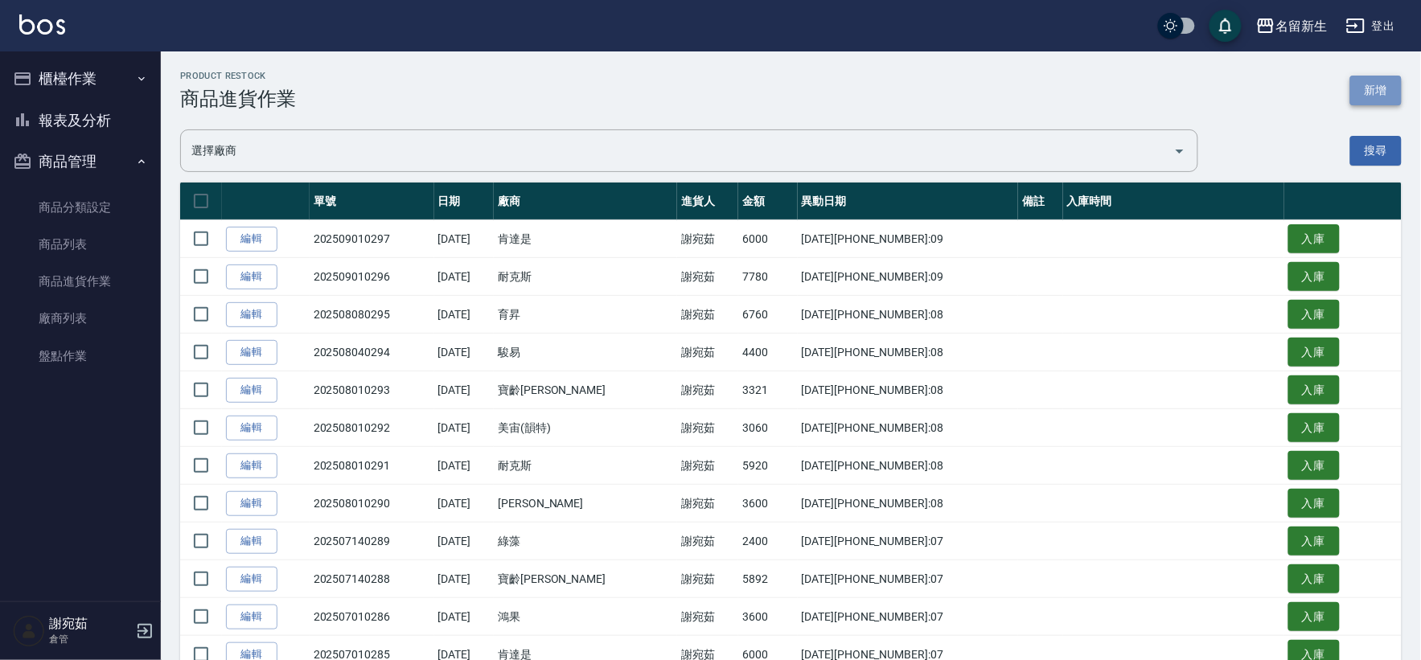
click at [1381, 81] on button "新增" at bounding box center [1375, 91] width 51 height 30
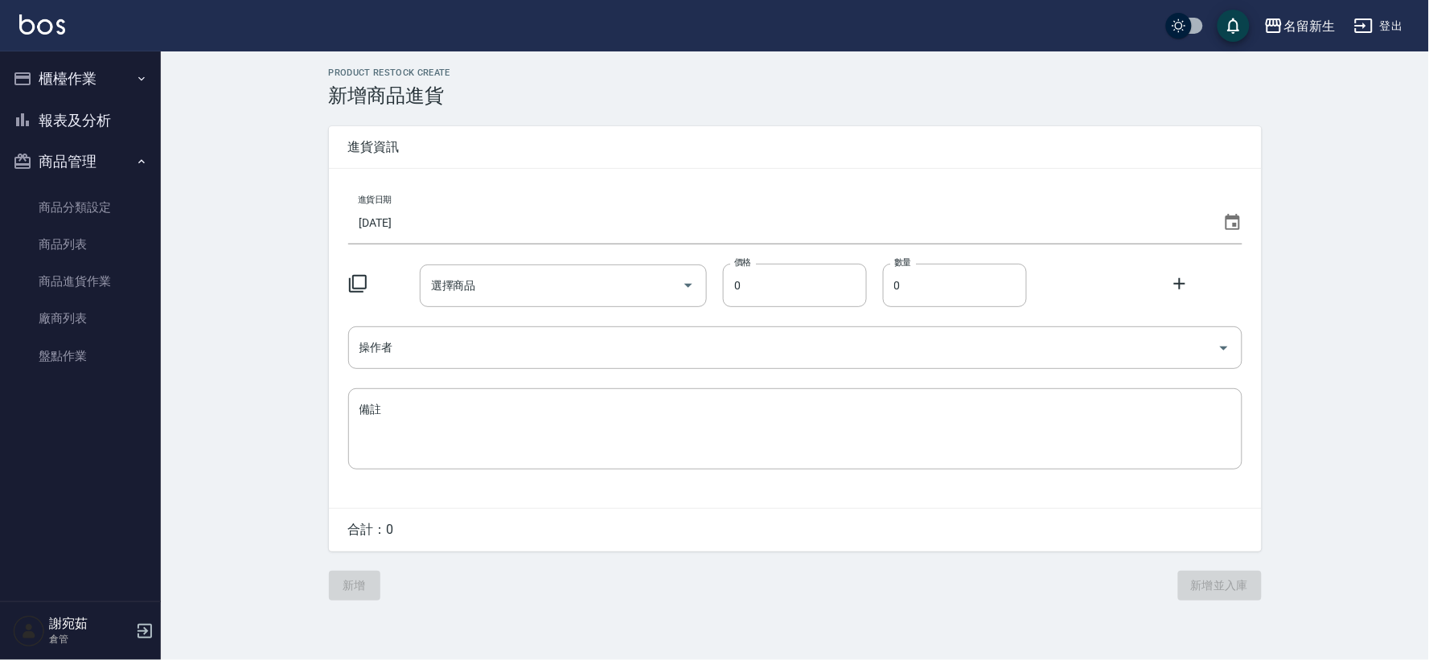
click at [1227, 221] on icon at bounding box center [1232, 222] width 19 height 19
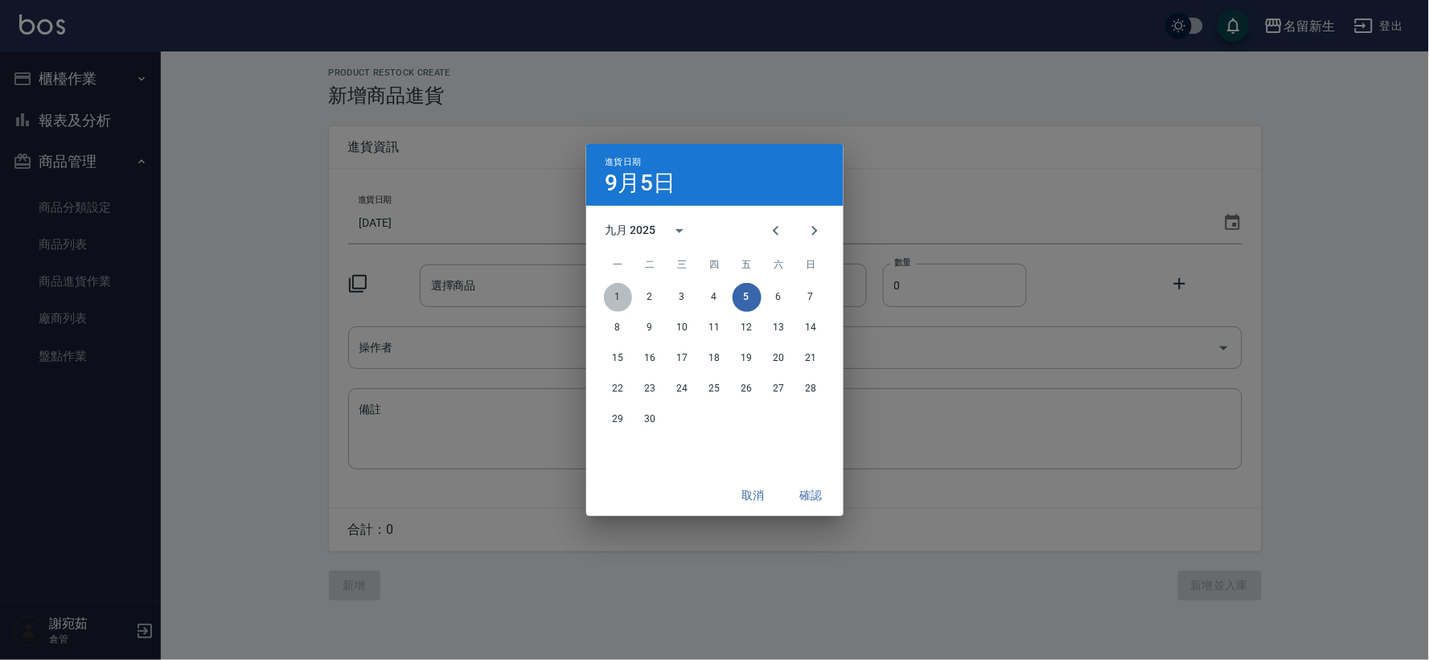
click at [618, 294] on button "1" at bounding box center [618, 297] width 29 height 29
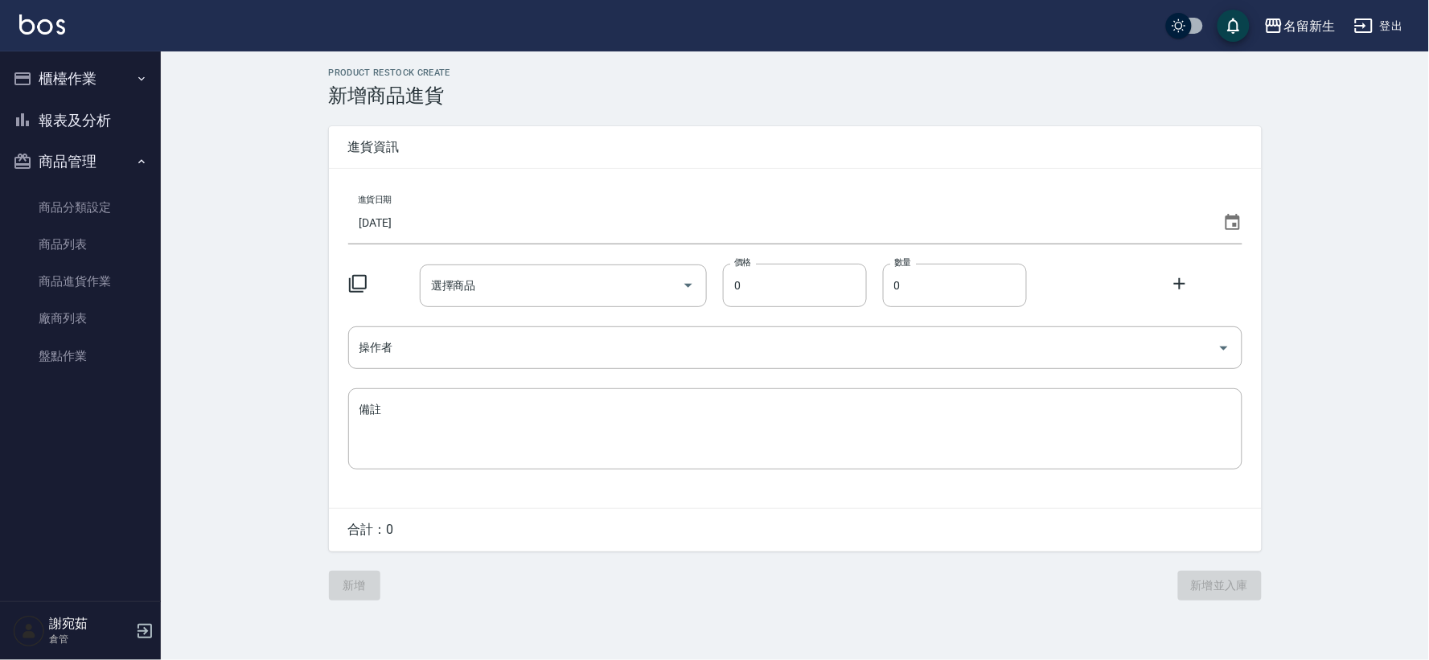
click at [359, 282] on icon at bounding box center [357, 283] width 19 height 19
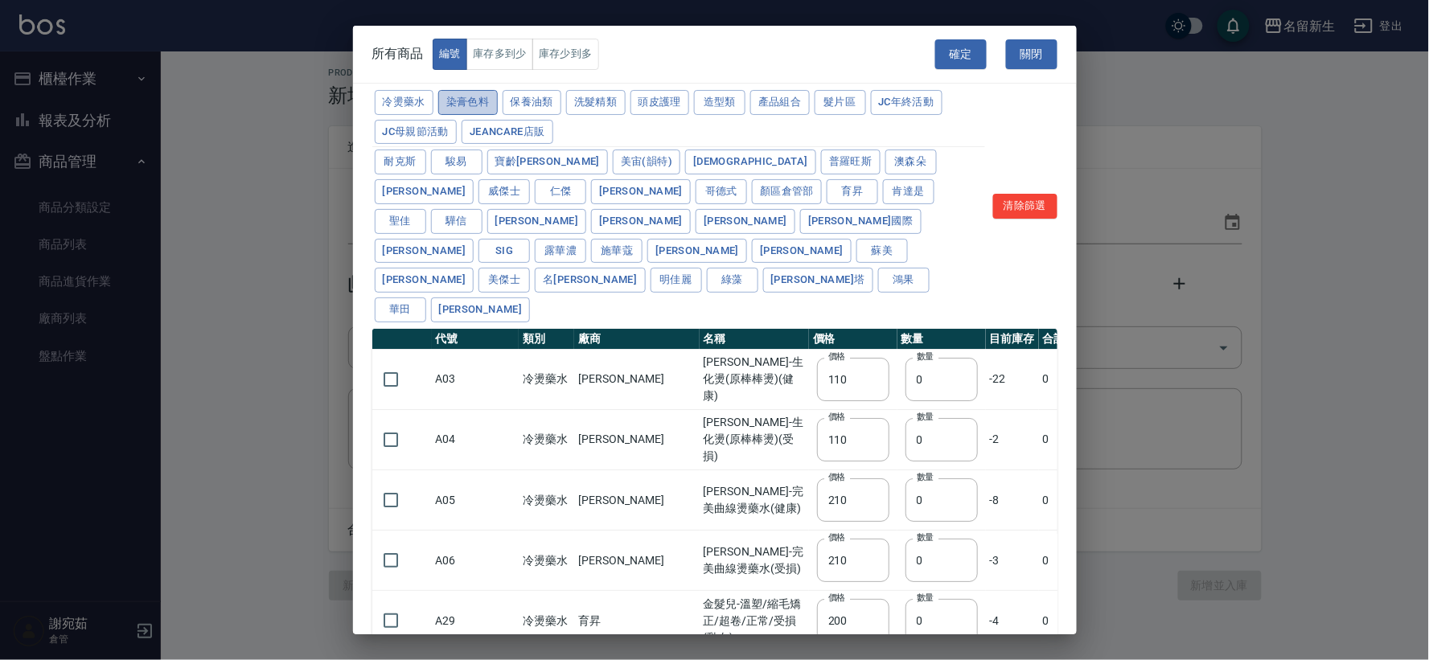
click at [456, 99] on button "染膏色料" at bounding box center [468, 102] width 60 height 25
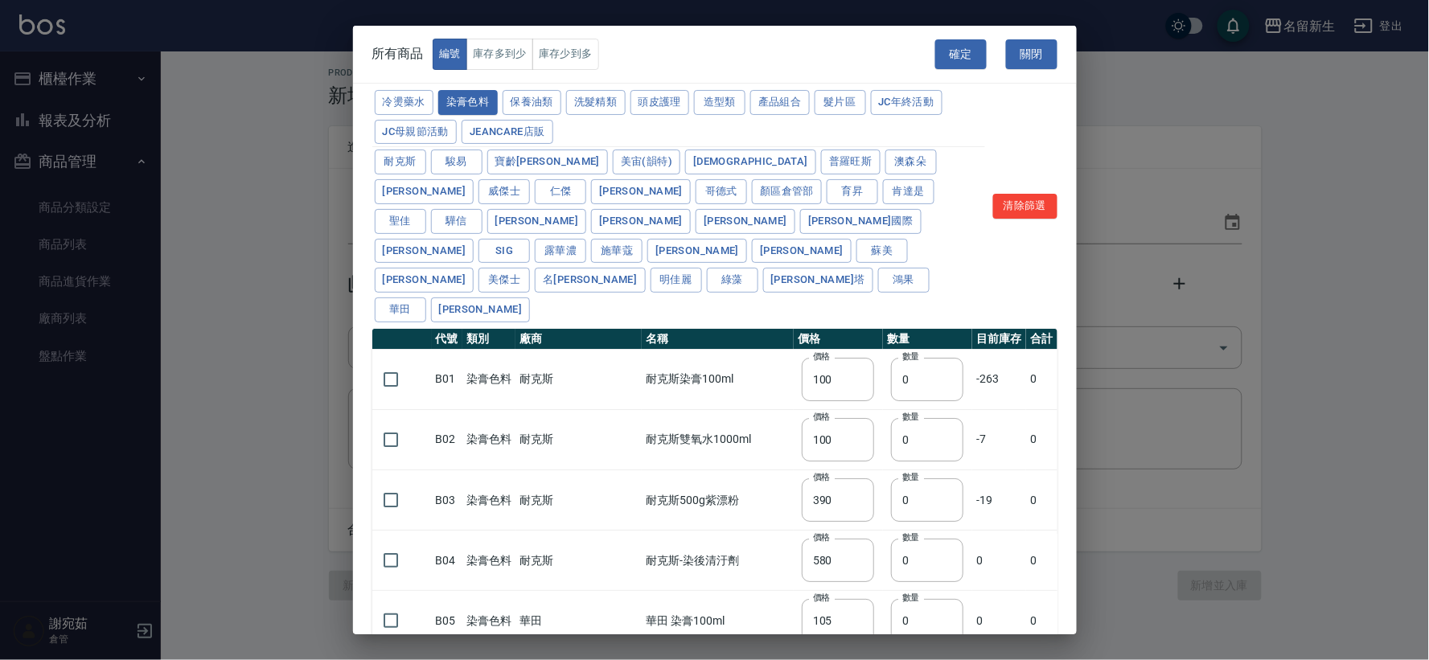
type input "100"
type input "390"
type input "580"
type input "105"
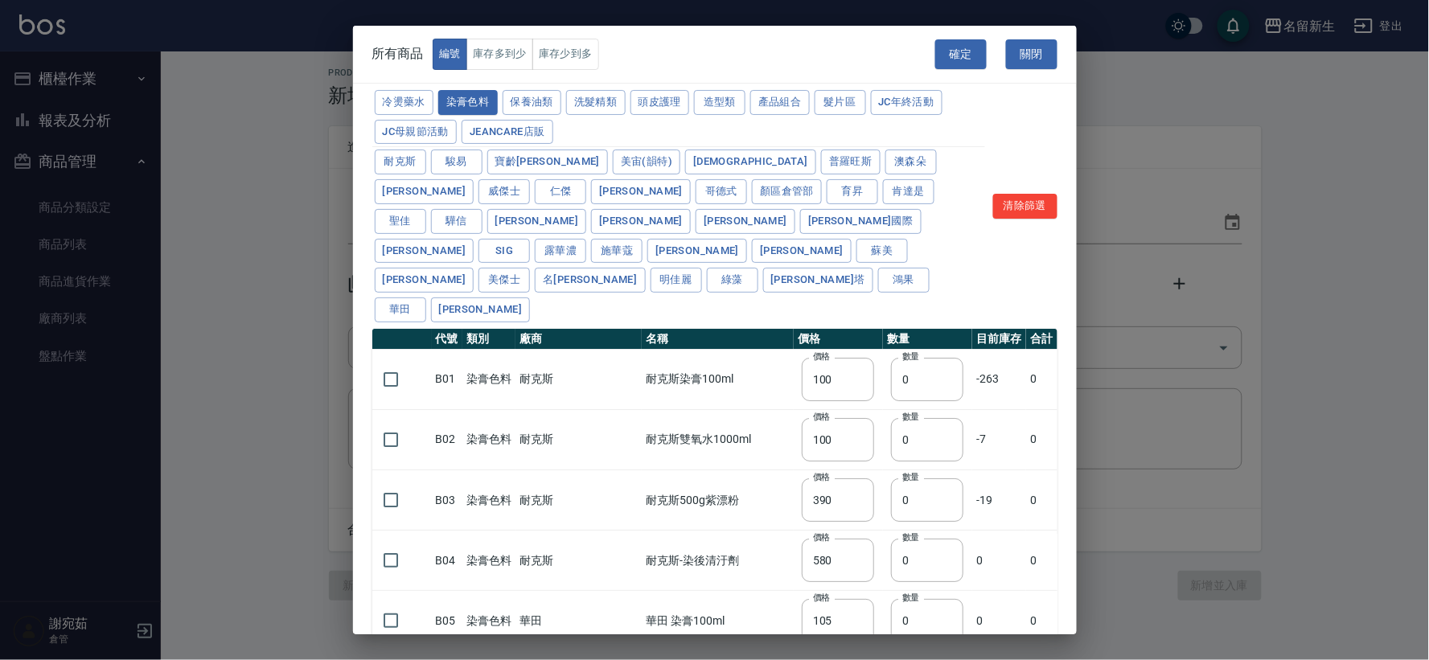
type input "406"
type input "105"
type input "450"
type input "102"
type input "137"
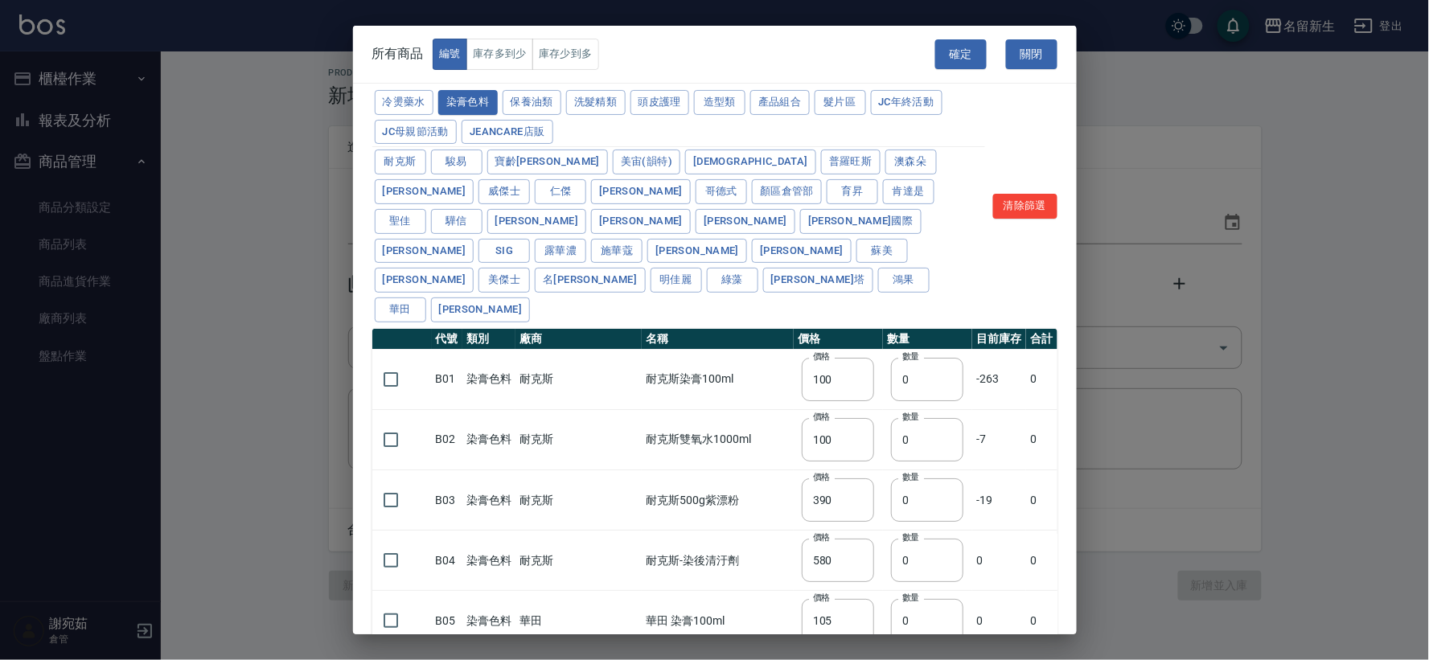
type input "110"
type input "133"
type input "186"
type input "133"
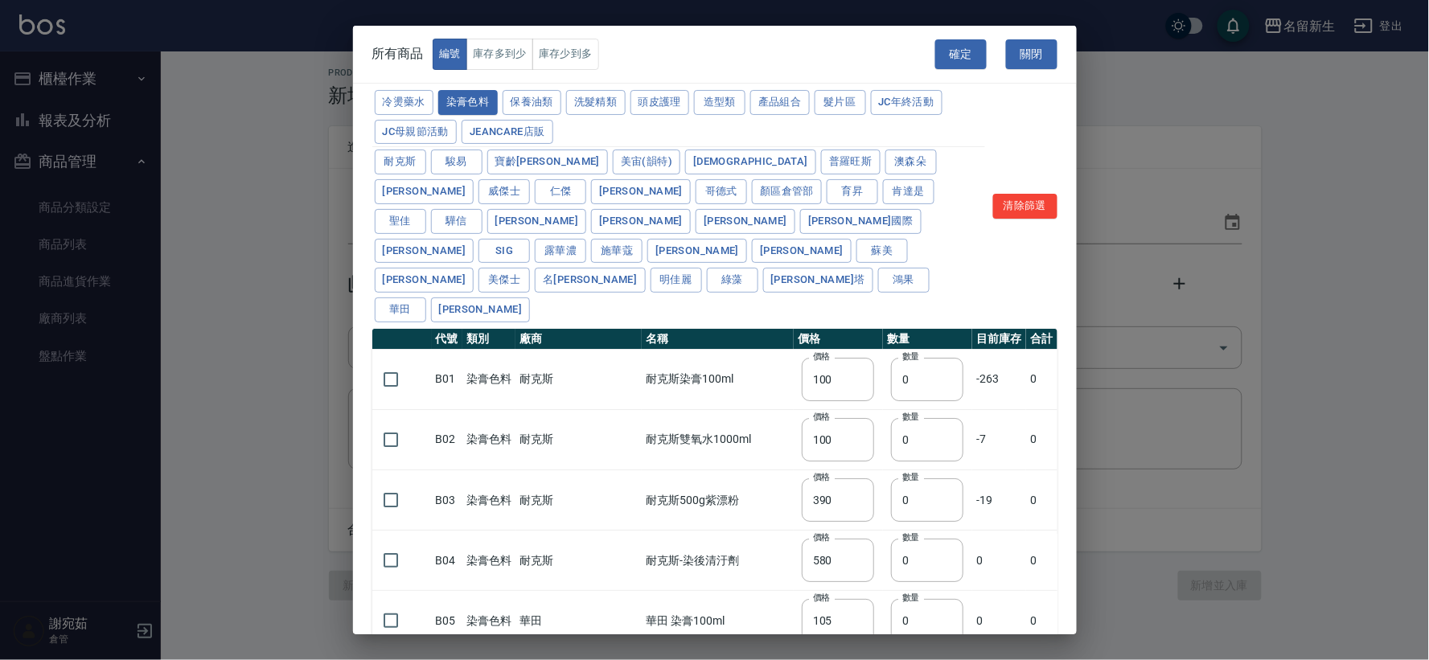
type input "450"
type input "350"
type input "112"
type input "450"
type input "1060"
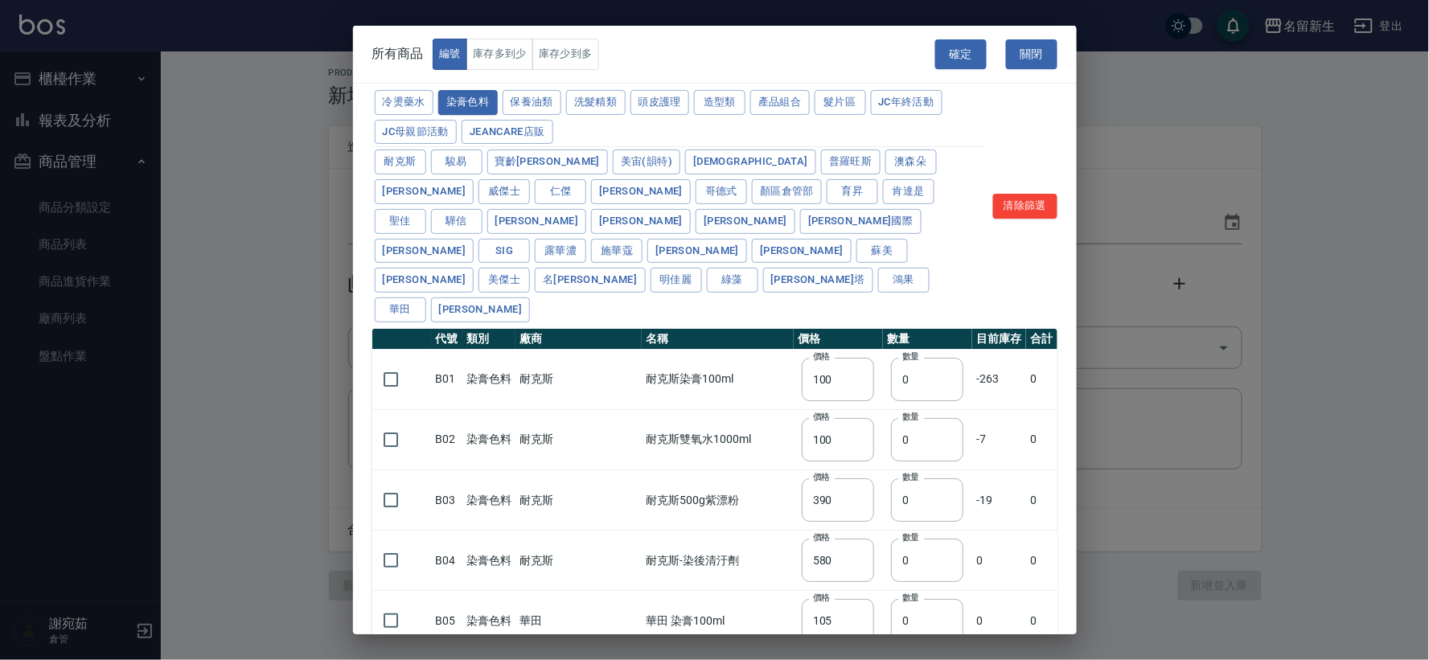
type input "190"
type input "250"
type input "350"
type input "735"
click at [397, 363] on input "checkbox" at bounding box center [391, 380] width 34 height 34
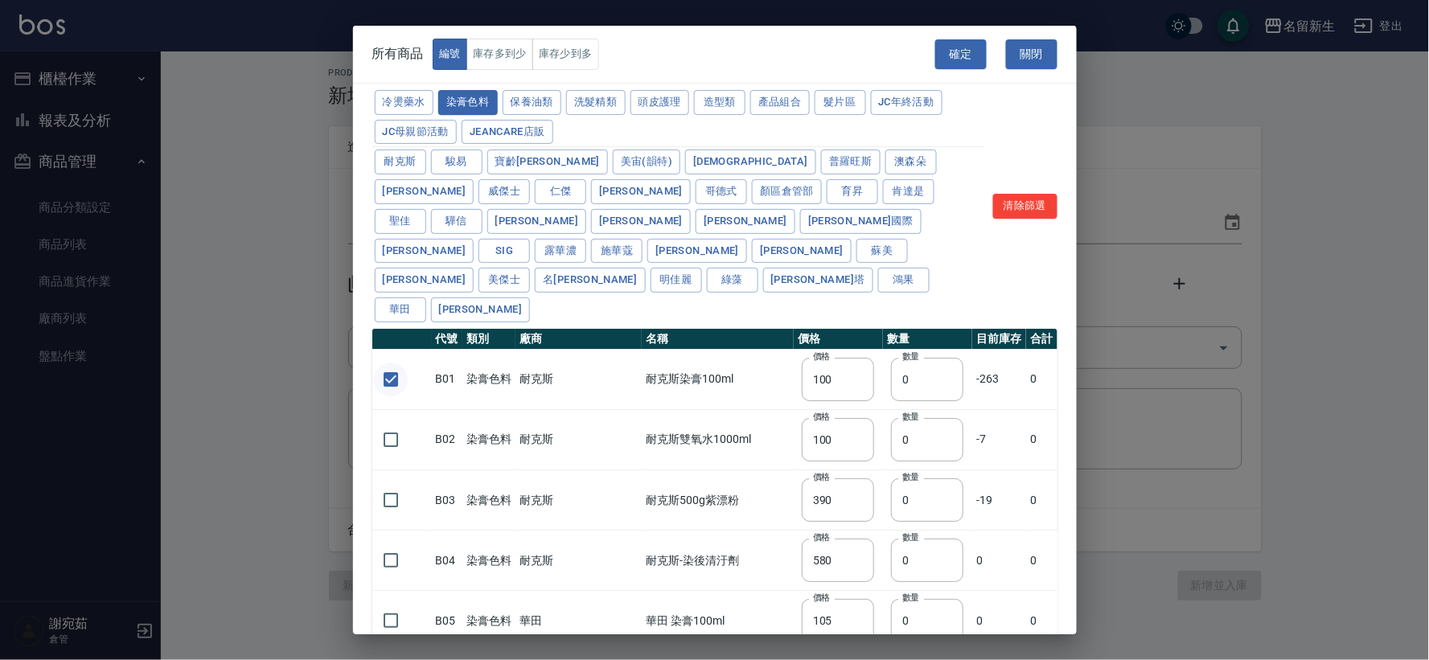
click at [397, 363] on input "checkbox" at bounding box center [391, 380] width 34 height 34
checkbox input "false"
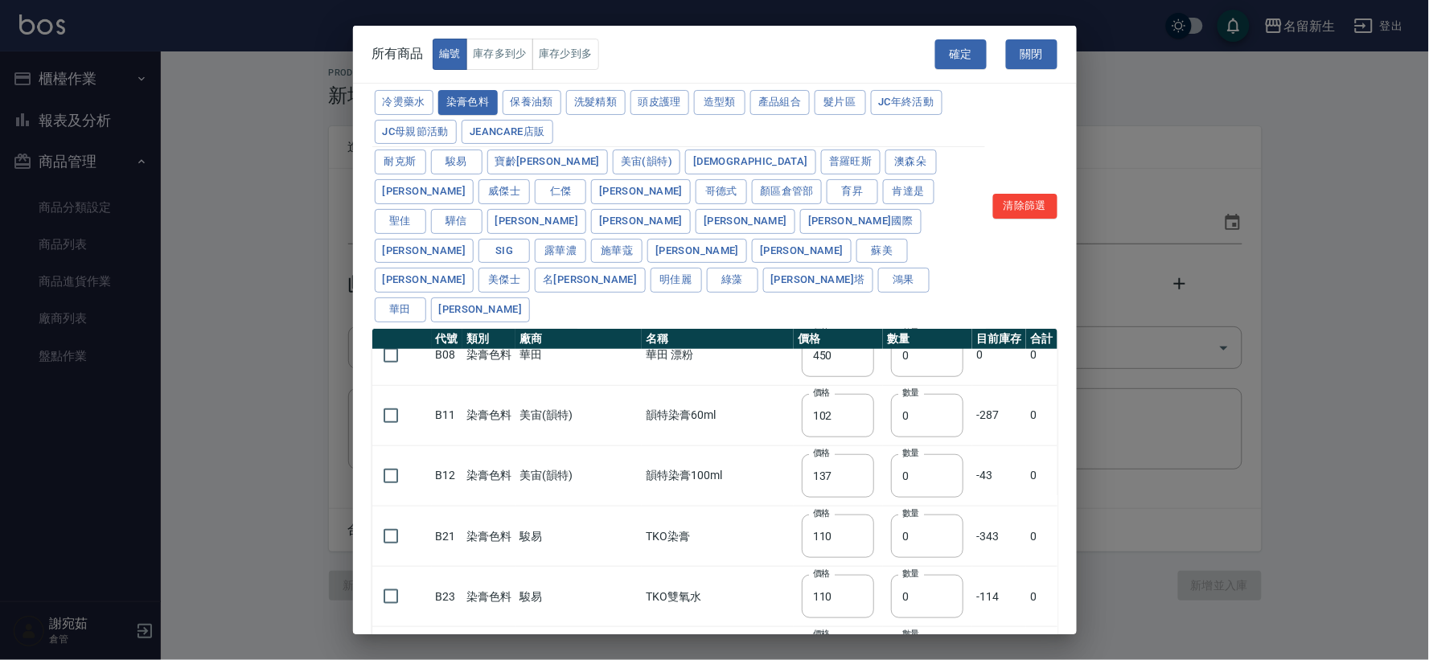
scroll to position [536, 0]
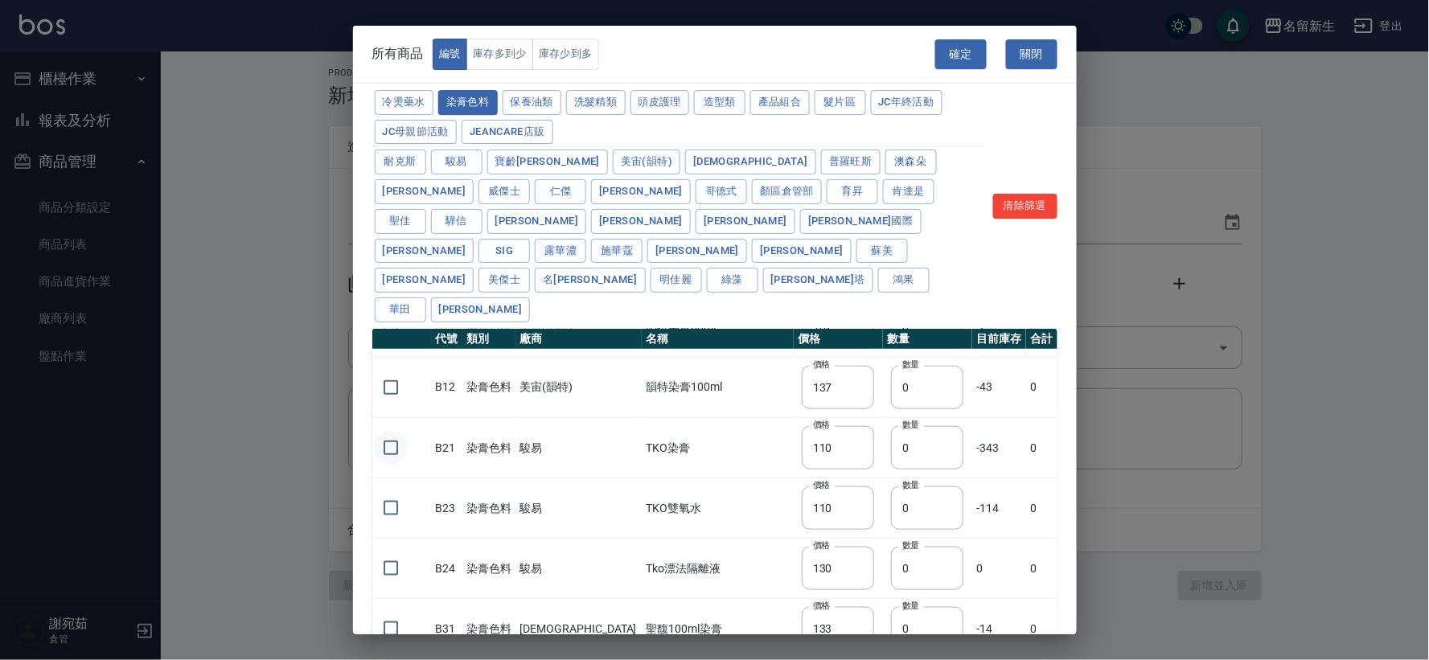
click at [397, 431] on input "checkbox" at bounding box center [391, 448] width 34 height 34
checkbox input "true"
click at [391, 491] on input "checkbox" at bounding box center [391, 508] width 34 height 34
checkbox input "true"
drag, startPoint x: 883, startPoint y: 392, endPoint x: 866, endPoint y: 392, distance: 16.9
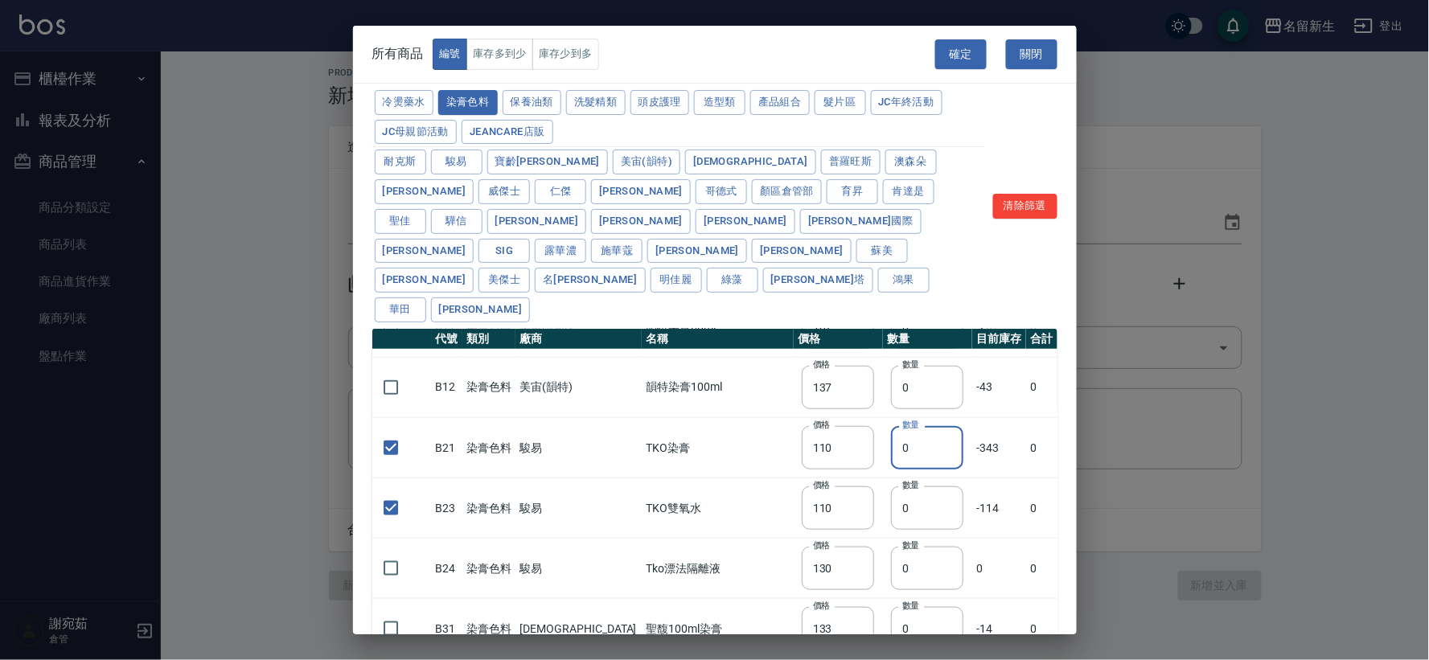
click at [891, 426] on input "0" at bounding box center [927, 447] width 72 height 43
drag, startPoint x: 891, startPoint y: 402, endPoint x: 859, endPoint y: 396, distance: 32.7
click at [883, 418] on td "數量 1 數量" at bounding box center [927, 448] width 89 height 60
type input "79"
drag, startPoint x: 879, startPoint y: 453, endPoint x: 759, endPoint y: 448, distance: 119.9
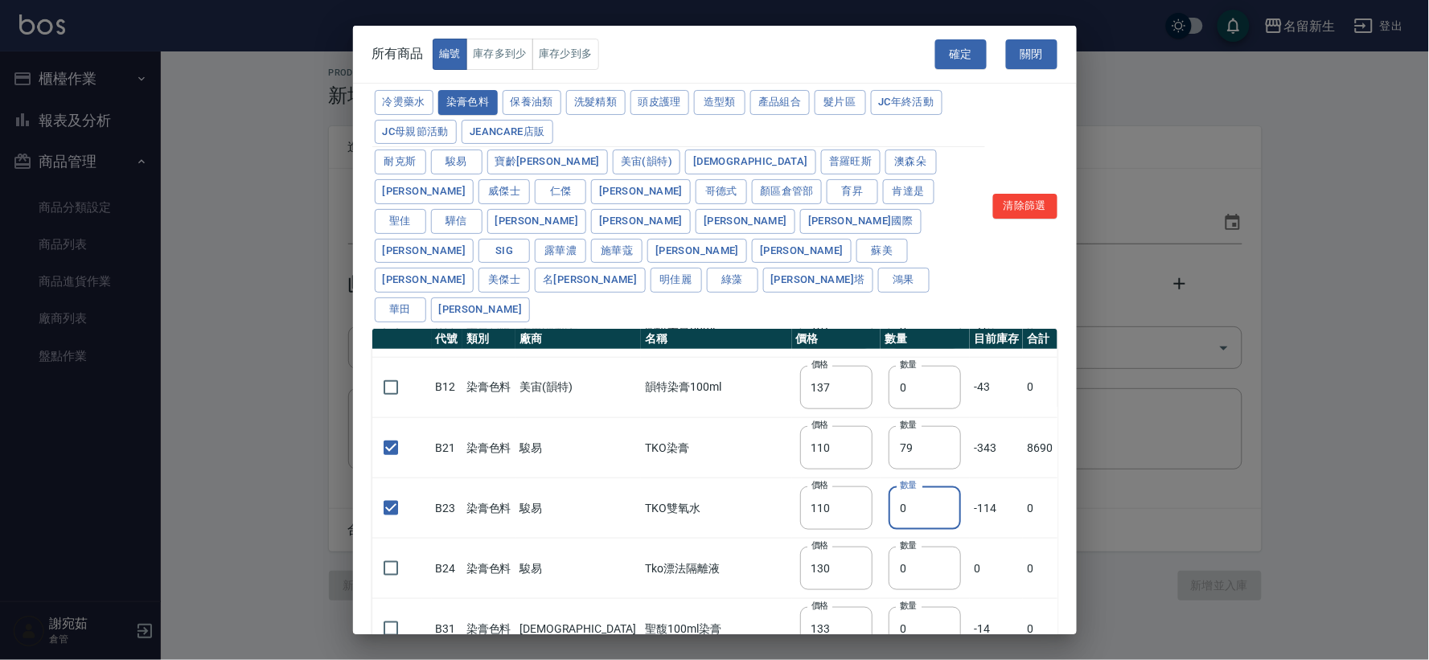
click at [759, 478] on tr "B23 染膏色料 駿易 TKO雙氧水 價格 110 價格 數量 0 數量 -114 0" at bounding box center [714, 508] width 685 height 60
type input "3"
click at [946, 56] on button "確定" at bounding box center [960, 54] width 51 height 30
type input "B21 TKO染膏"
type input "110"
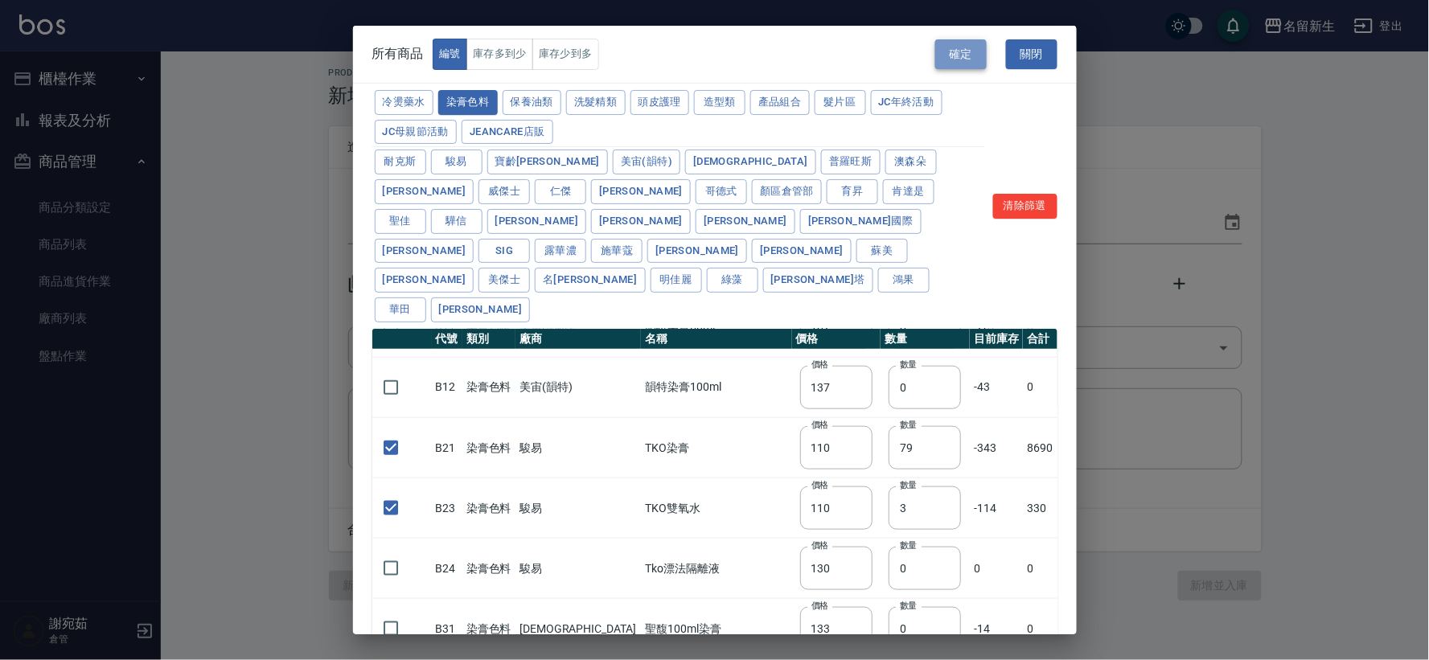
type input "79"
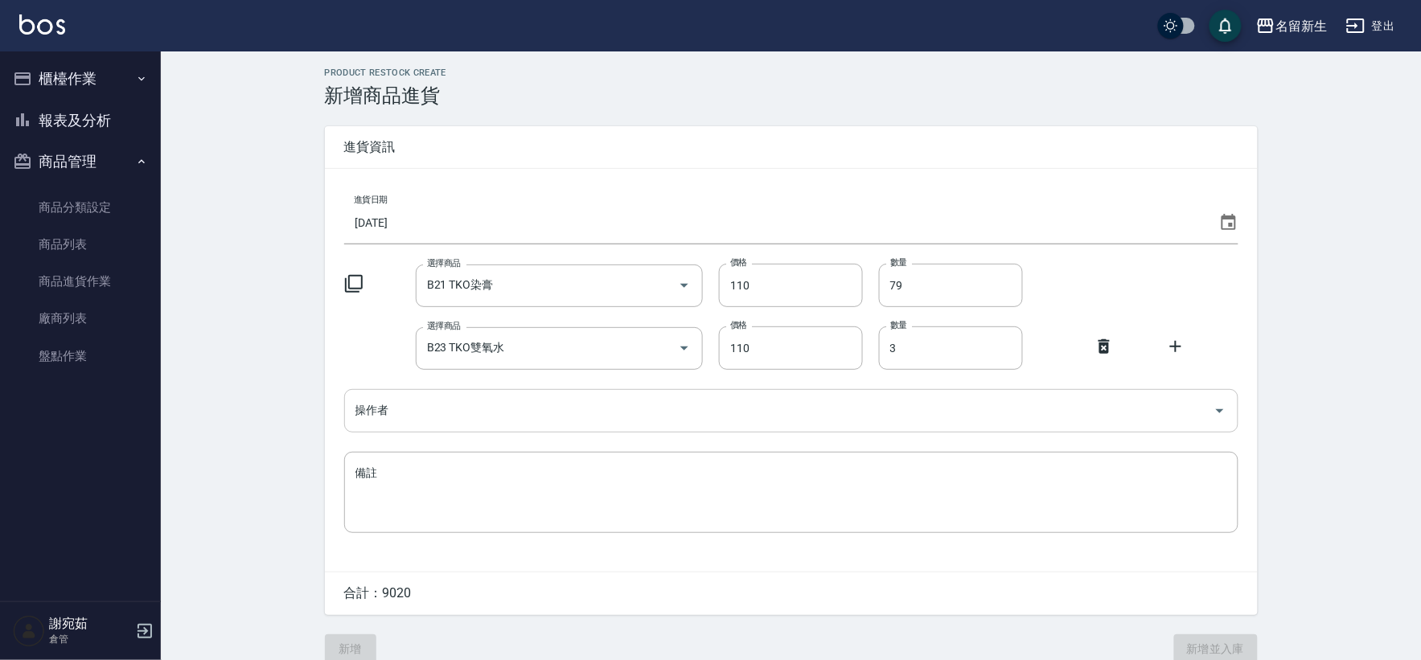
click at [473, 412] on input "操作者" at bounding box center [779, 410] width 856 height 28
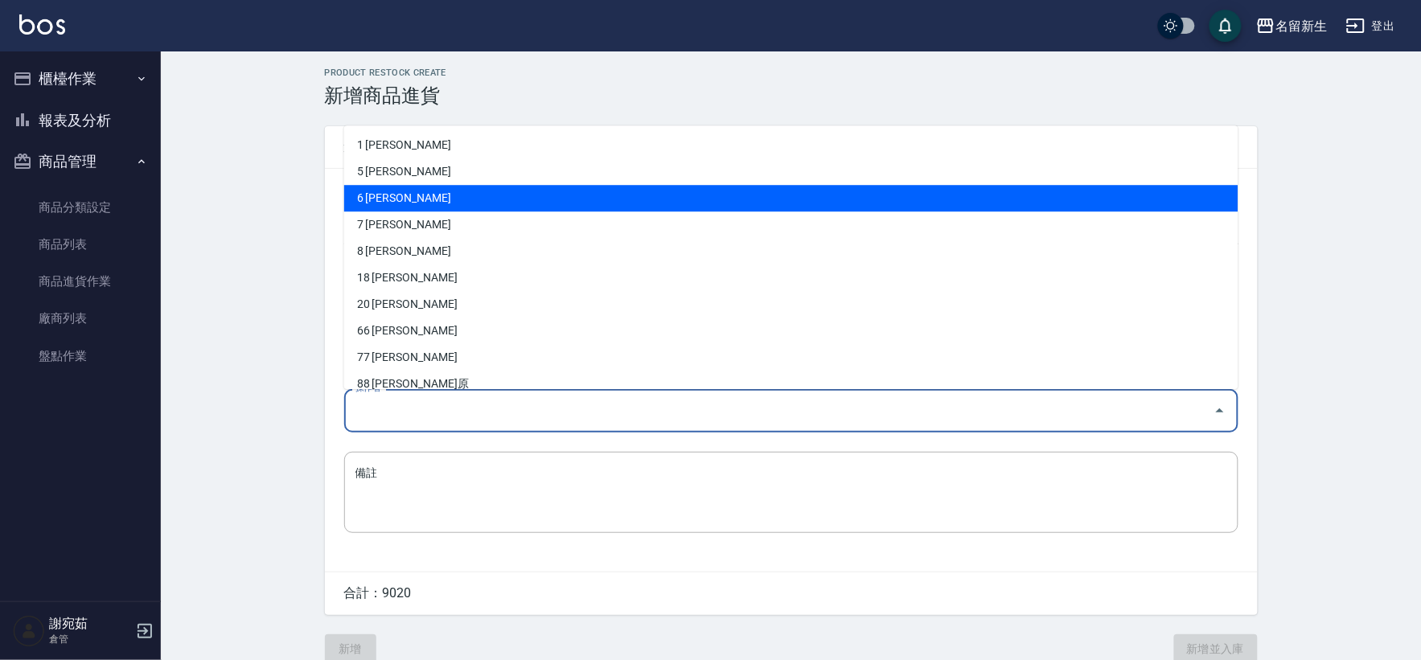
click at [548, 191] on li "6 謝宛茹" at bounding box center [791, 198] width 894 height 27
type input "謝宛茹"
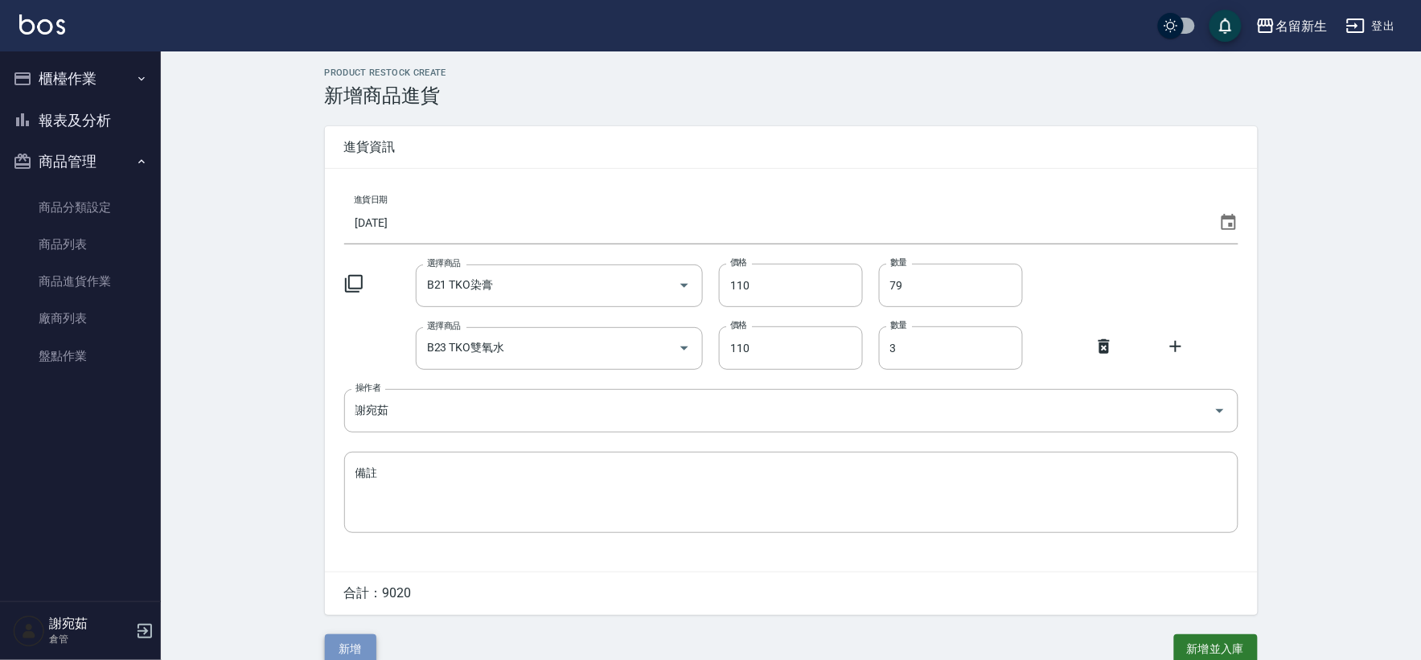
click at [359, 643] on button "新增" at bounding box center [350, 649] width 51 height 30
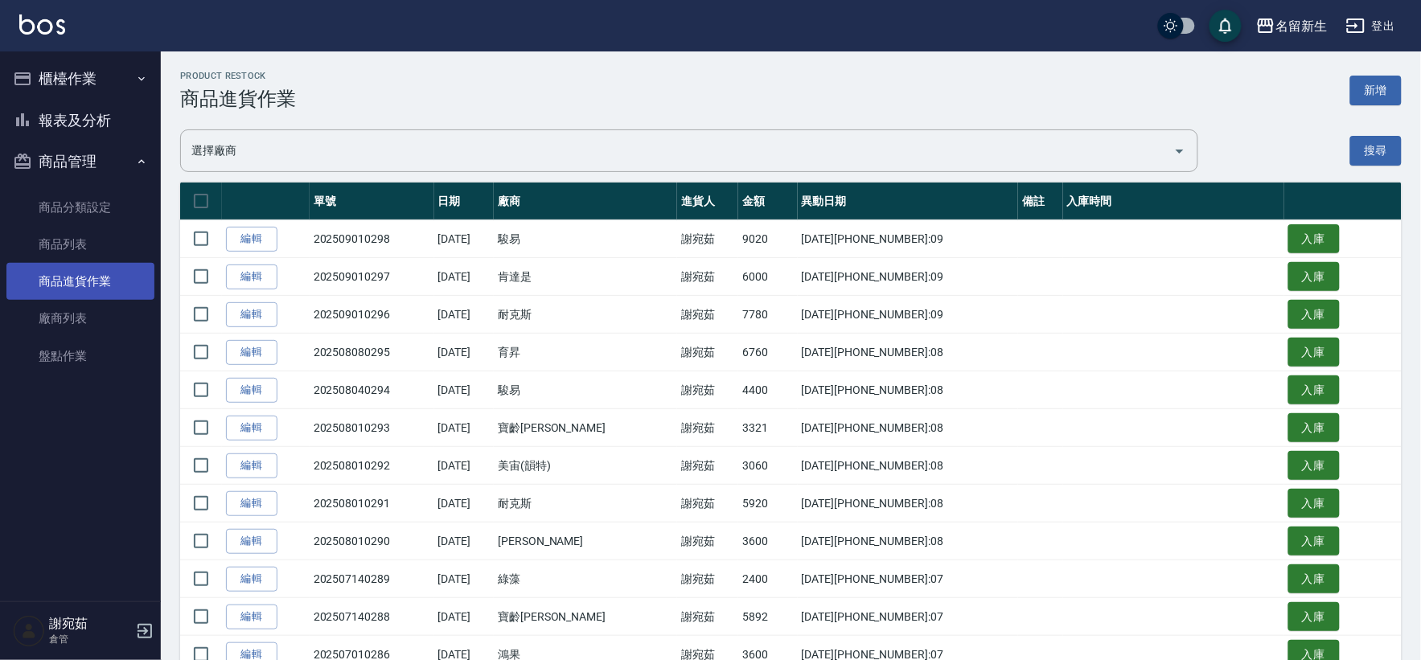
click at [74, 298] on link "商品進貨作業" at bounding box center [80, 281] width 148 height 37
click at [1373, 89] on button "新增" at bounding box center [1375, 91] width 51 height 30
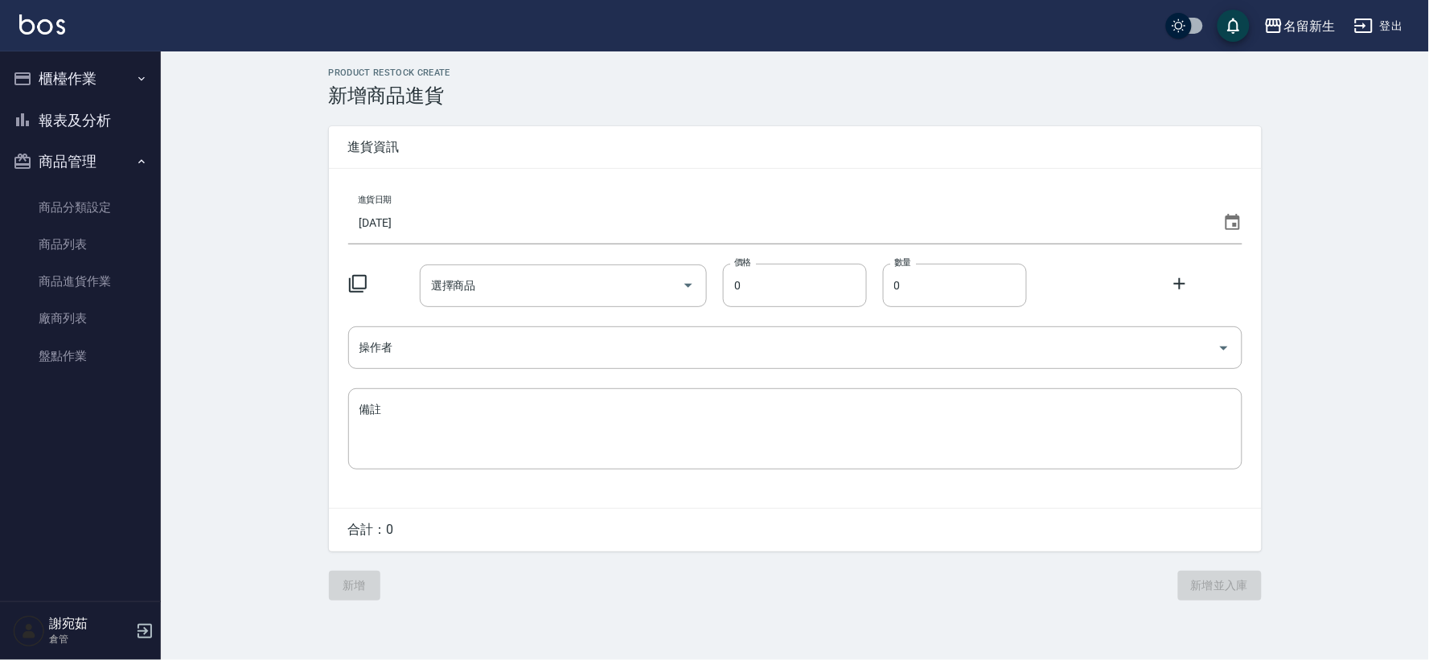
click at [1227, 223] on icon at bounding box center [1232, 222] width 19 height 19
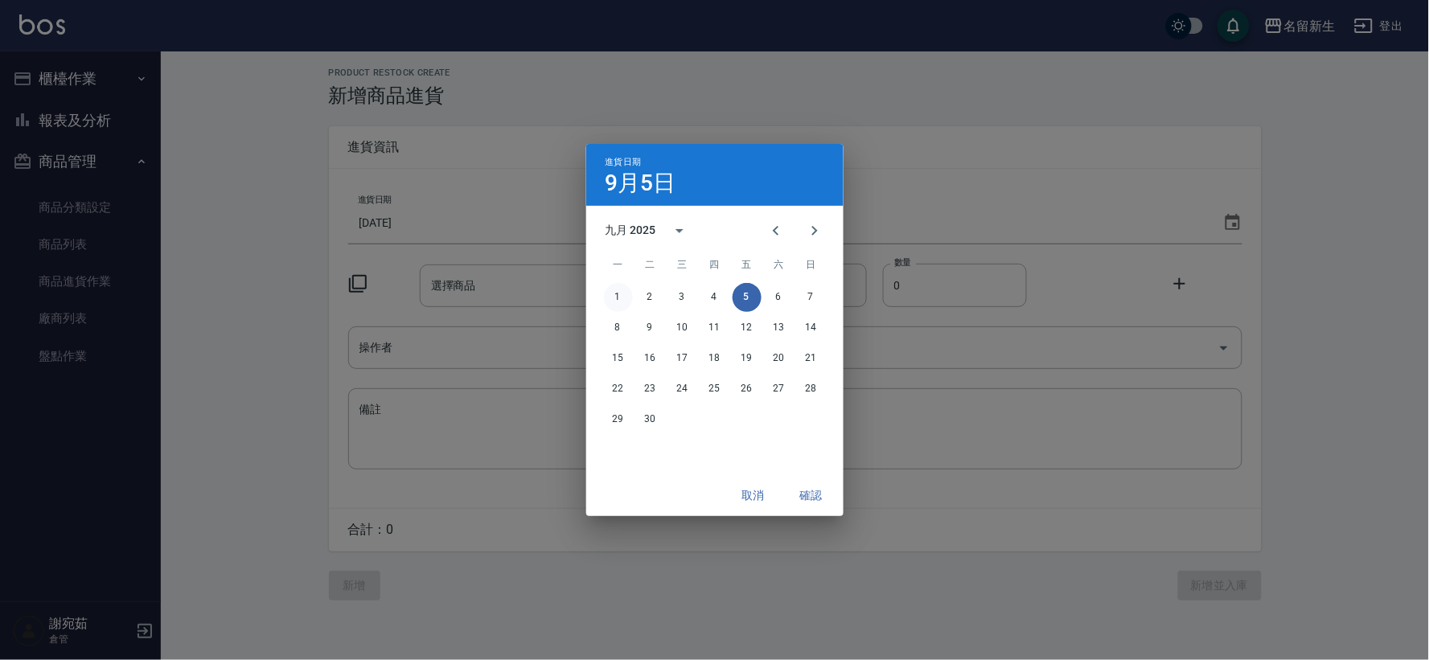
click at [621, 299] on button "1" at bounding box center [618, 297] width 29 height 29
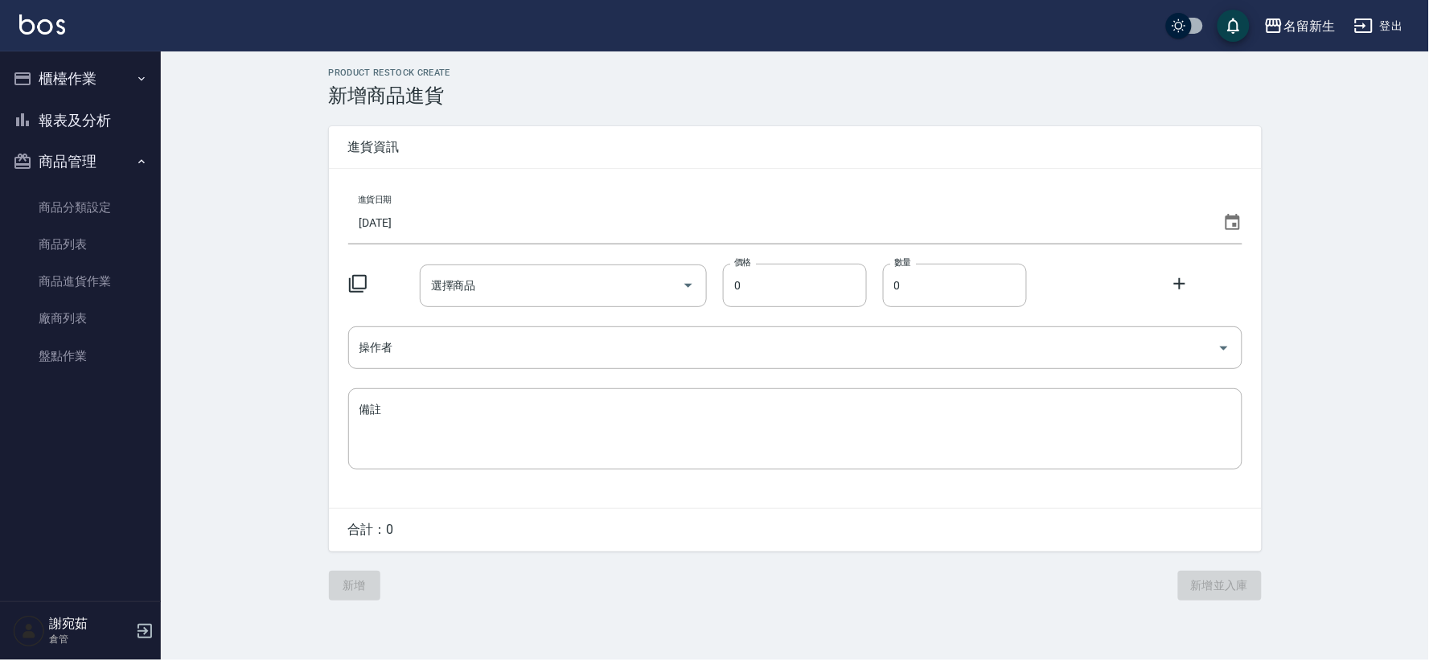
click at [365, 279] on icon at bounding box center [358, 284] width 18 height 18
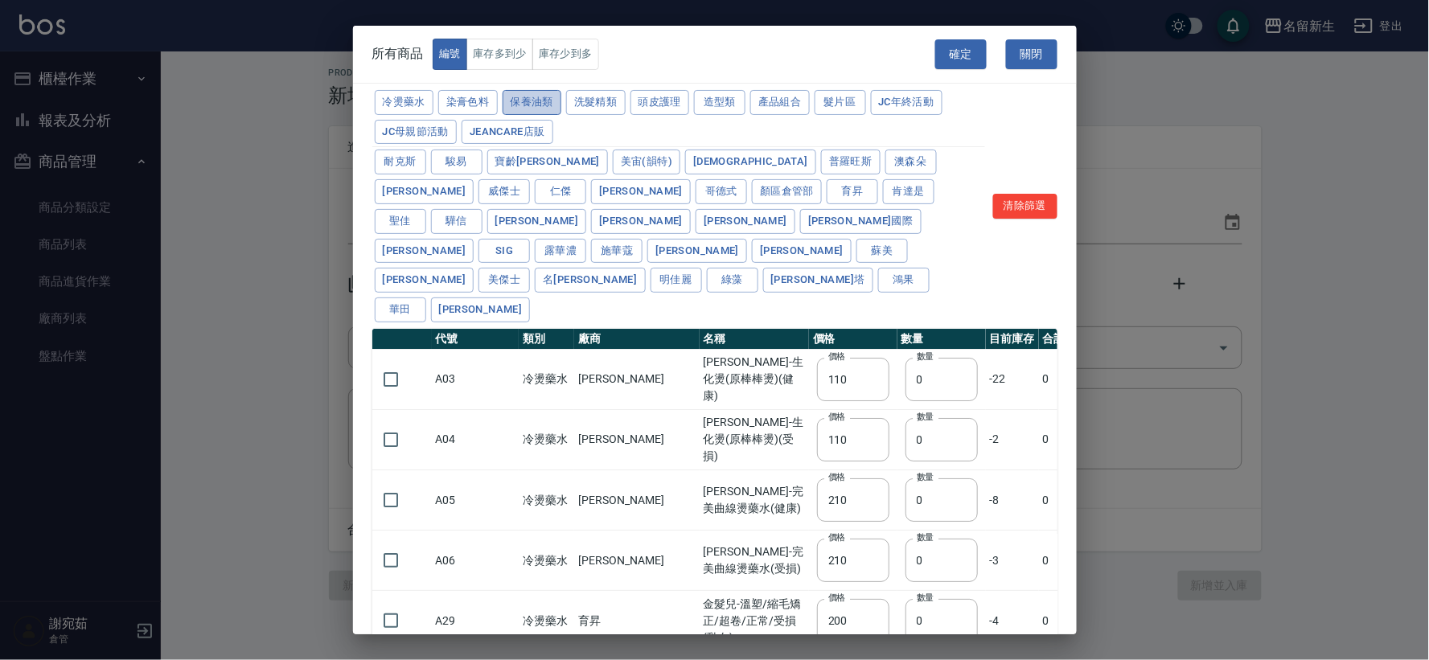
click at [540, 106] on button "保養油類" at bounding box center [533, 102] width 60 height 25
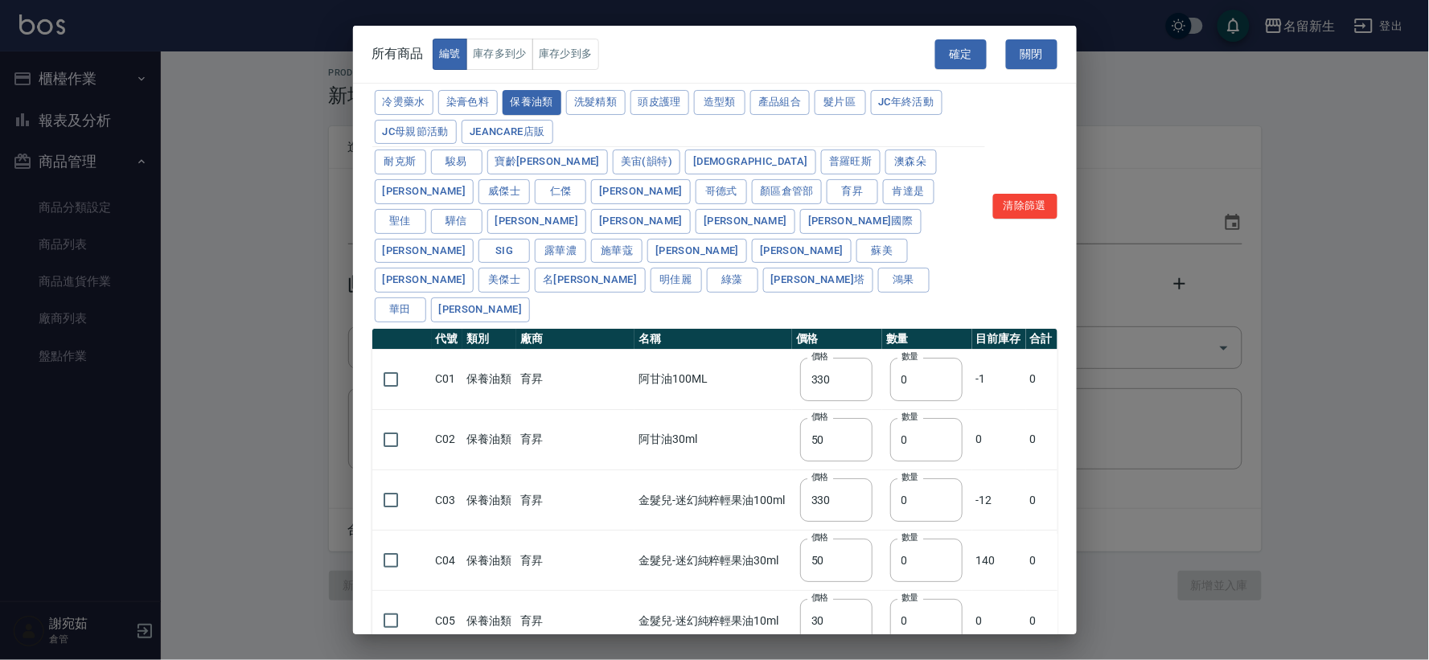
type input "330"
type input "50"
type input "330"
type input "50"
type input "30"
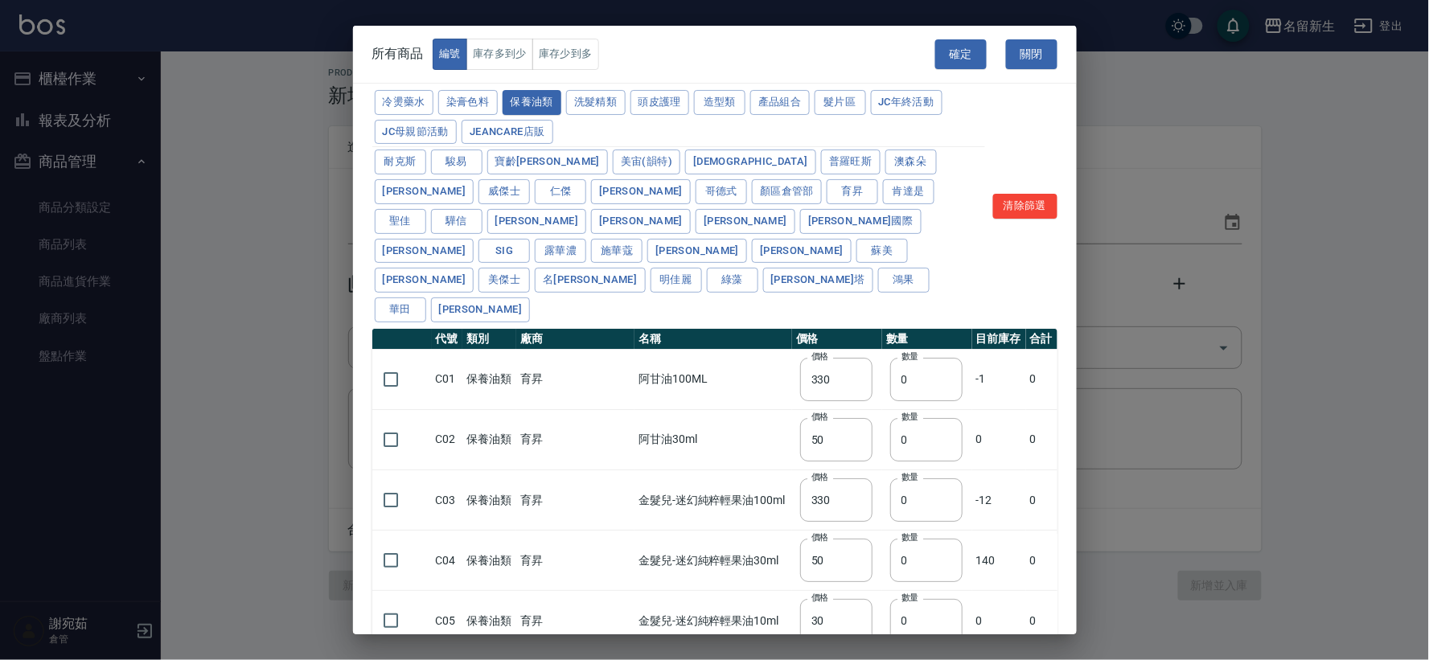
type input "960"
type input "1040"
type input "1520"
type input "120"
type input "1300"
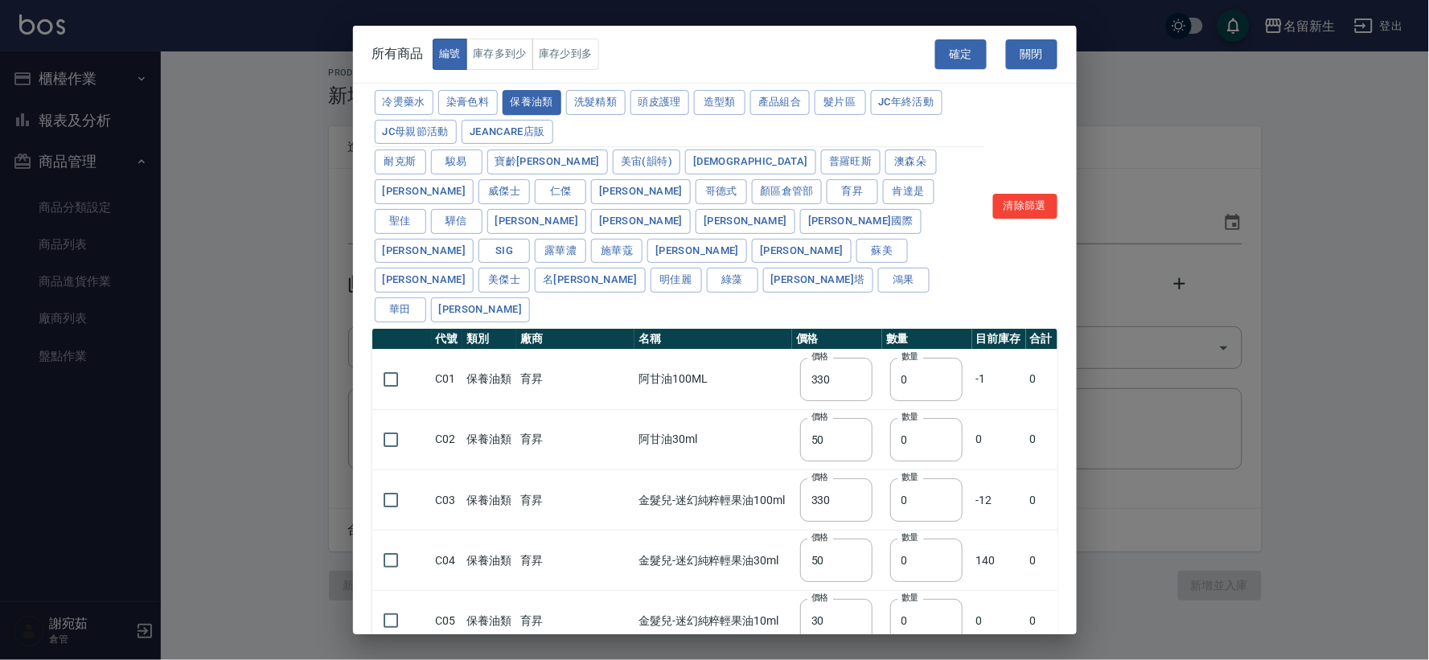
type input "1520"
type input "2000"
type input "240"
type input "50"
type input "400"
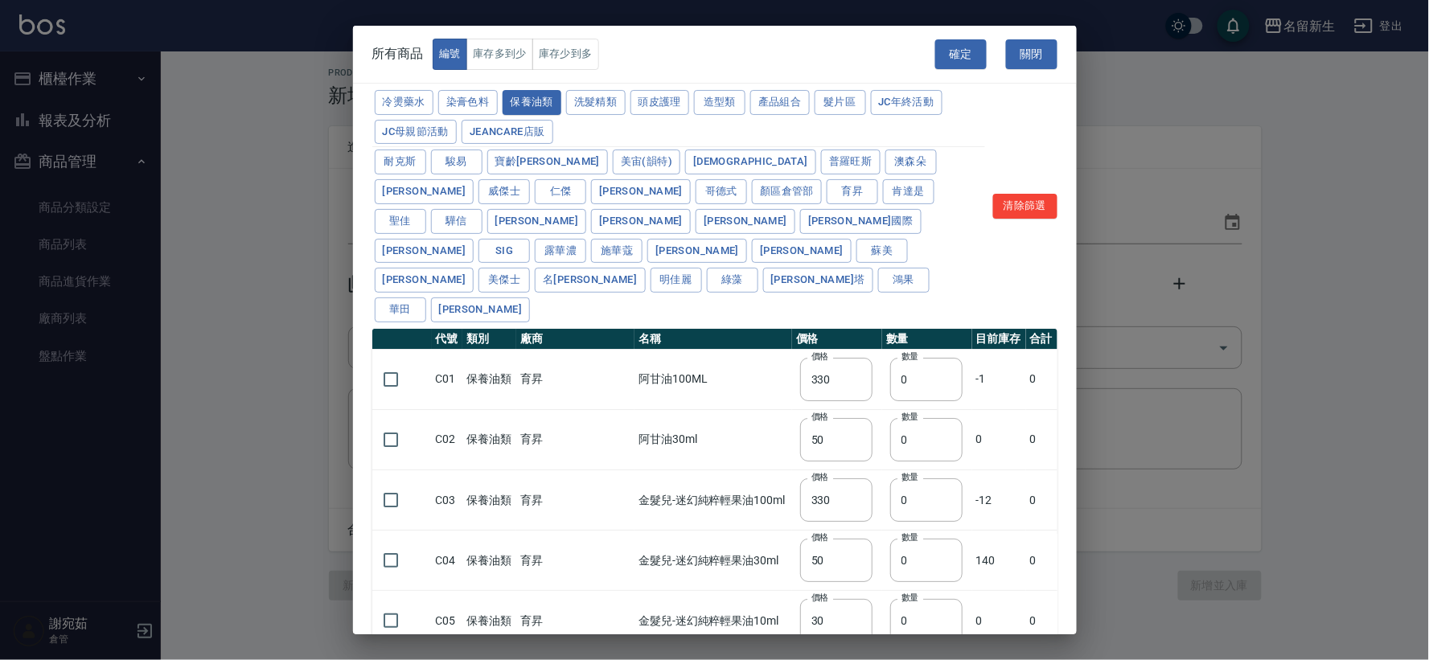
type input "800"
type input "700"
type input "272"
type input "2450"
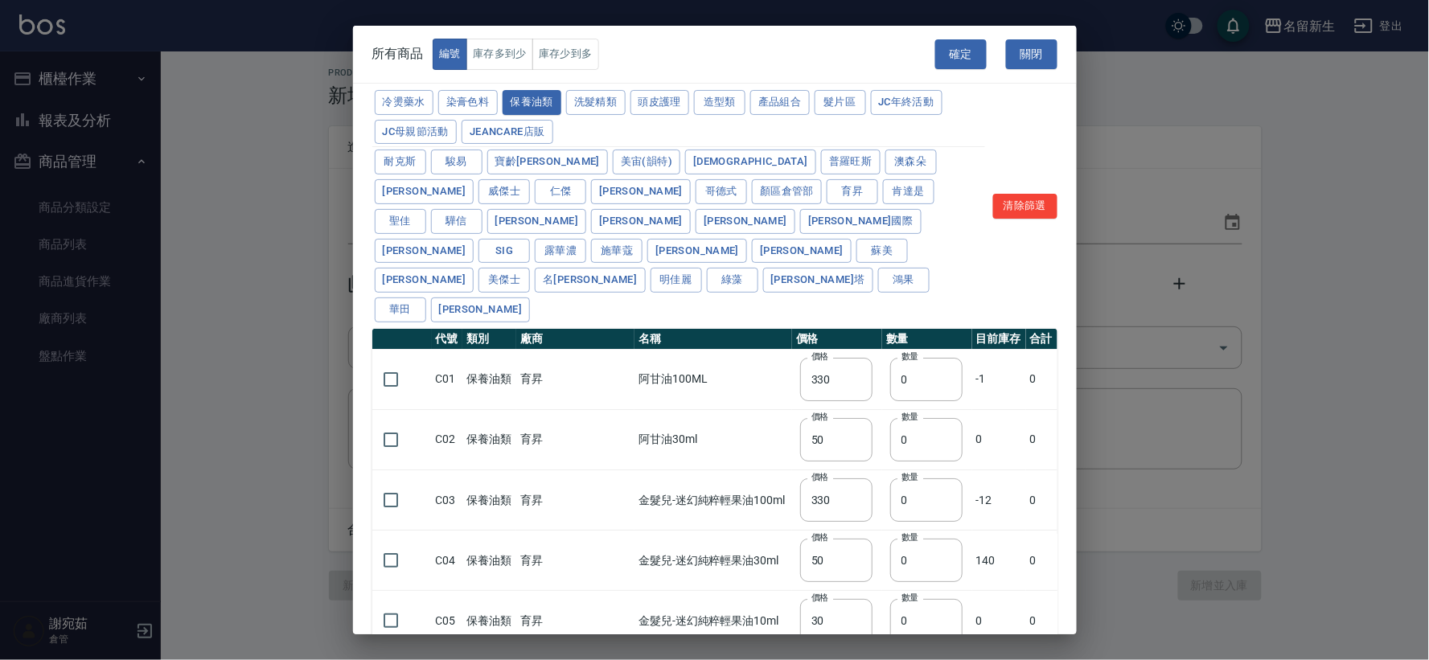
type input "450"
click at [412, 98] on button "冷燙藥水" at bounding box center [405, 102] width 60 height 25
type input "110"
type input "210"
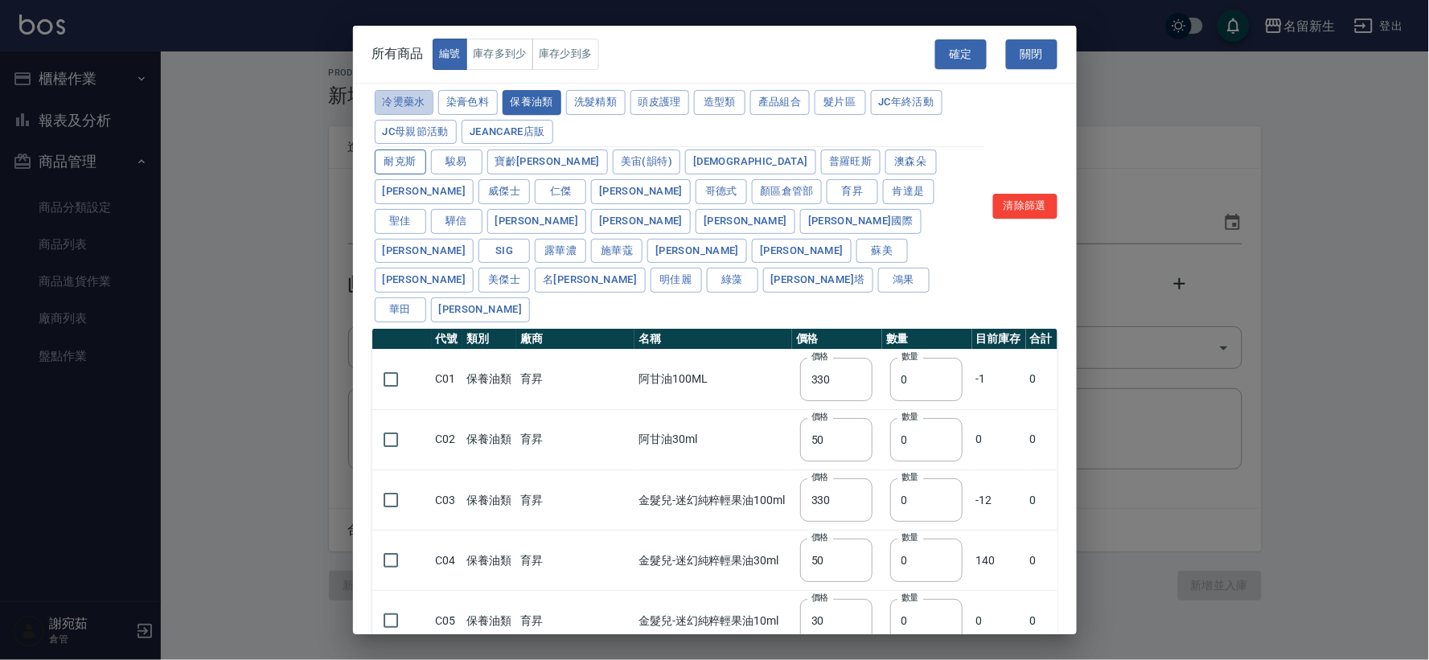
type input "210"
type input "200"
type input "190"
type input "160"
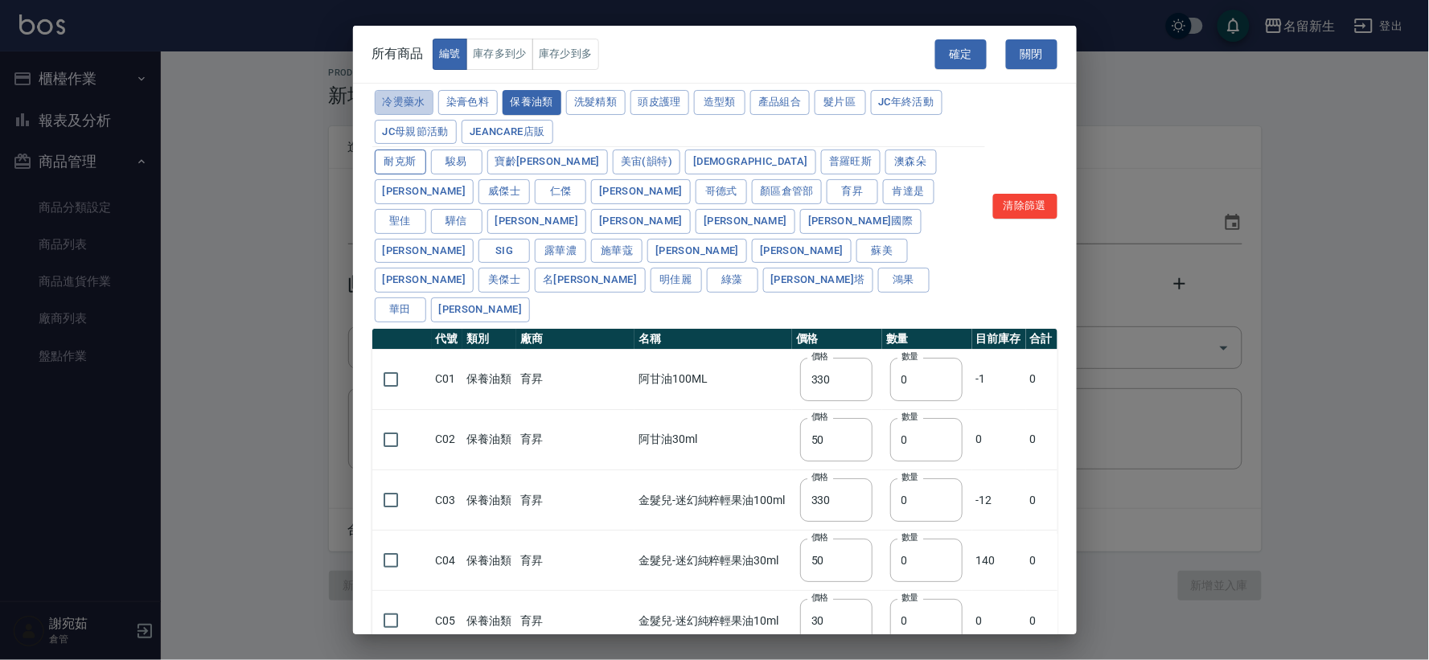
type input "160"
type input "270"
type input "225"
type input "130"
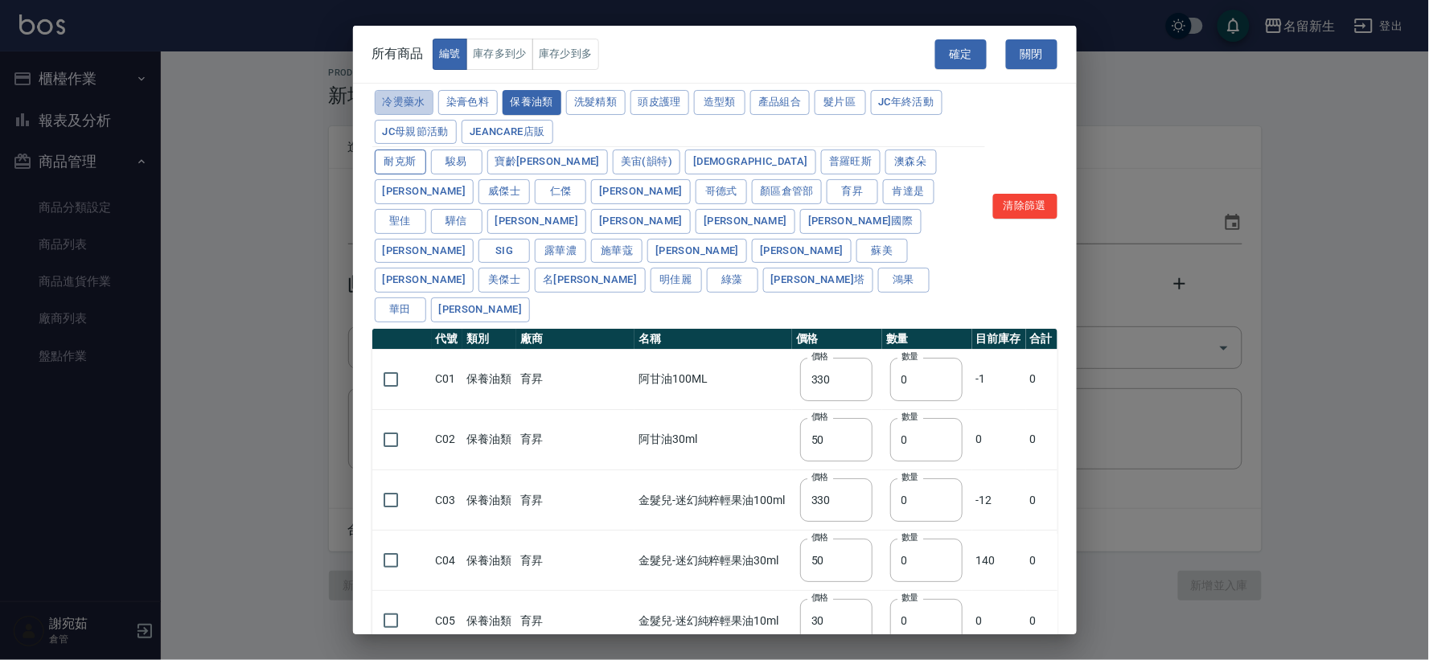
type input "170"
type input "450"
type input "200"
type input "400"
type input "250"
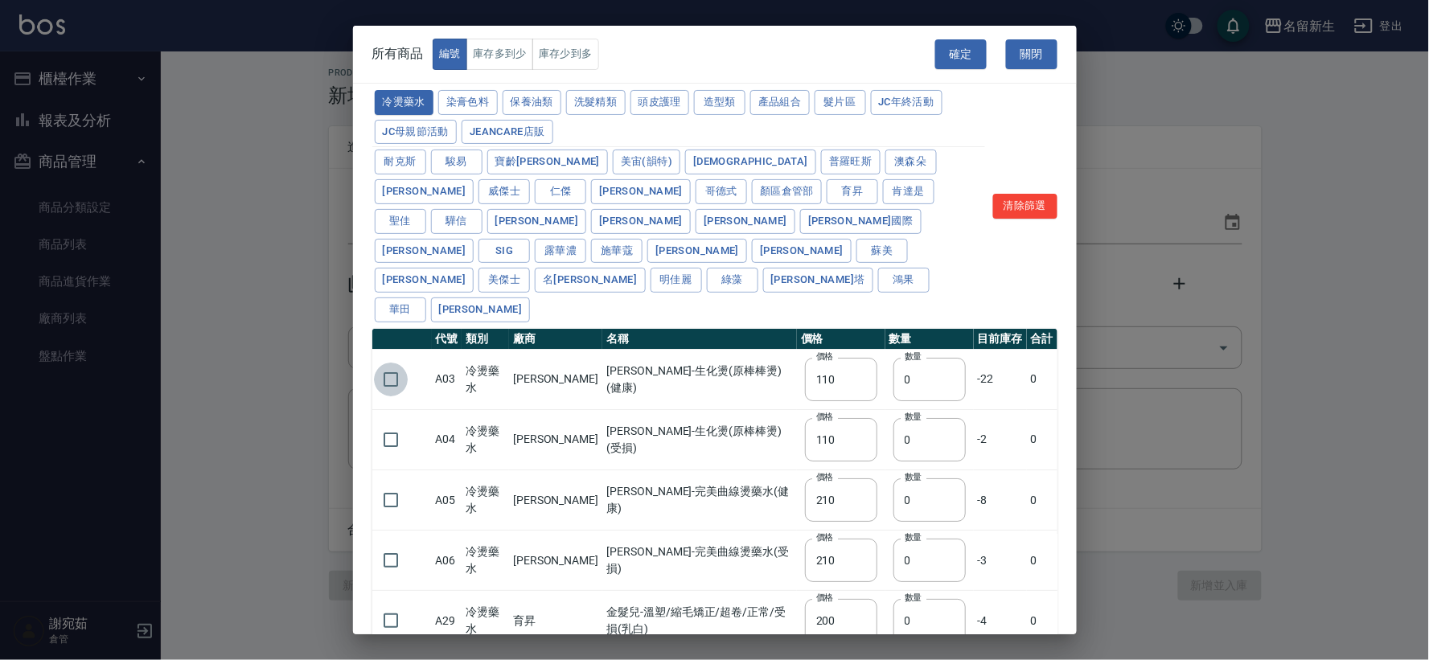
click at [383, 363] on input "checkbox" at bounding box center [391, 380] width 34 height 34
checkbox input "true"
drag, startPoint x: 926, startPoint y: 324, endPoint x: 874, endPoint y: 324, distance: 51.5
click at [885, 349] on td "數量 0 數量" at bounding box center [929, 379] width 88 height 60
type input "24"
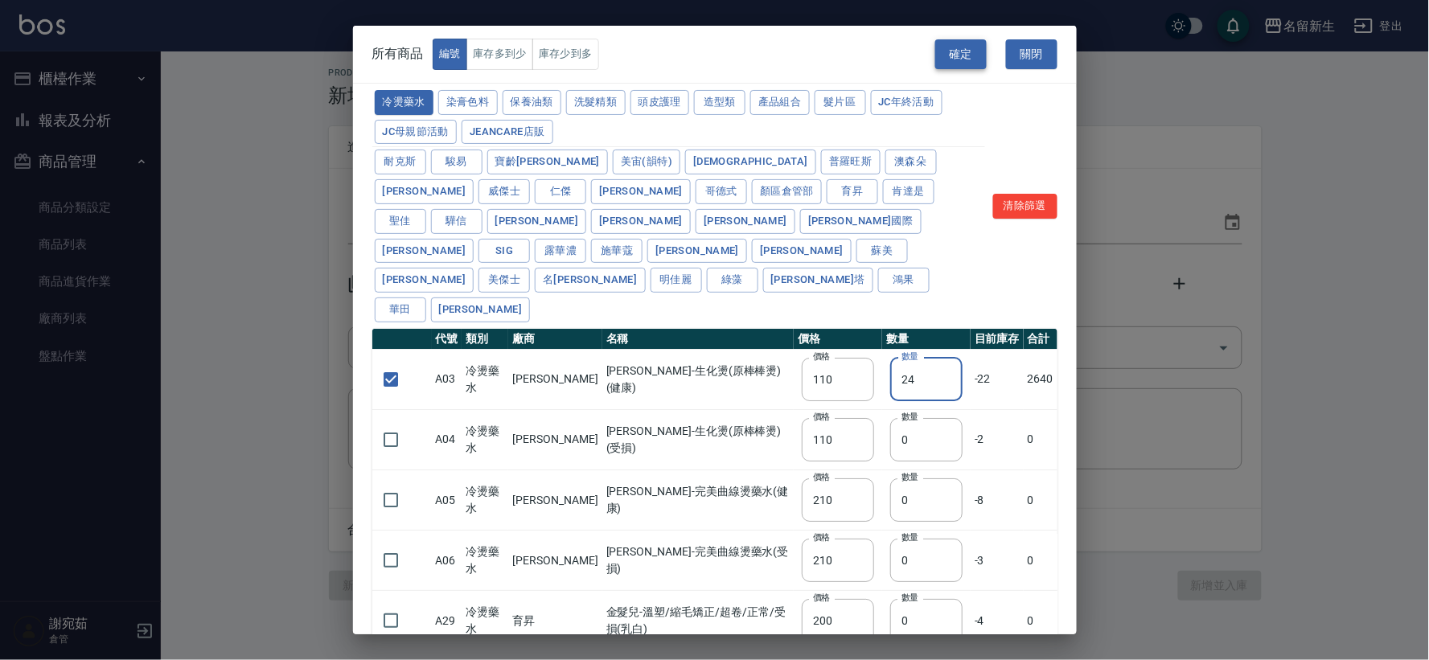
click at [962, 48] on button "確定" at bounding box center [960, 54] width 51 height 30
type input "A03 伊黛莉雅-生化燙(原棒棒燙)(健康)"
type input "110"
type input "24"
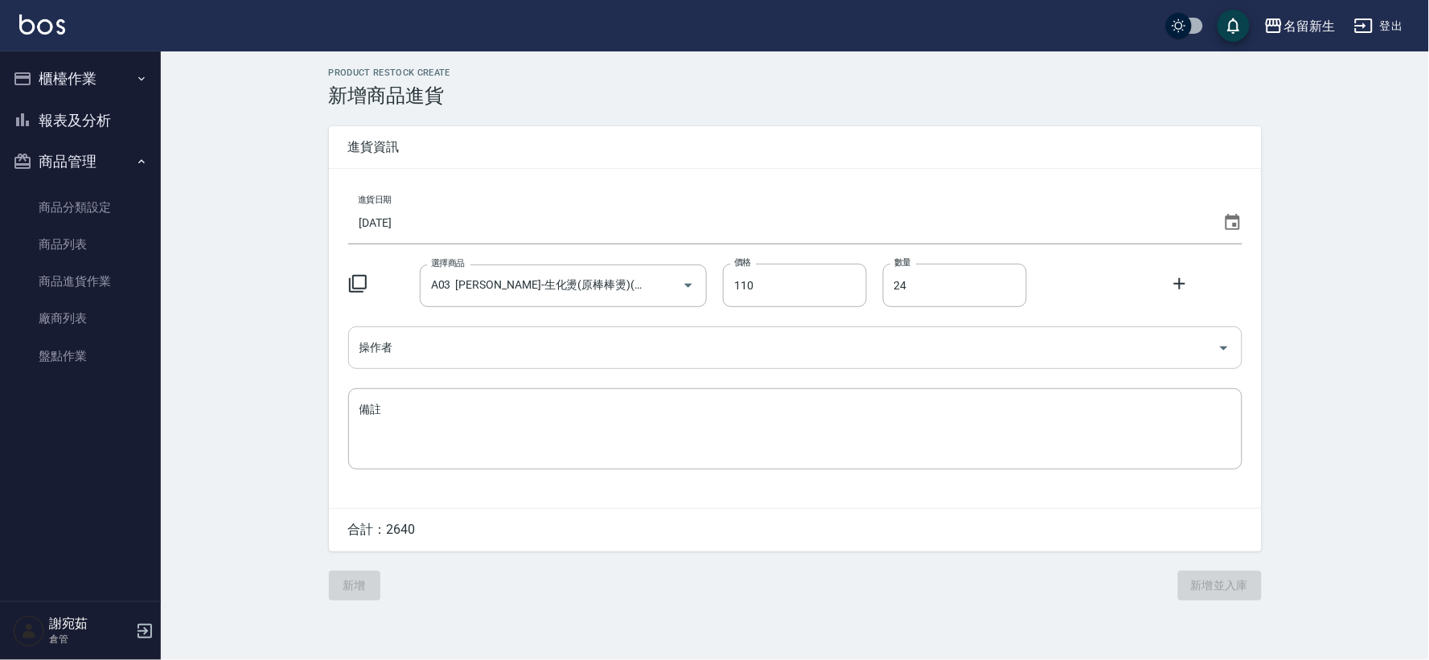
click at [451, 347] on input "操作者" at bounding box center [783, 348] width 856 height 28
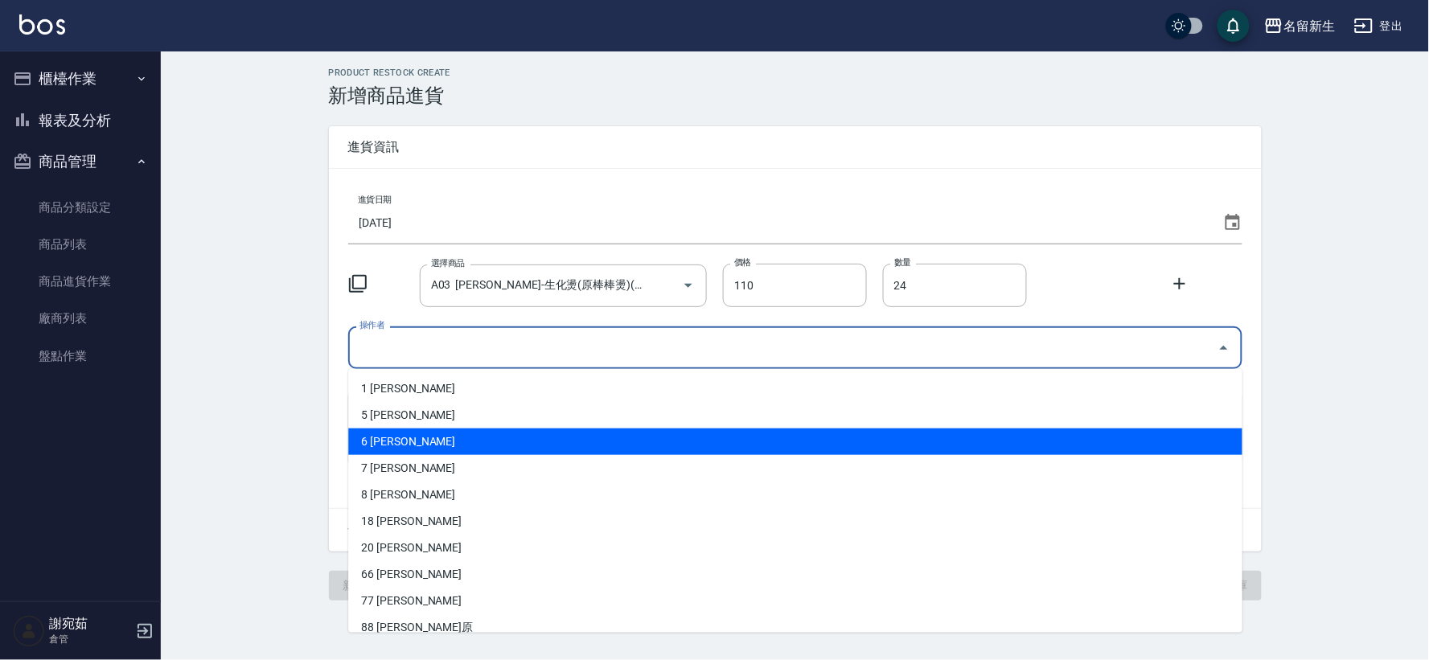
click at [444, 439] on li "6 謝宛茹" at bounding box center [795, 442] width 894 height 27
type input "謝宛茹"
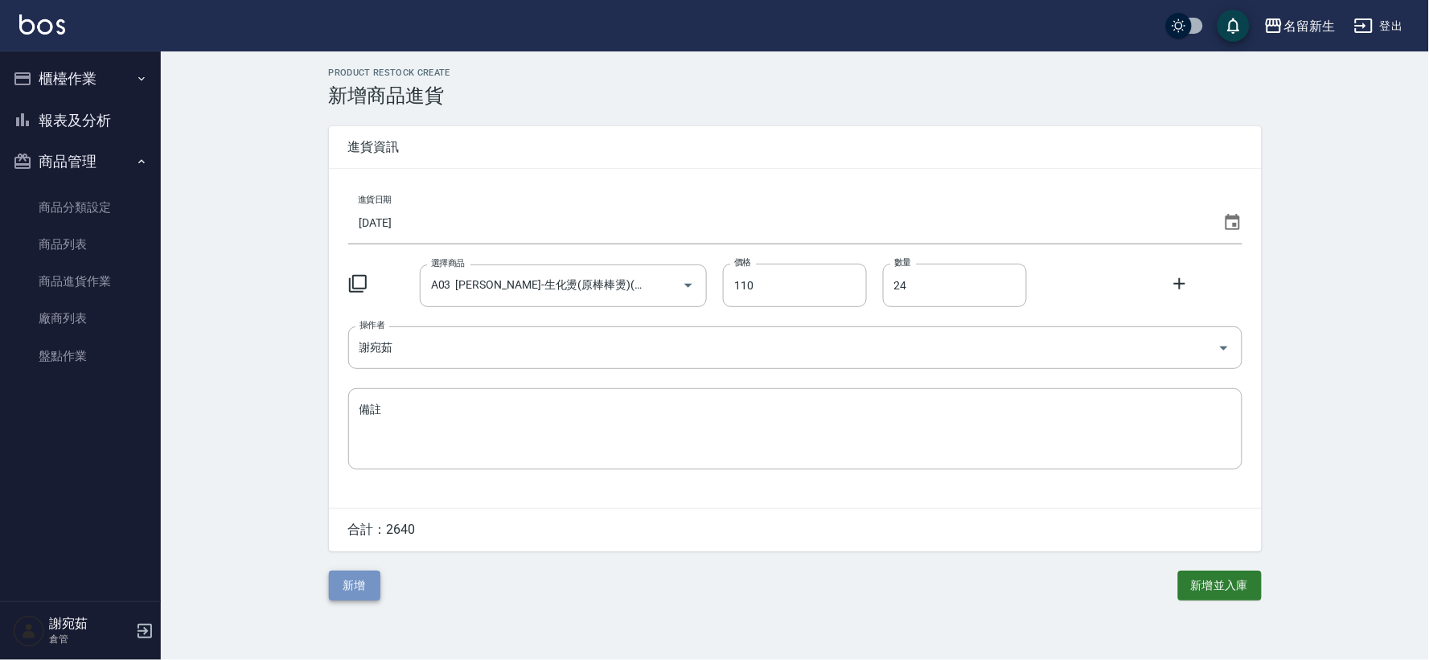
click at [342, 592] on button "新增" at bounding box center [354, 586] width 51 height 30
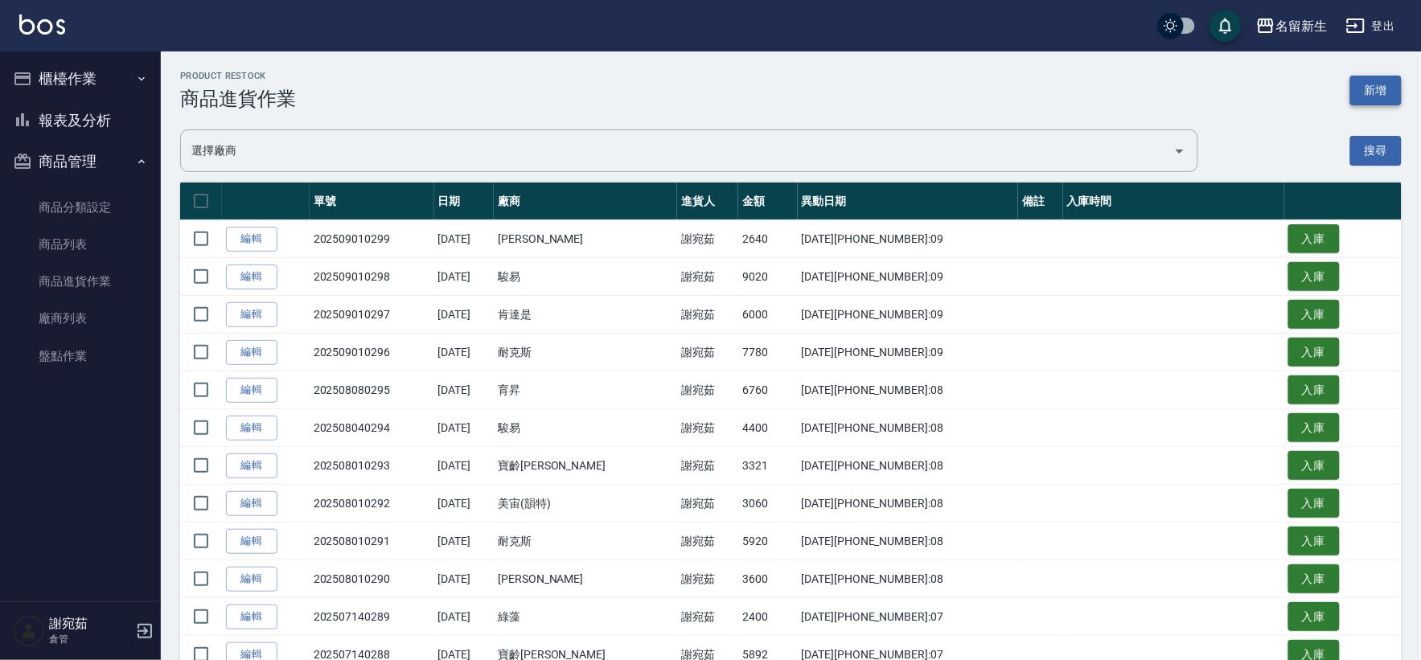
click at [1388, 78] on button "新增" at bounding box center [1375, 91] width 51 height 30
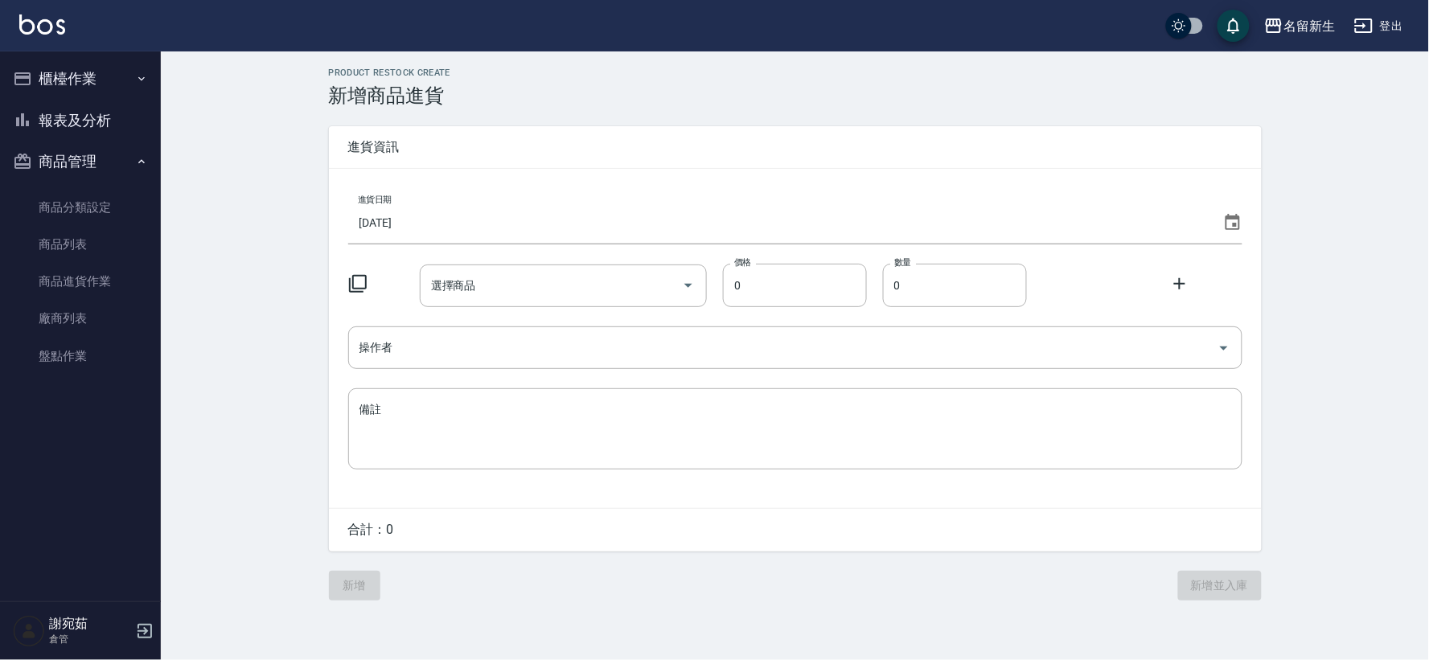
click at [1233, 222] on icon at bounding box center [1232, 222] width 19 height 19
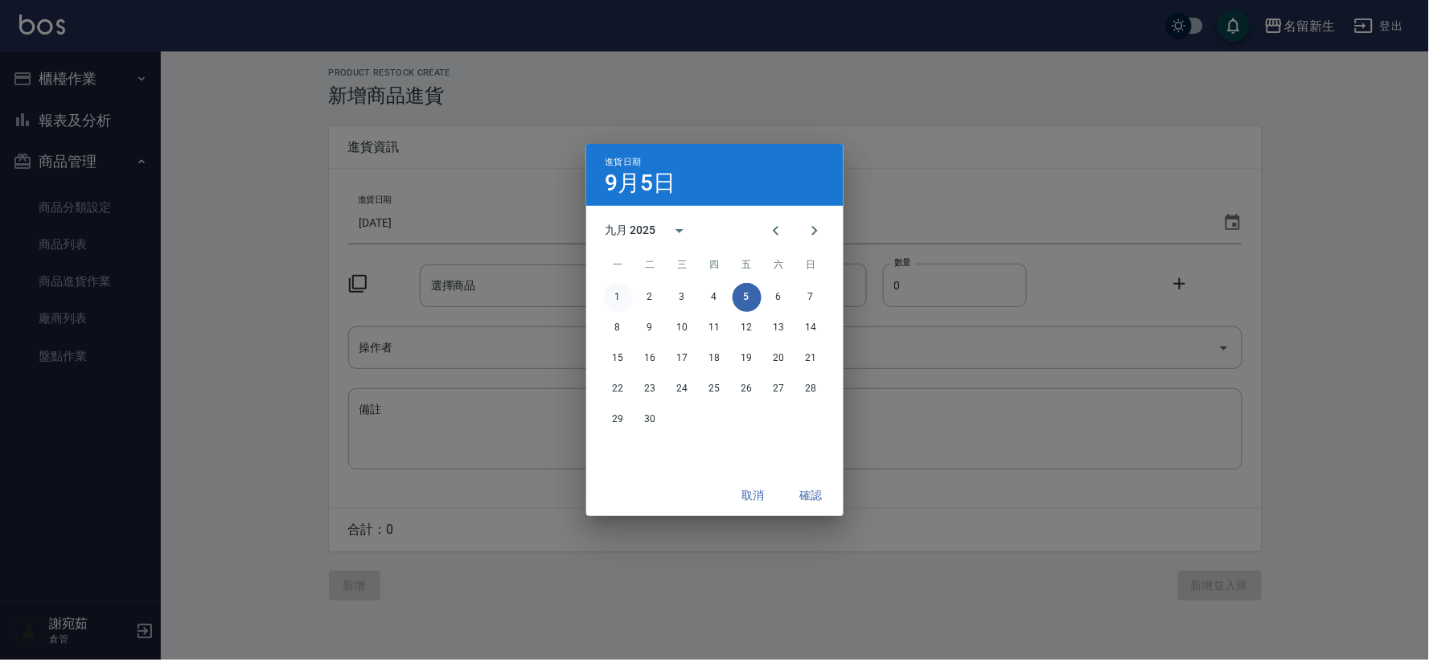
click at [620, 306] on button "1" at bounding box center [618, 297] width 29 height 29
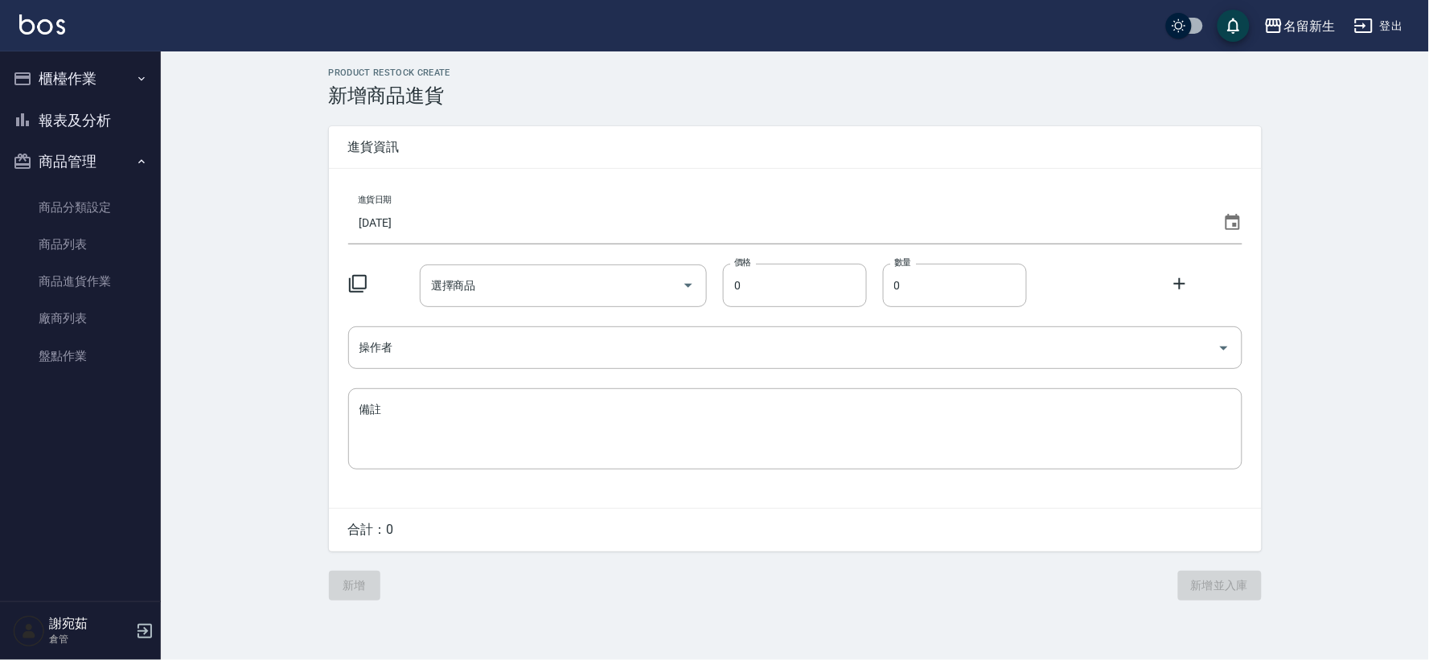
click at [359, 281] on icon at bounding box center [357, 283] width 19 height 19
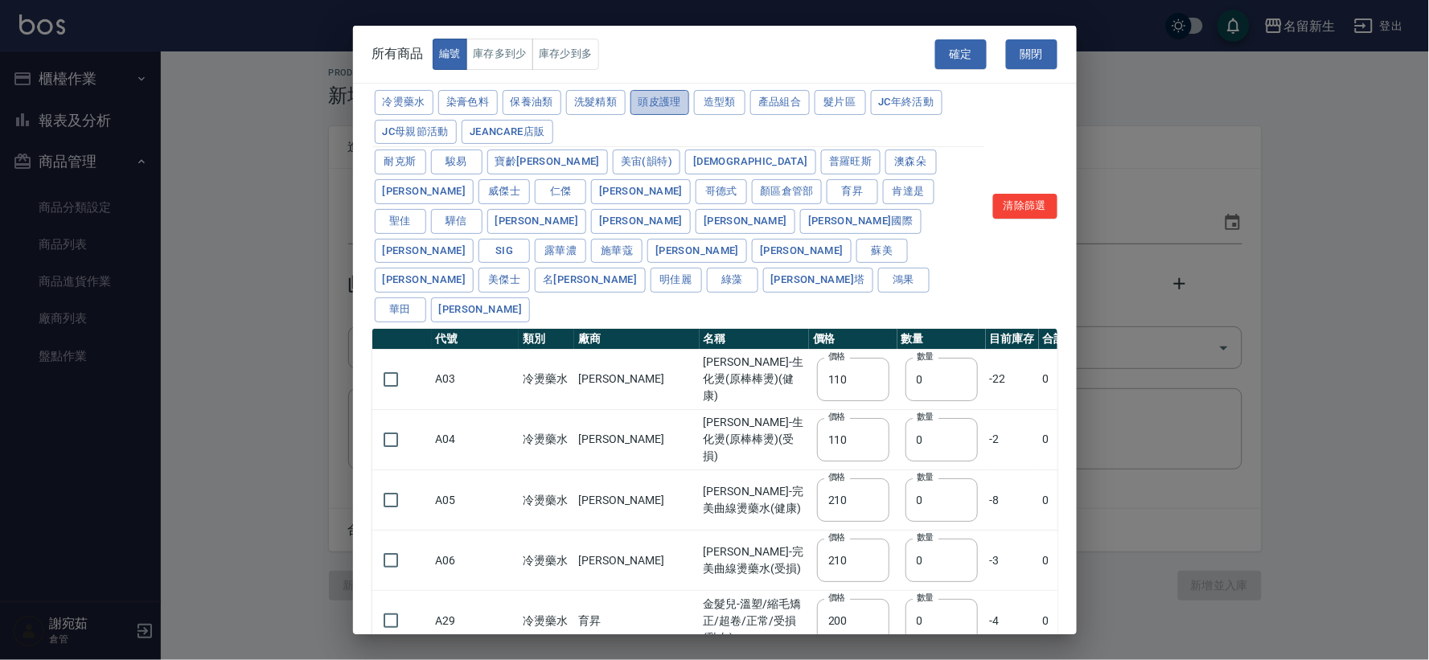
click at [667, 108] on button "頭皮護理" at bounding box center [660, 102] width 60 height 25
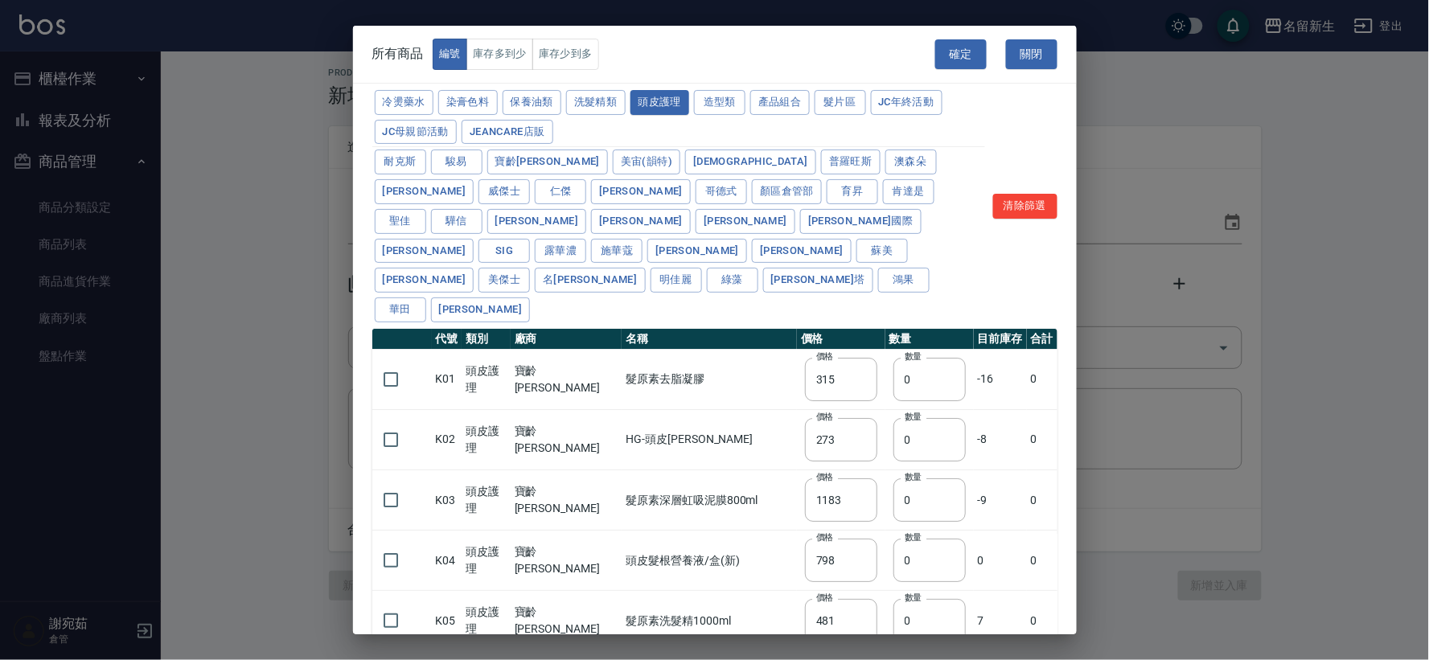
type input "315"
type input "273"
type input "1183"
type input "798"
type input "481"
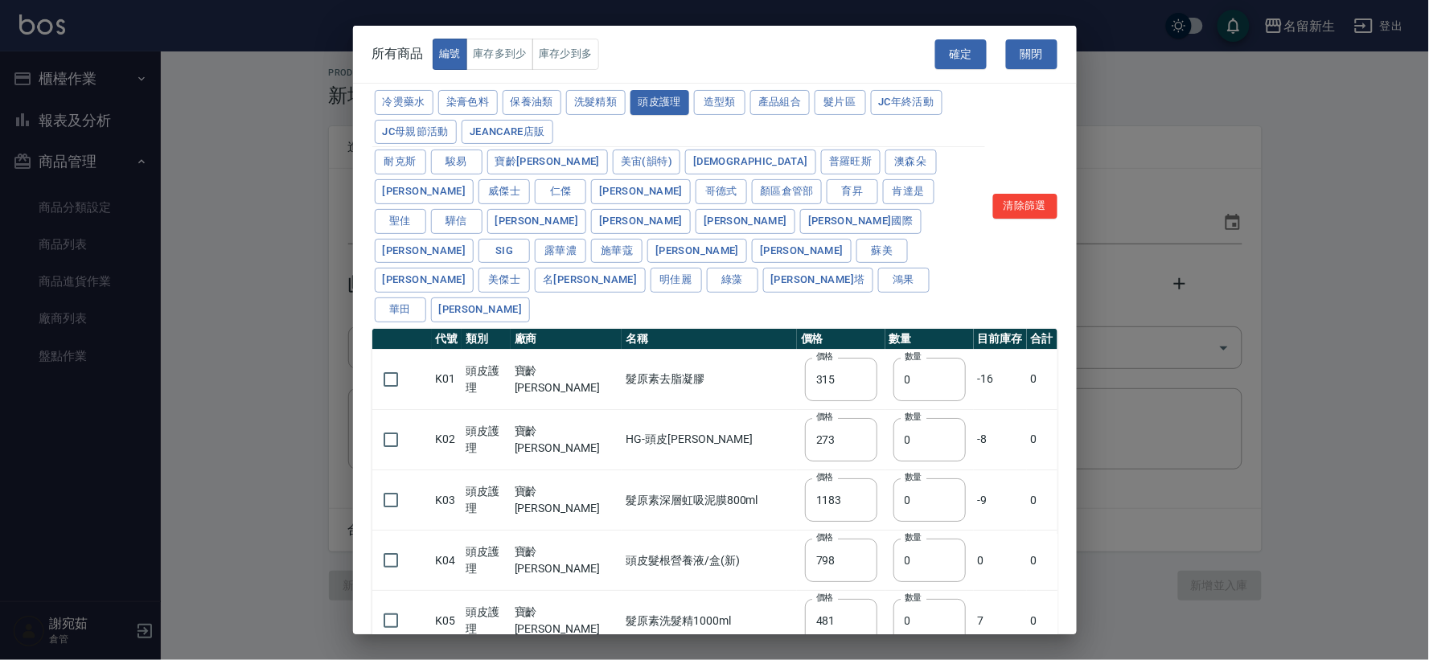
type input "640"
type input "308"
type input "245"
type input "350"
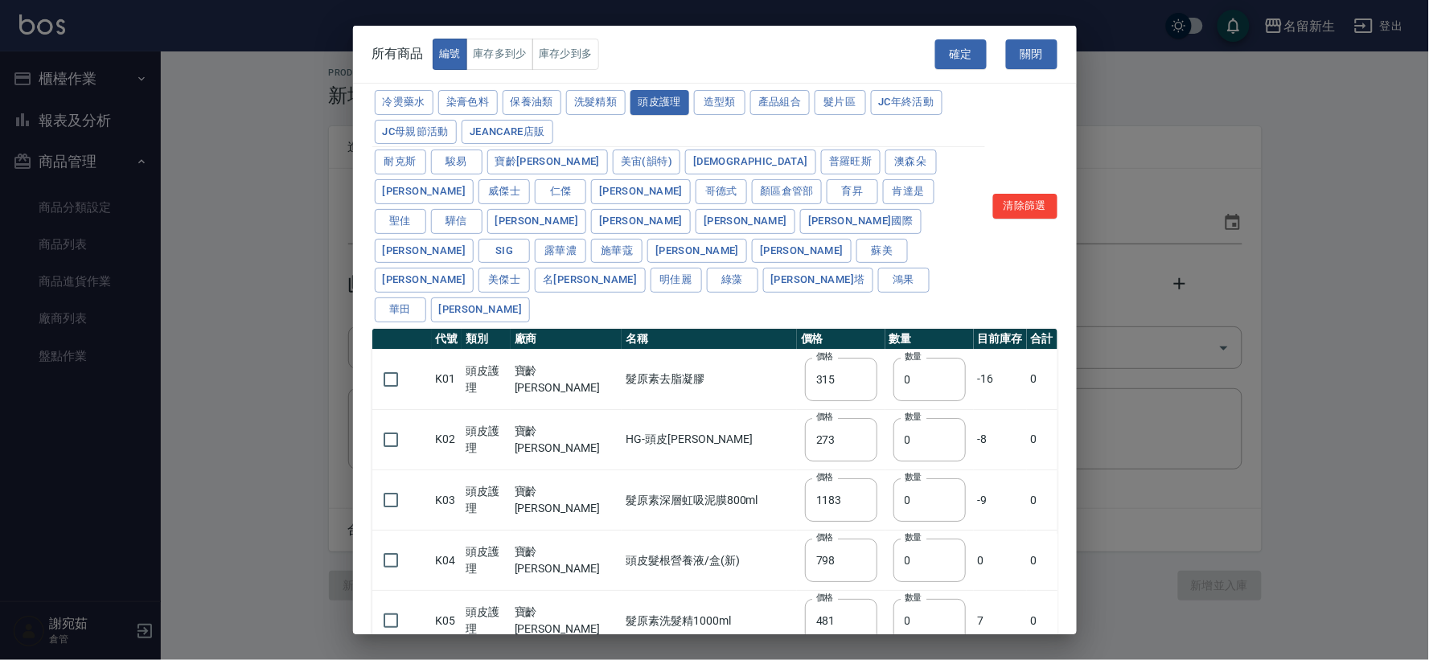
type input "1260"
type input "440"
type input "420"
type input "740"
type input "500"
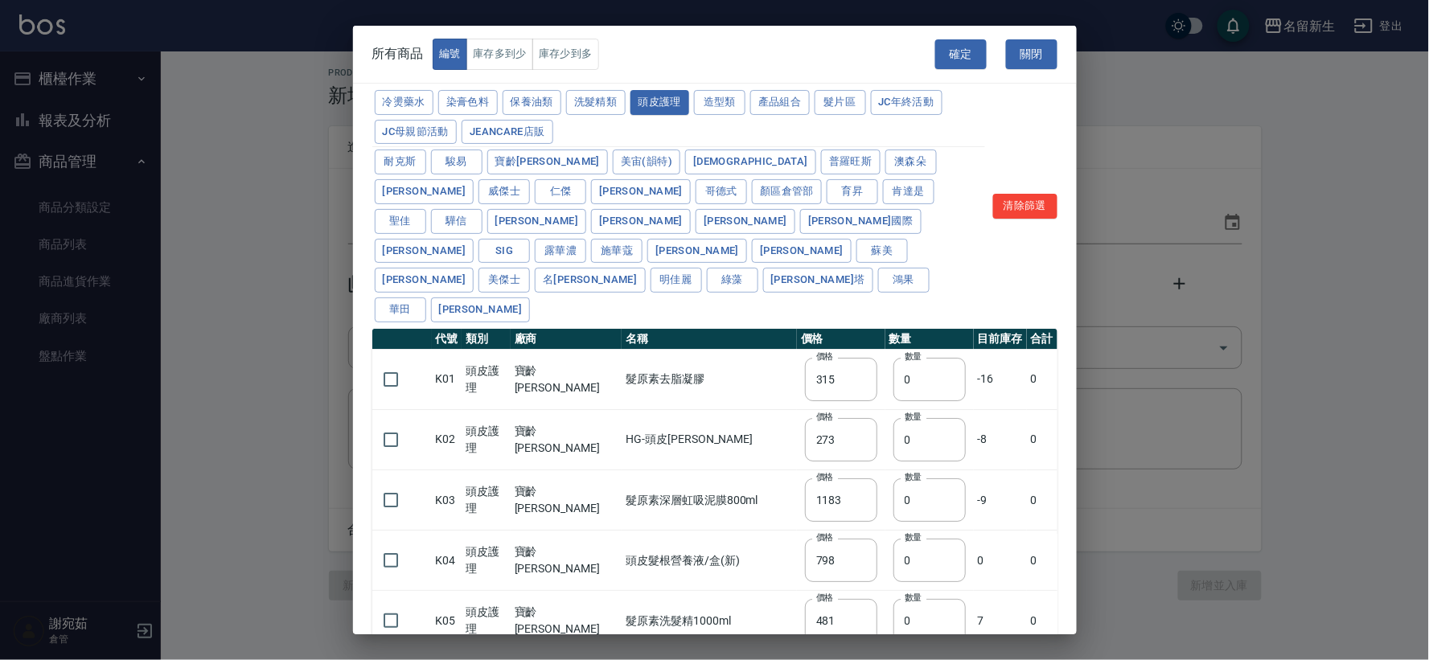
type input "690"
type input "650"
type input "600"
type input "450"
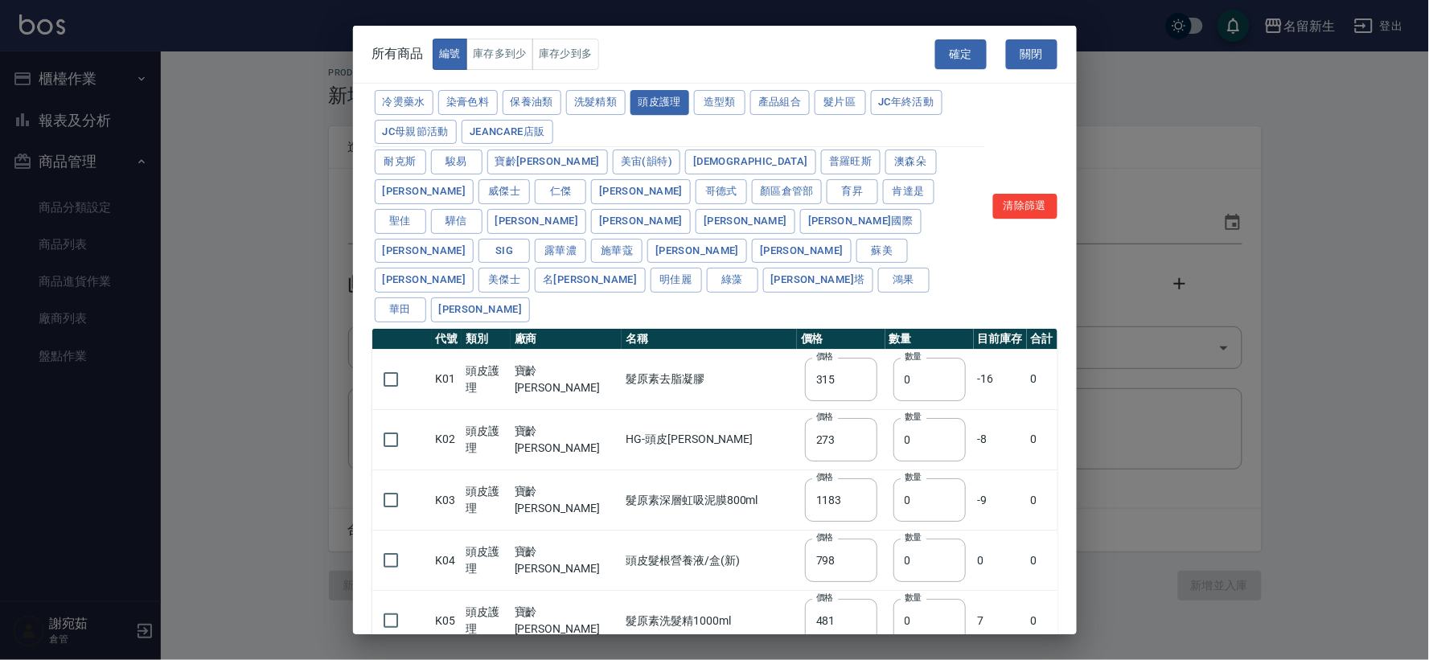
type input "500"
type input "420"
type input "50"
type input "300"
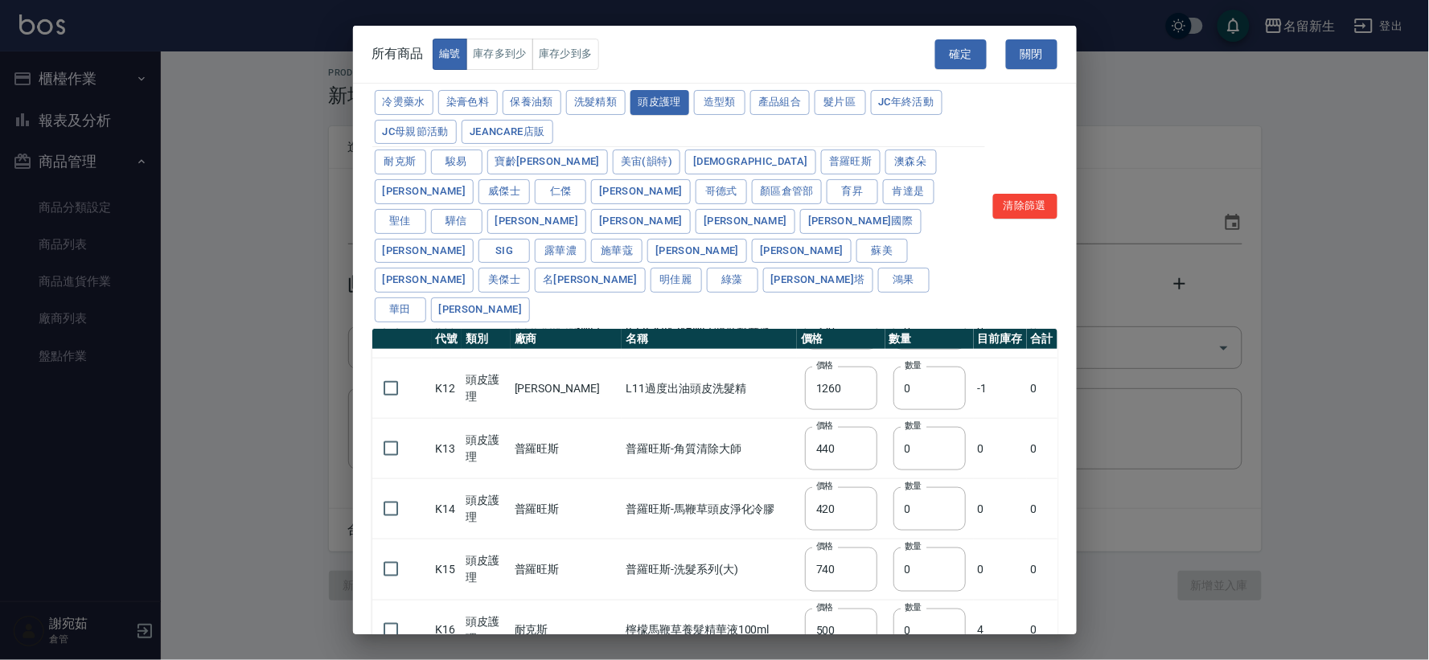
scroll to position [625, 0]
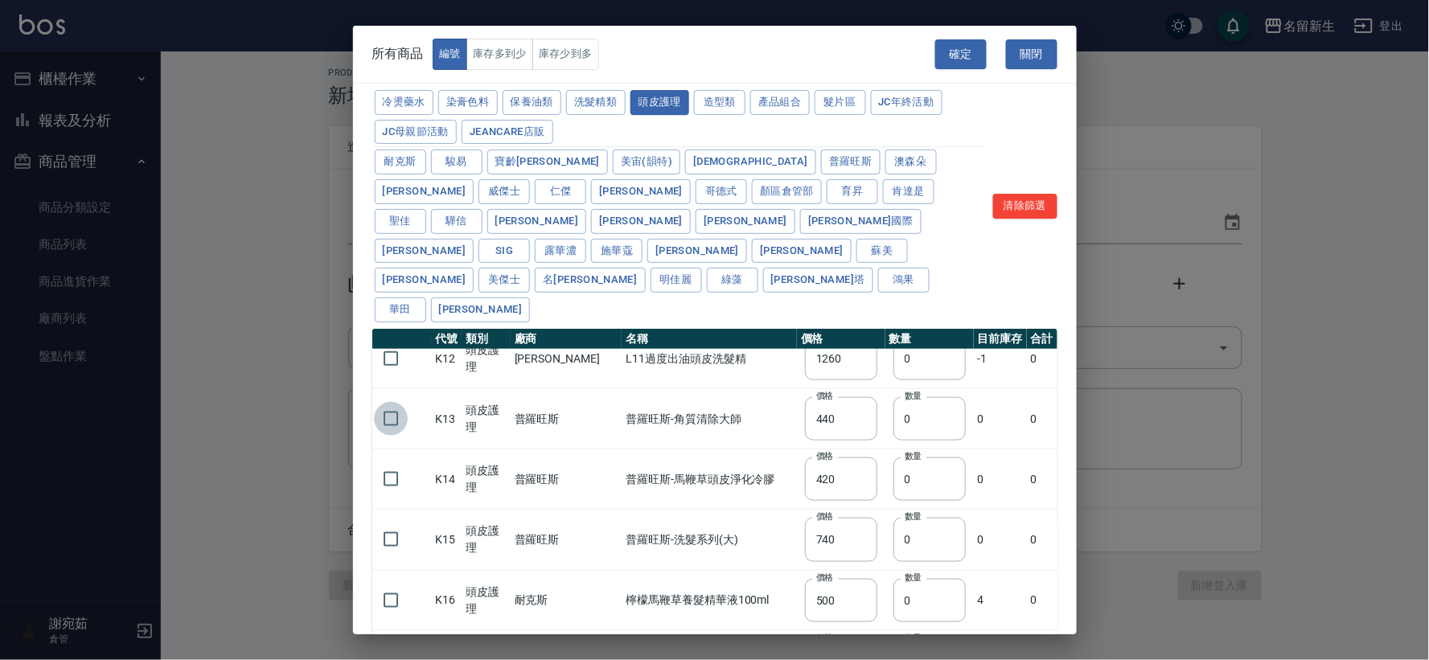
click at [389, 402] on input "checkbox" at bounding box center [391, 419] width 34 height 34
checkbox input "true"
drag, startPoint x: 897, startPoint y: 359, endPoint x: 873, endPoint y: 356, distance: 23.5
click at [893, 397] on input "0" at bounding box center [929, 418] width 72 height 43
type input "2"
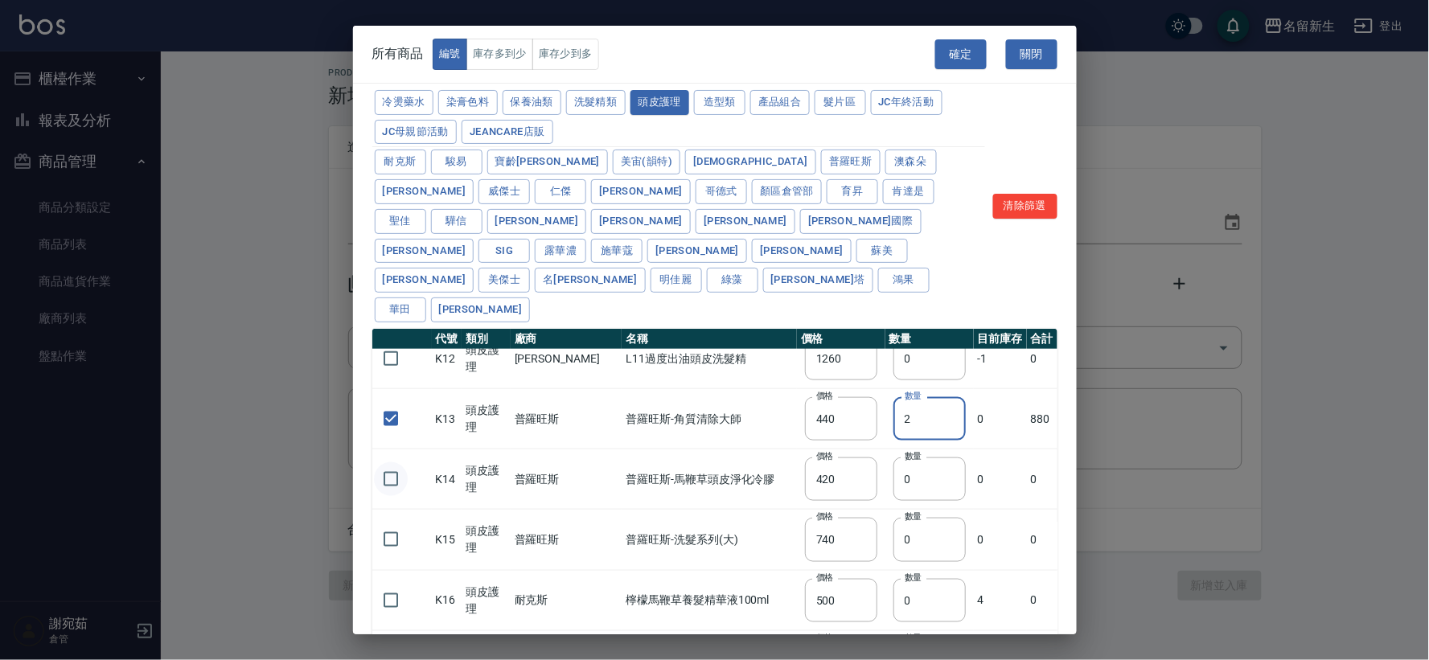
click at [392, 462] on input "checkbox" at bounding box center [391, 479] width 34 height 34
checkbox input "true"
drag, startPoint x: 889, startPoint y: 420, endPoint x: 860, endPoint y: 420, distance: 28.9
click at [885, 449] on td "數量 0 數量" at bounding box center [929, 479] width 88 height 60
type input "3"
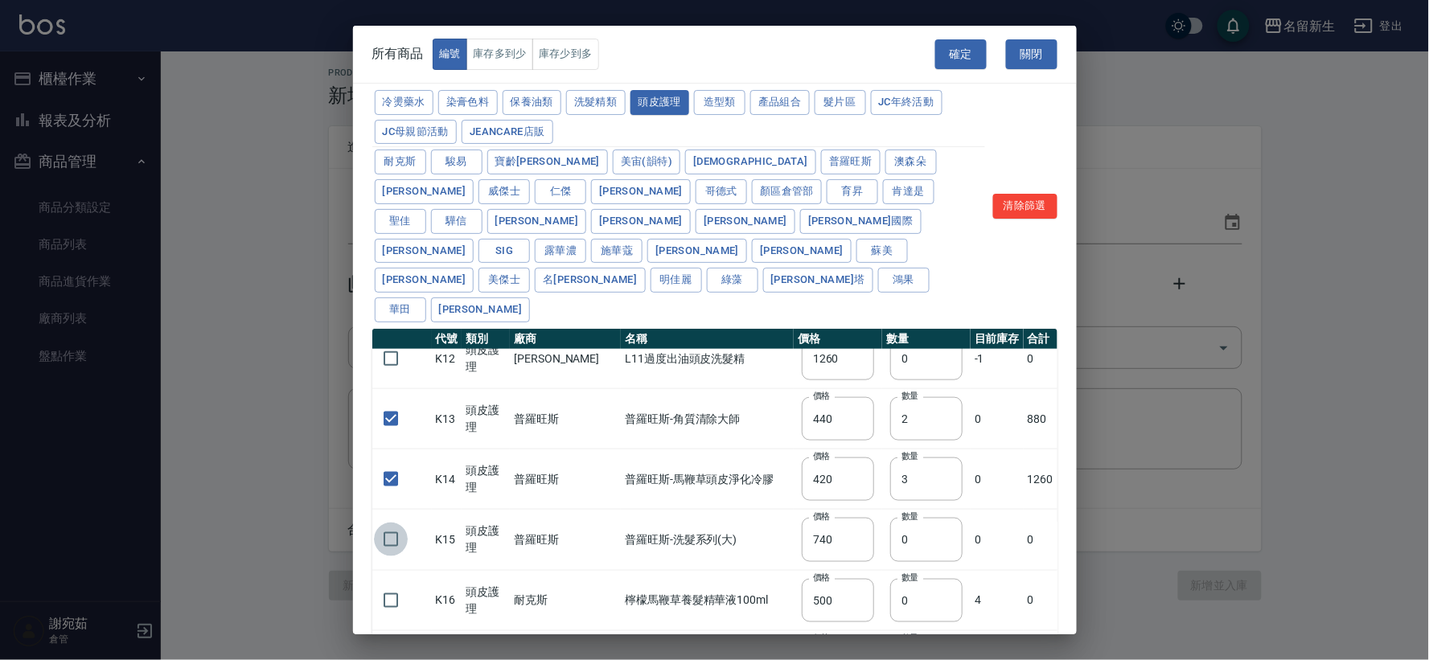
click at [388, 523] on input "checkbox" at bounding box center [391, 540] width 34 height 34
checkbox input "true"
click at [890, 518] on input "0" at bounding box center [926, 539] width 72 height 43
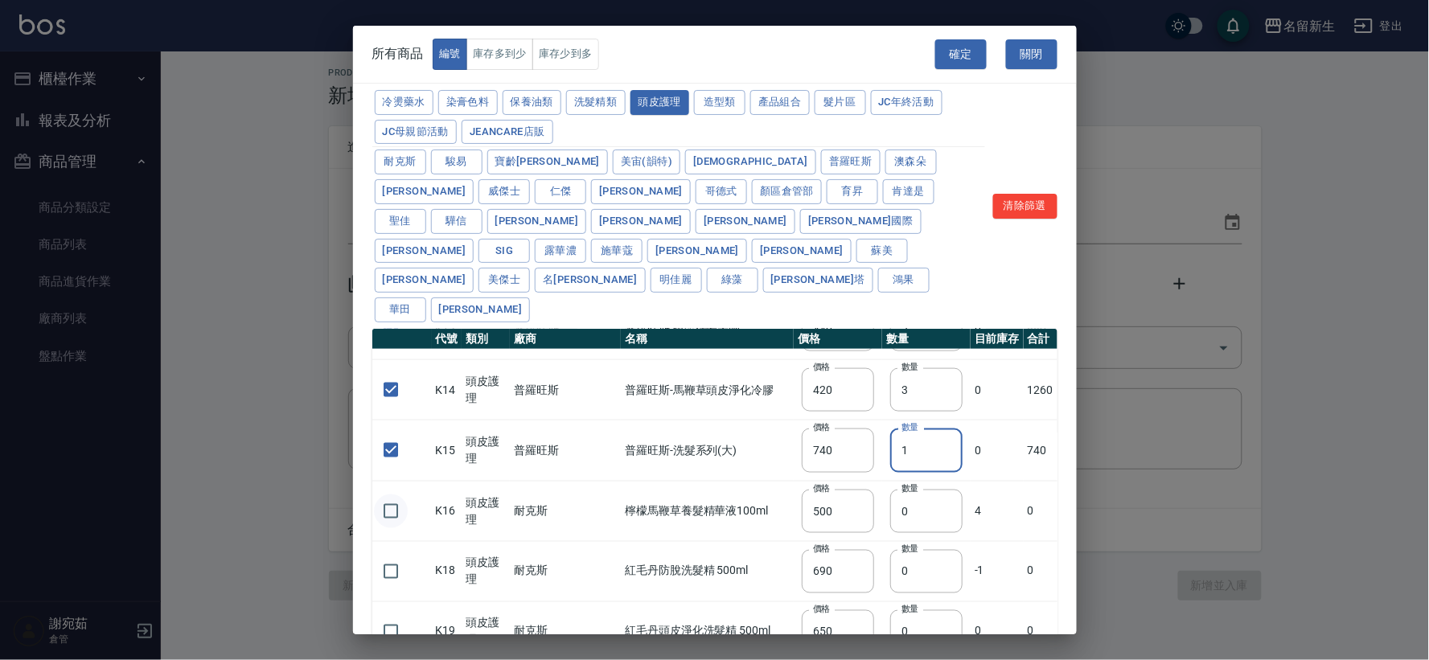
type input "1"
click at [388, 495] on input "checkbox" at bounding box center [391, 512] width 34 height 34
click at [398, 495] on input "checkbox" at bounding box center [391, 512] width 34 height 34
checkbox input "false"
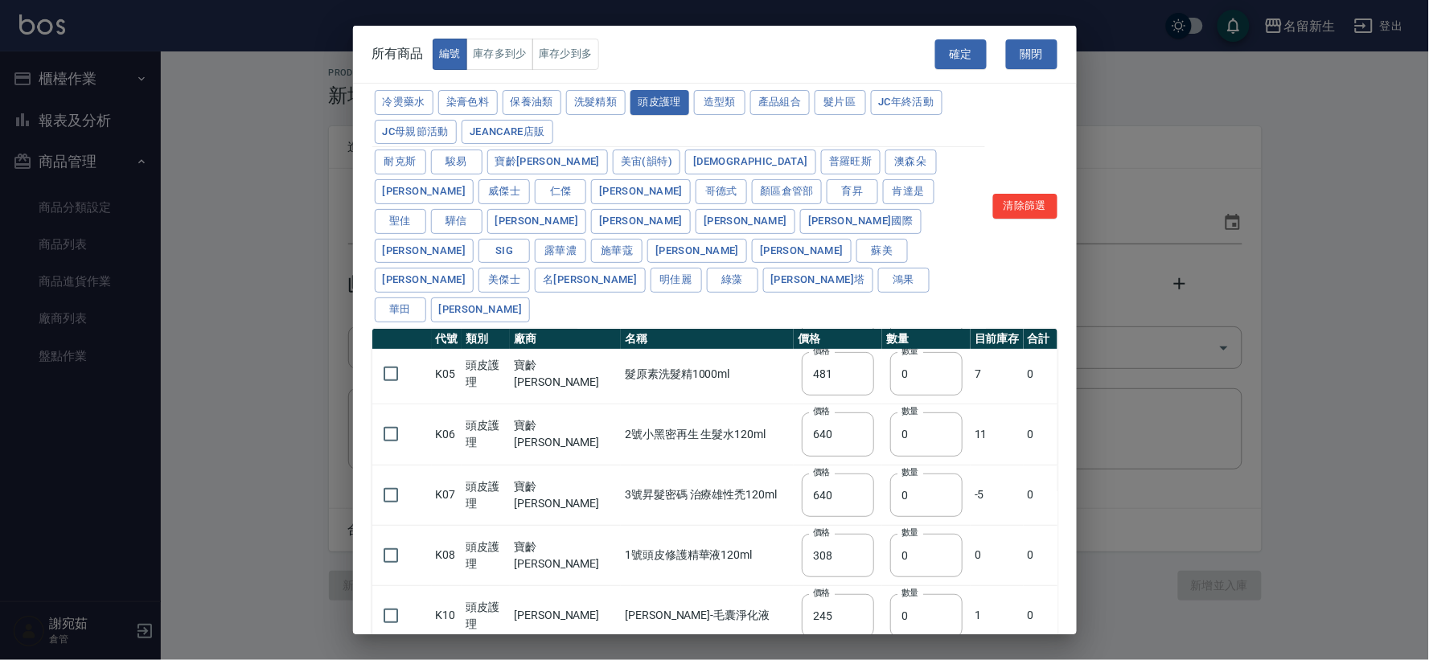
scroll to position [4, 0]
click at [735, 98] on button "造型類" at bounding box center [719, 102] width 51 height 25
type input "110"
type input "200"
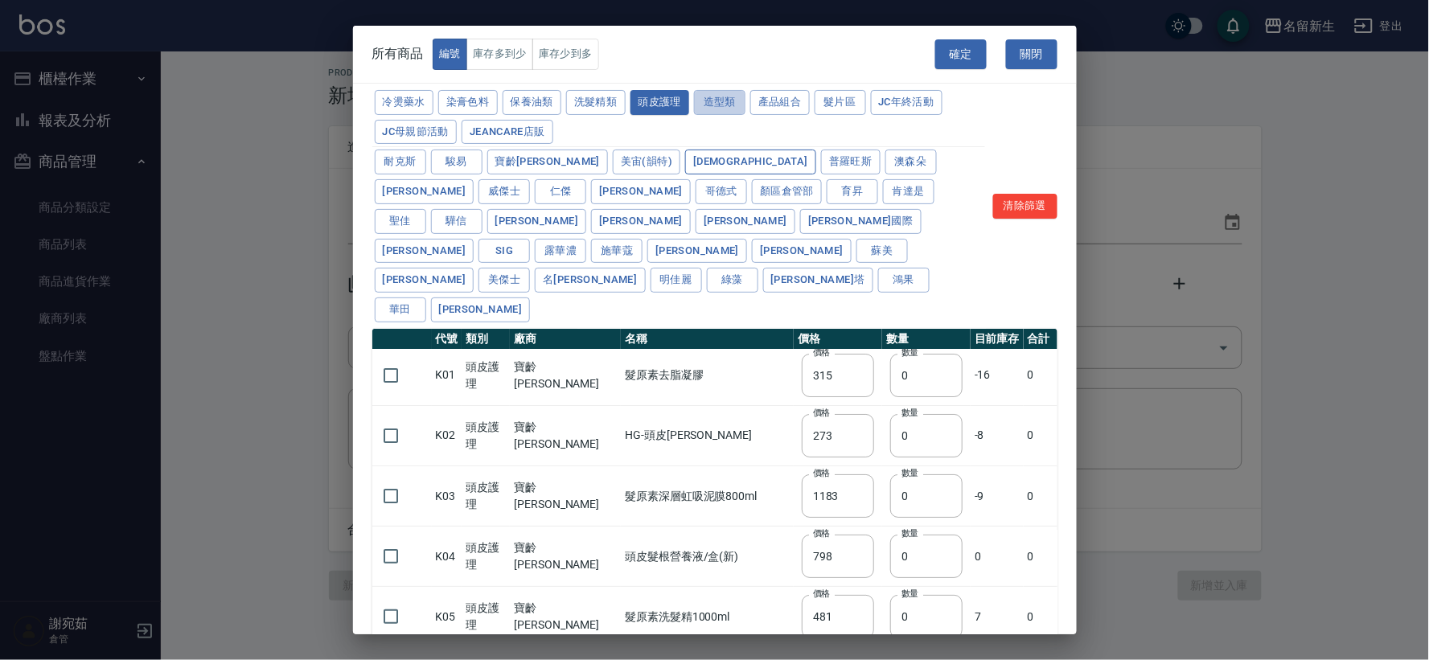
type input "70"
type input "260"
type input "450"
type input "595"
type input "345"
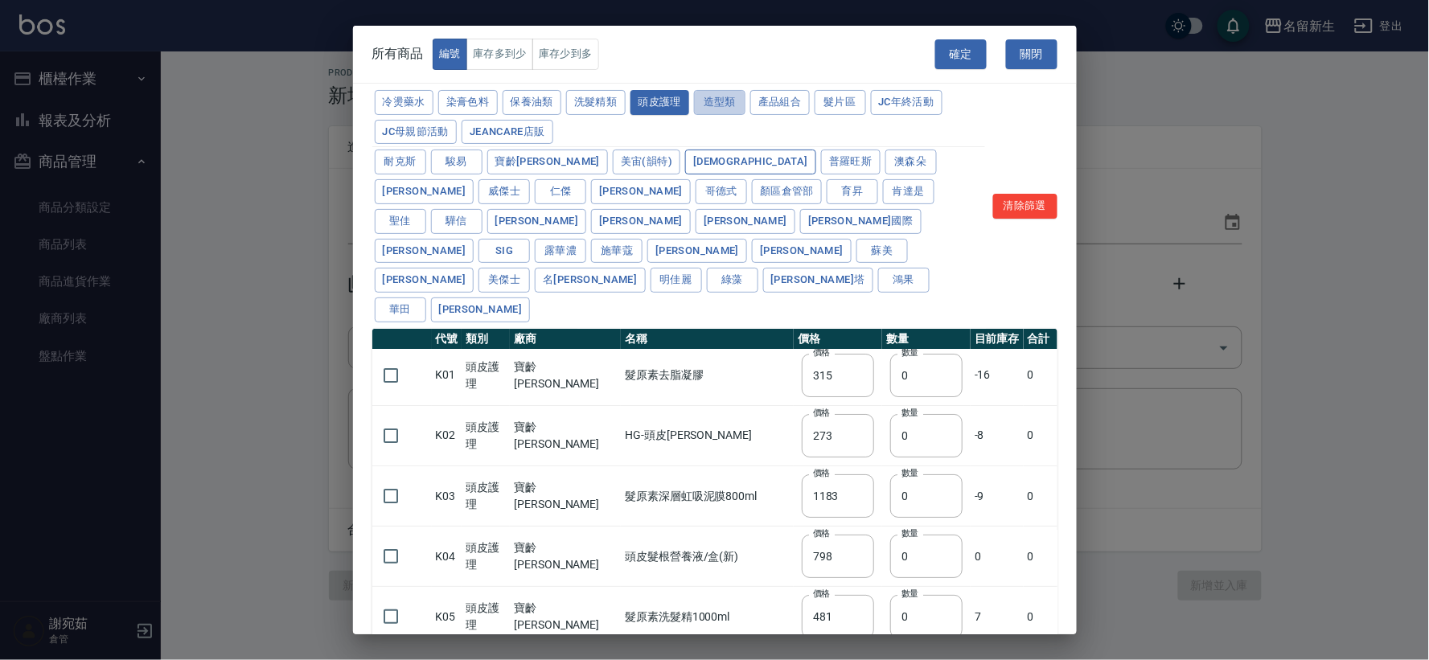
type input "90"
type input "110"
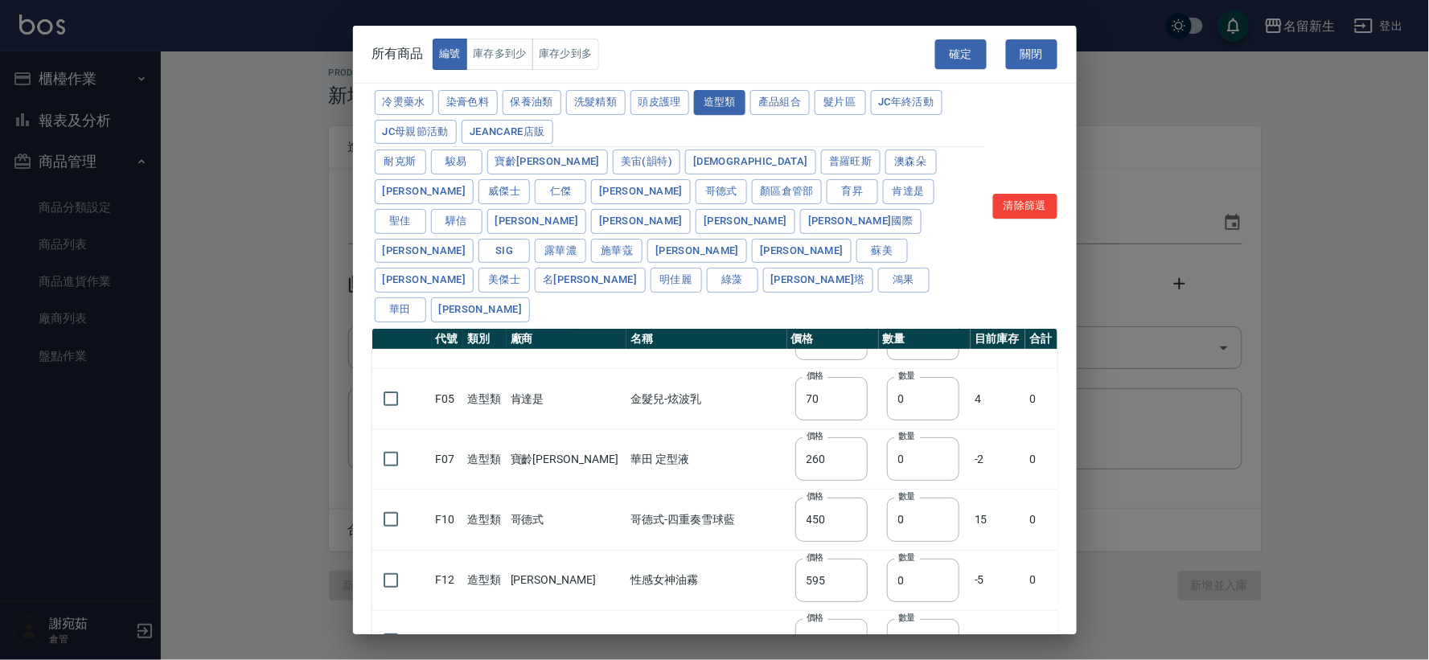
scroll to position [229, 0]
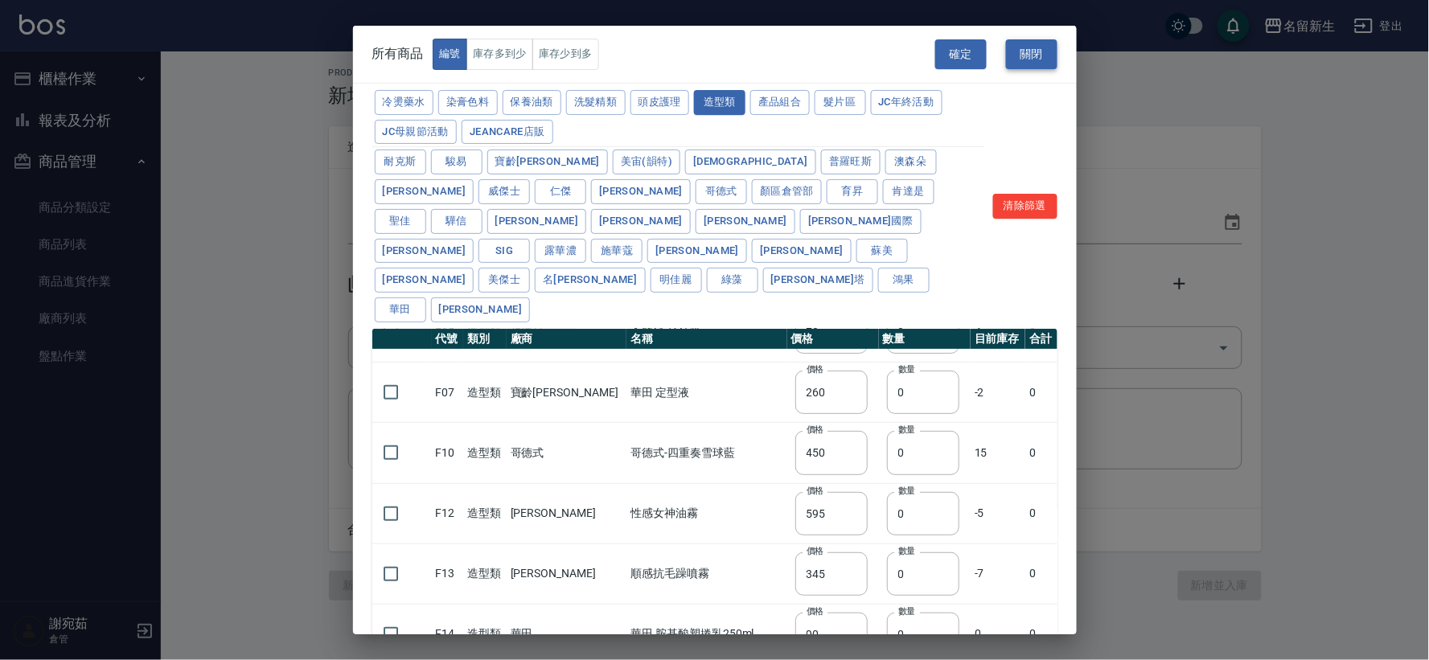
click at [1037, 46] on button "關閉" at bounding box center [1031, 54] width 51 height 30
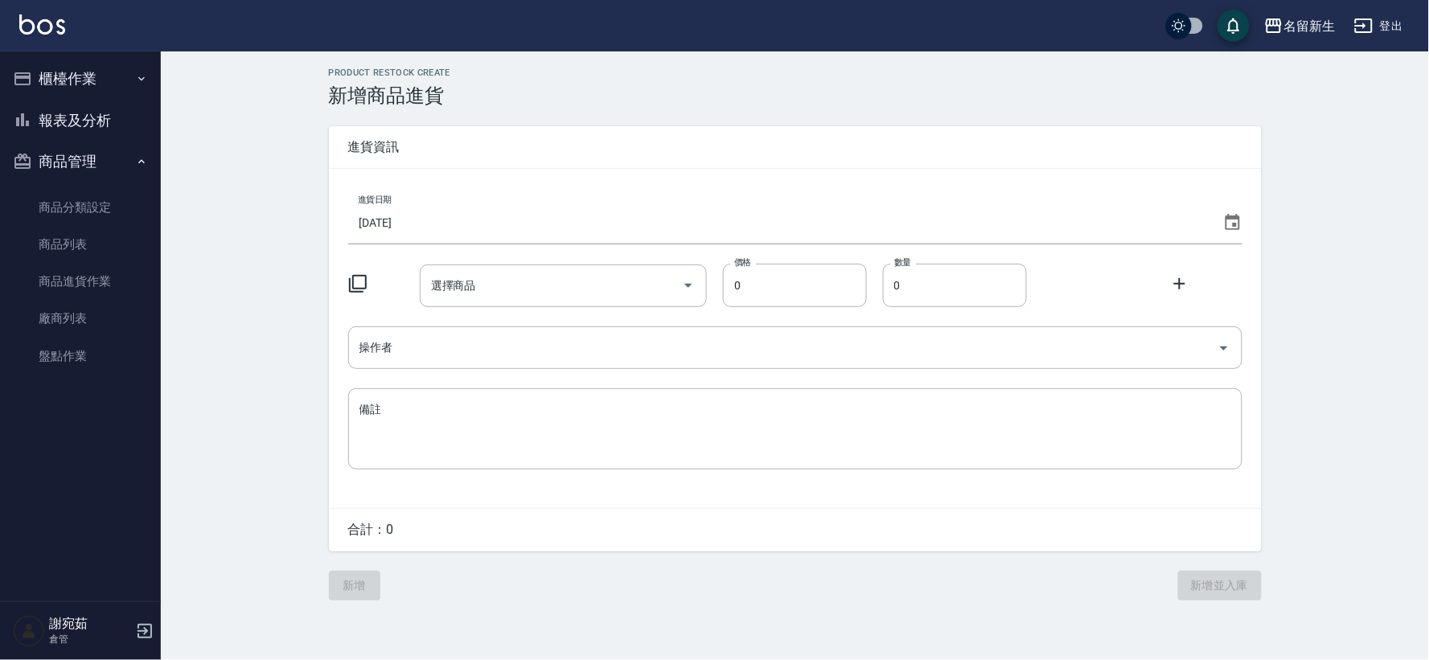
click at [355, 286] on icon at bounding box center [357, 283] width 19 height 19
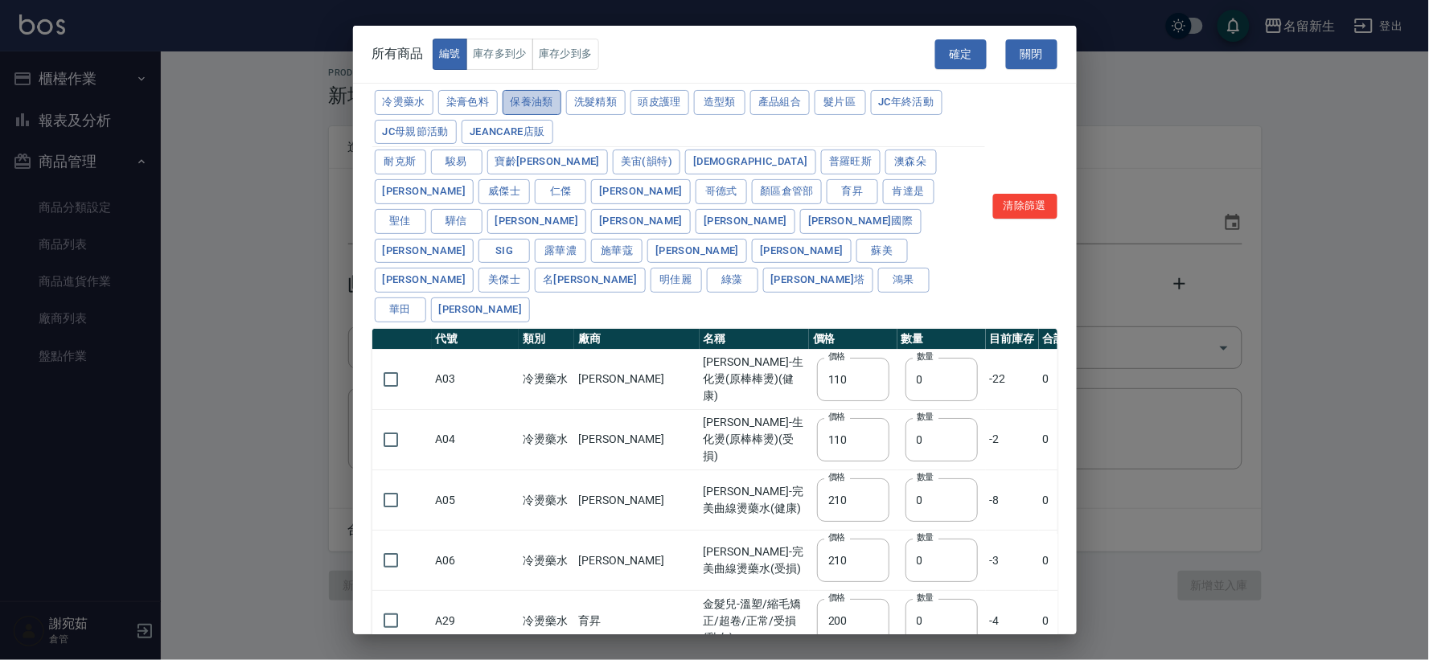
click at [543, 110] on button "保養油類" at bounding box center [533, 102] width 60 height 25
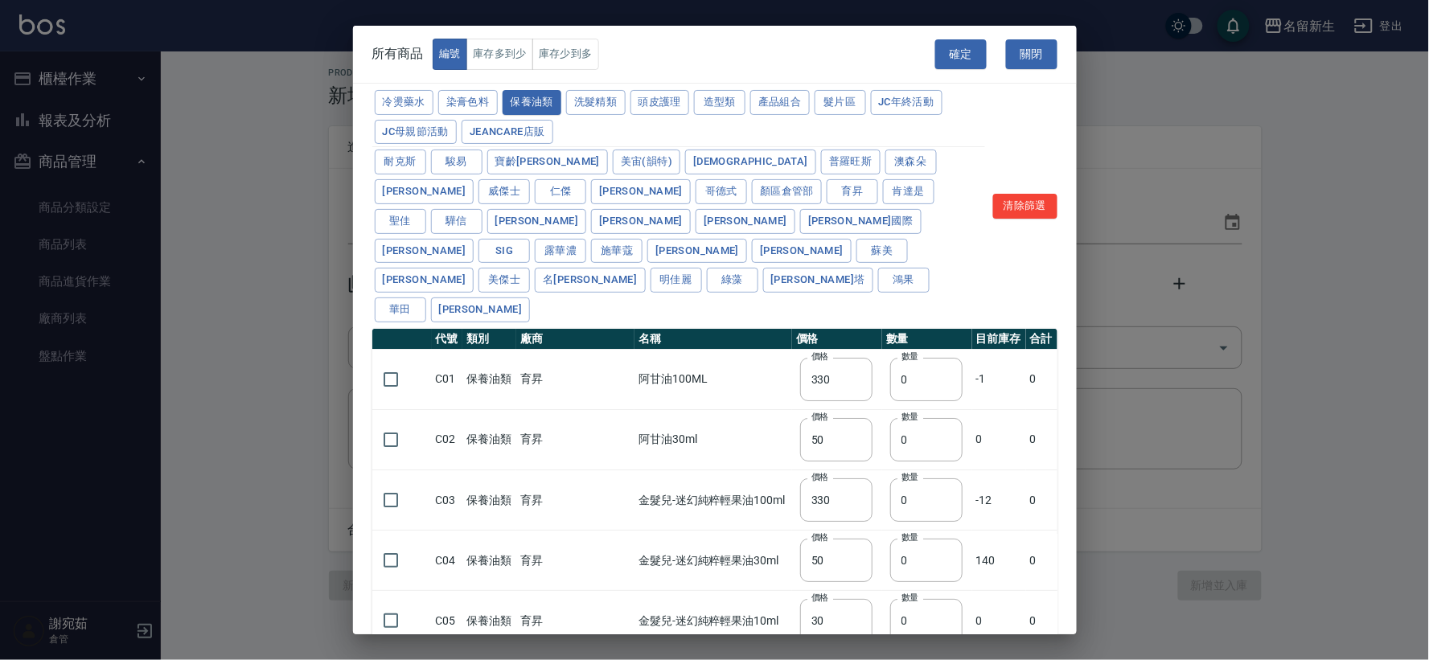
type input "330"
type input "50"
type input "330"
type input "50"
type input "30"
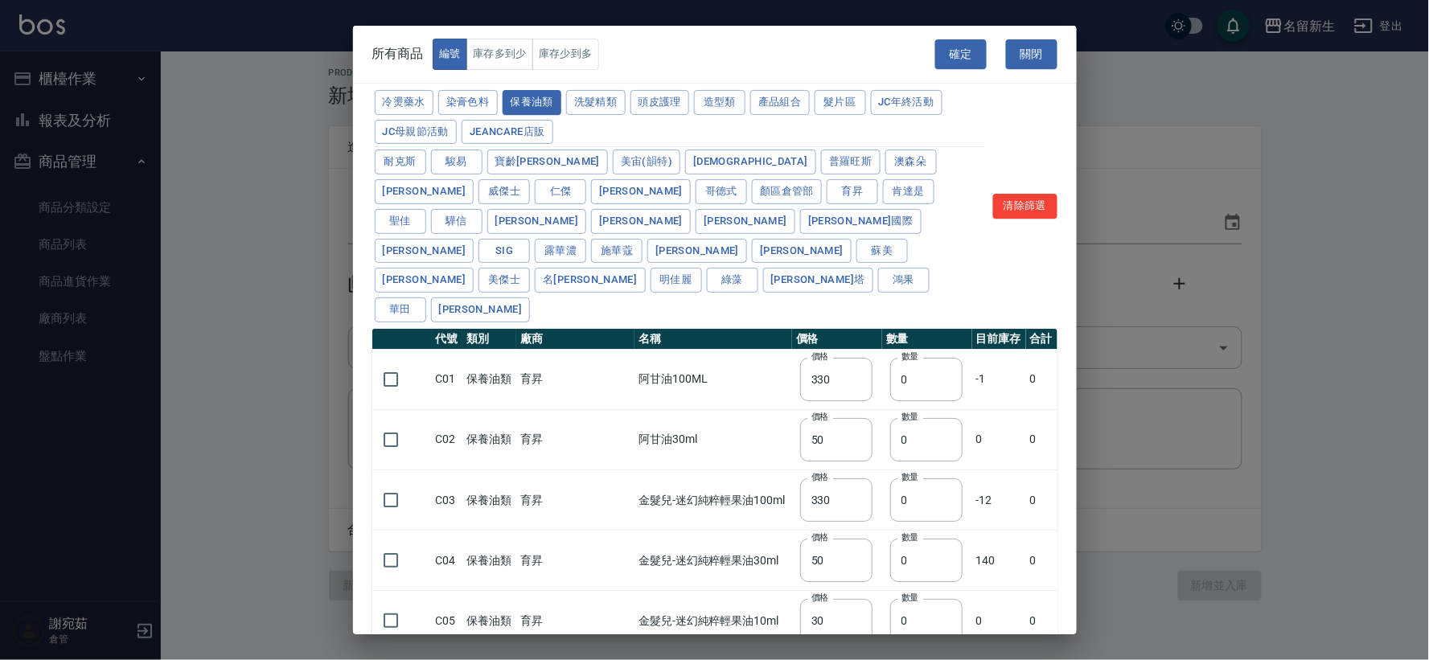
type input "960"
type input "1040"
type input "1520"
type input "120"
type input "1300"
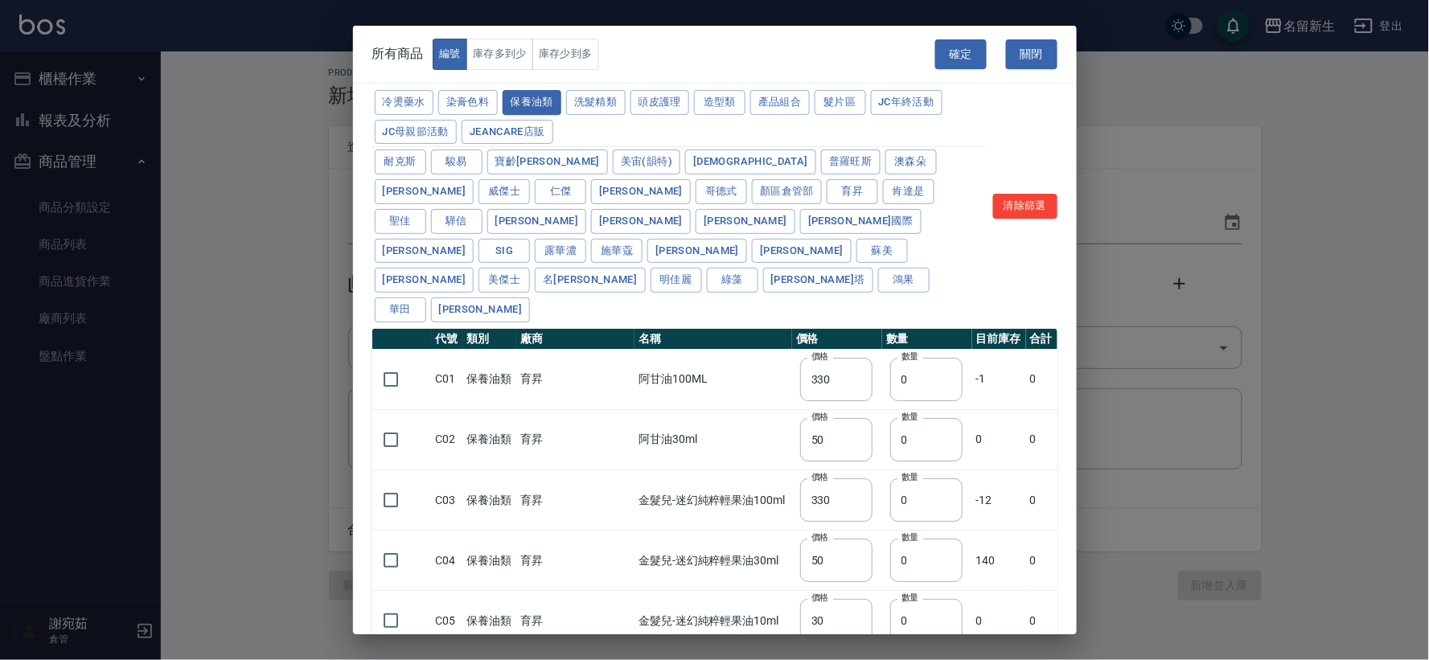
type input "1520"
type input "2000"
type input "240"
type input "50"
type input "400"
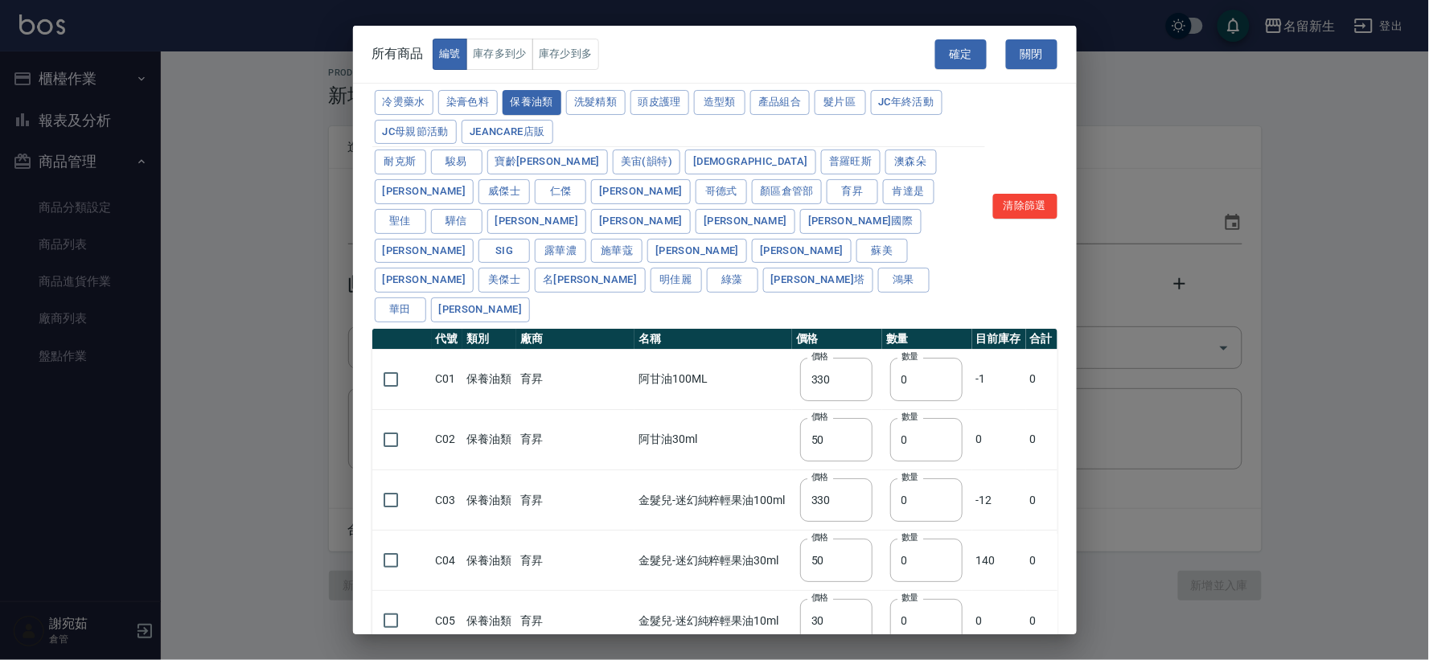
type input "800"
type input "700"
type input "272"
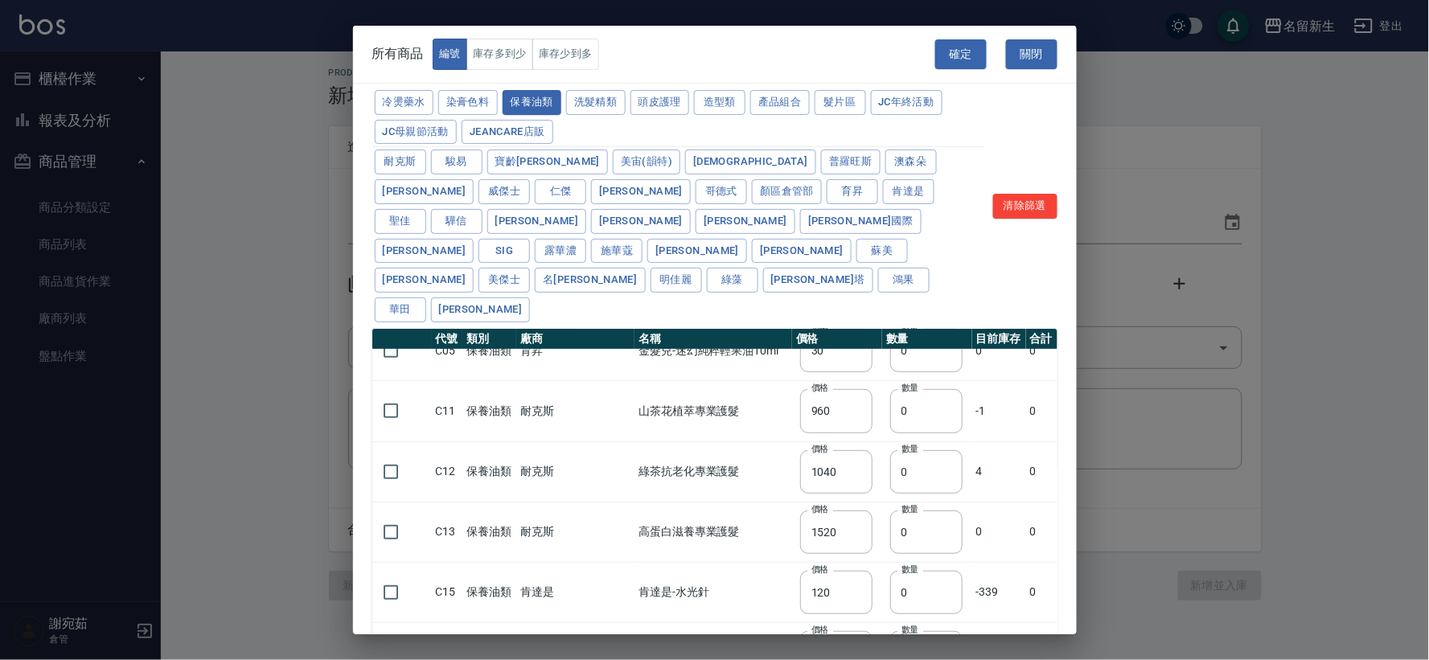
scroll to position [357, 0]
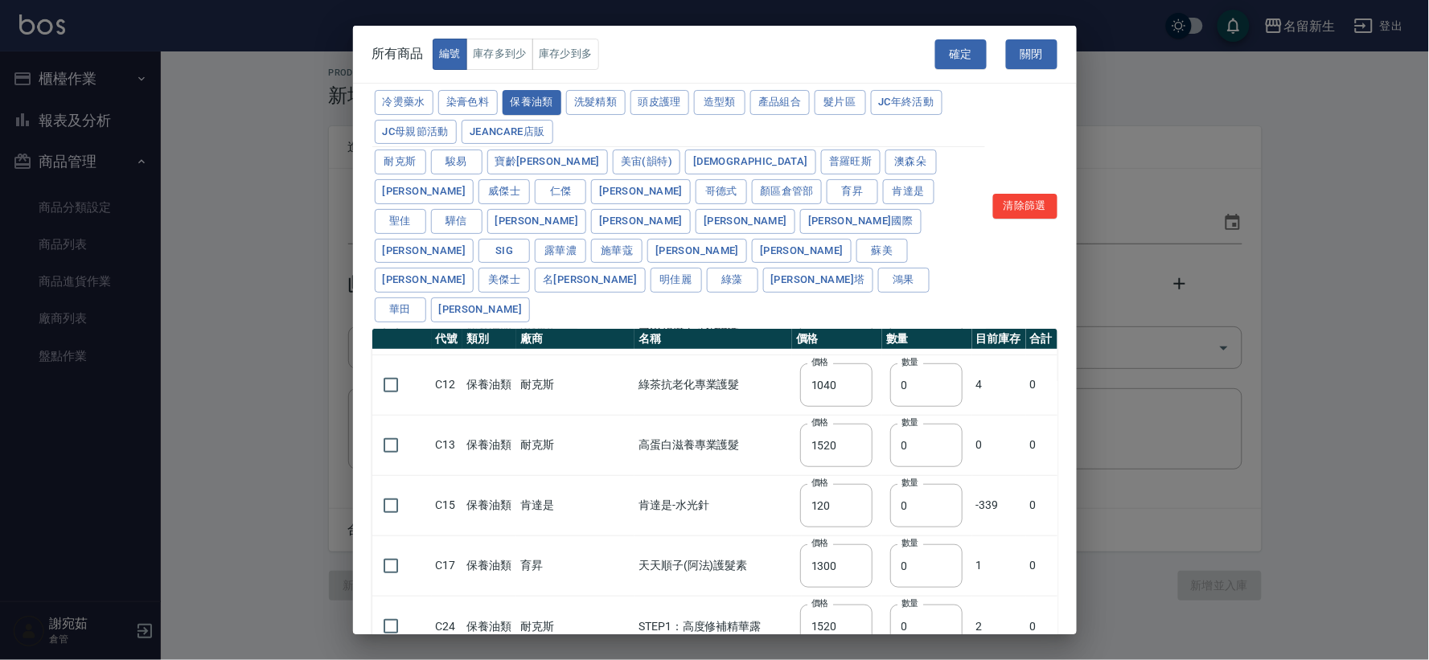
click at [392, 549] on input "checkbox" at bounding box center [391, 566] width 34 height 34
drag, startPoint x: 890, startPoint y: 515, endPoint x: 797, endPoint y: 508, distance: 93.6
click at [798, 536] on tr "C17 保養油類 育昇 天天順子(阿法)護髮素 價格 1300 價格 數量 0 數量 1 0" at bounding box center [714, 566] width 685 height 60
click at [968, 52] on button "確定" at bounding box center [960, 54] width 51 height 30
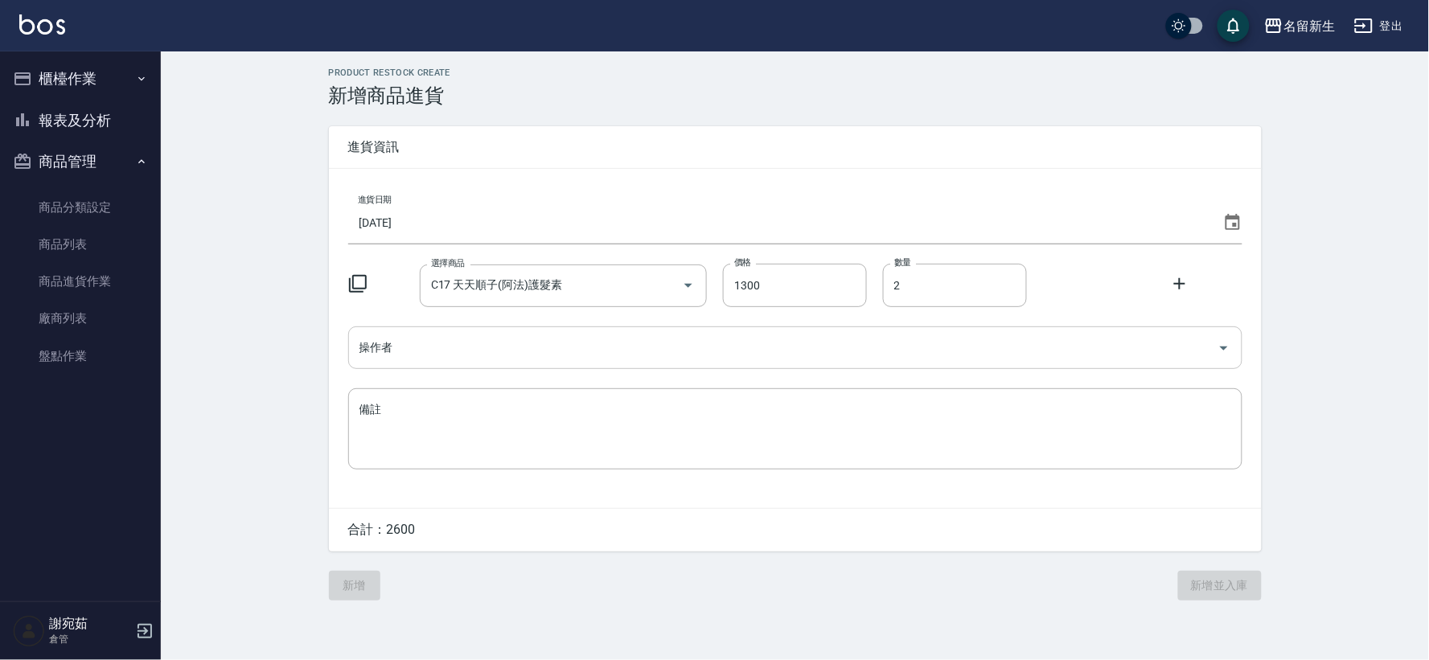
click at [435, 351] on input "操作者" at bounding box center [783, 348] width 856 height 28
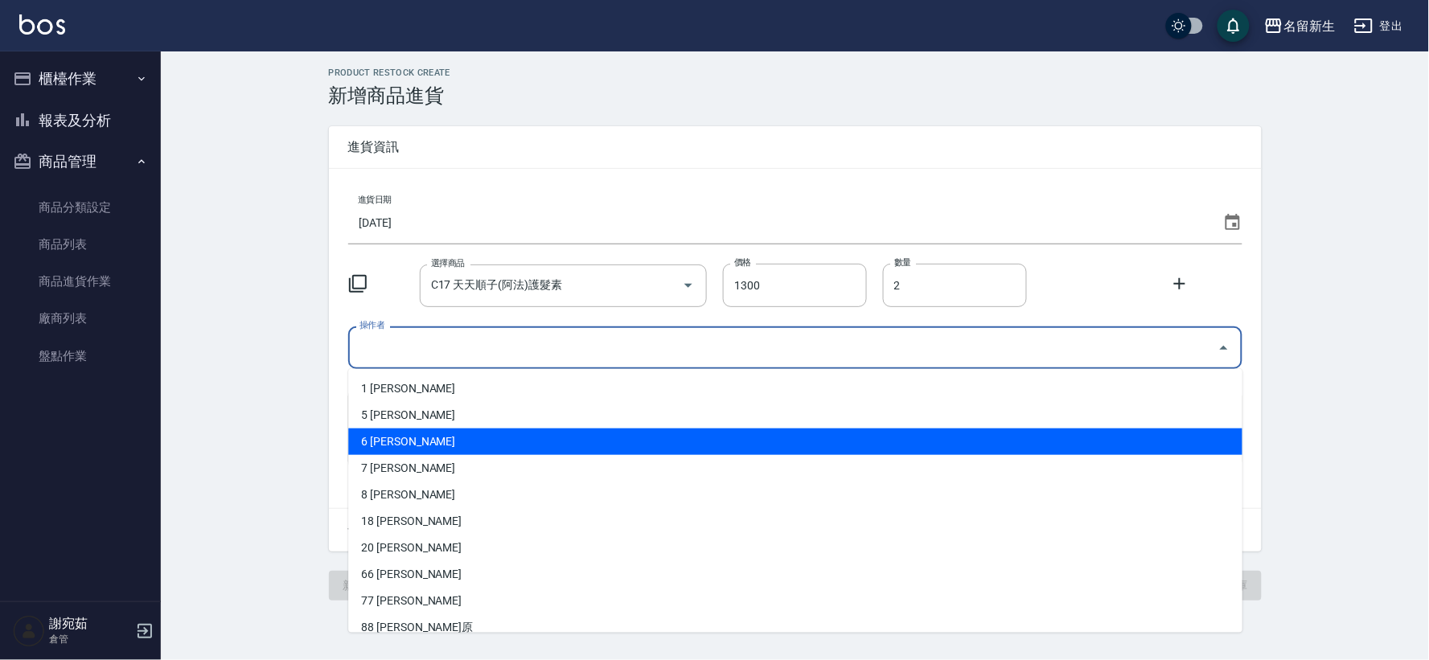
click at [429, 443] on li "6 謝宛茹" at bounding box center [795, 442] width 894 height 27
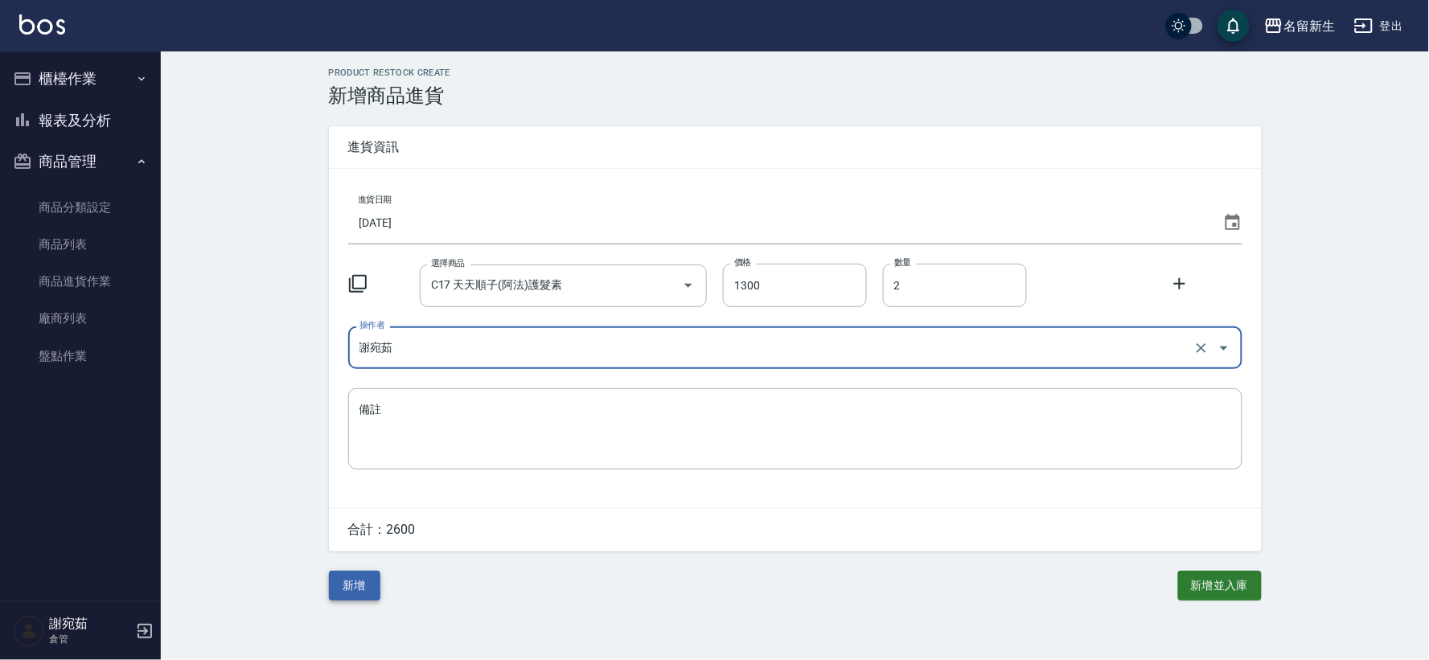
click at [349, 588] on button "新增" at bounding box center [354, 586] width 51 height 30
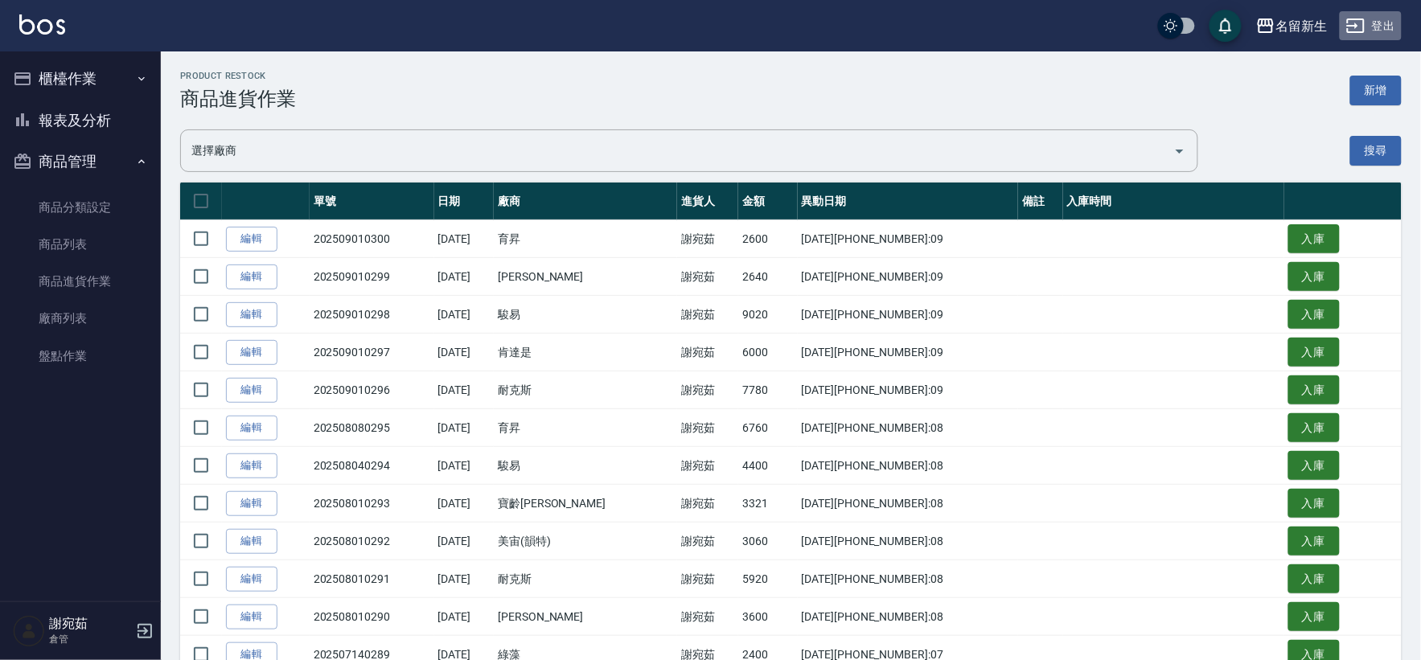
click at [1368, 18] on button "登出" at bounding box center [1371, 26] width 62 height 30
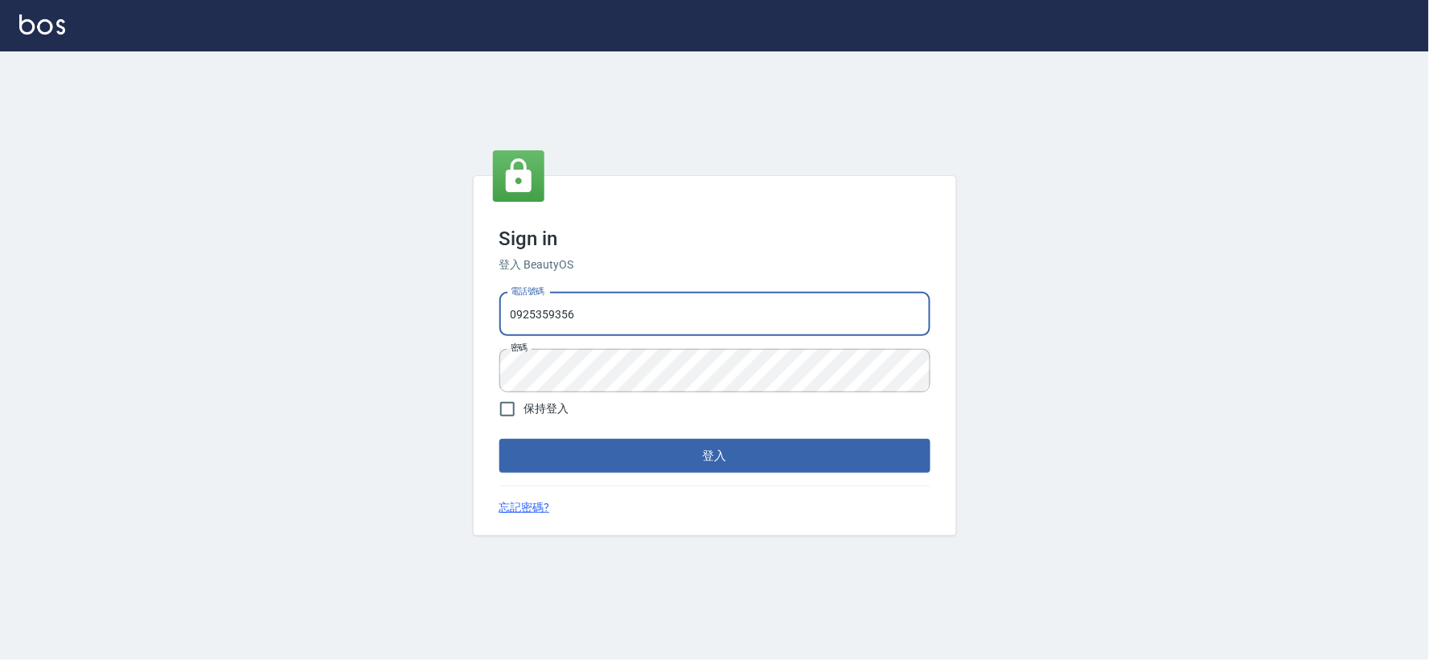
type input "034258365"
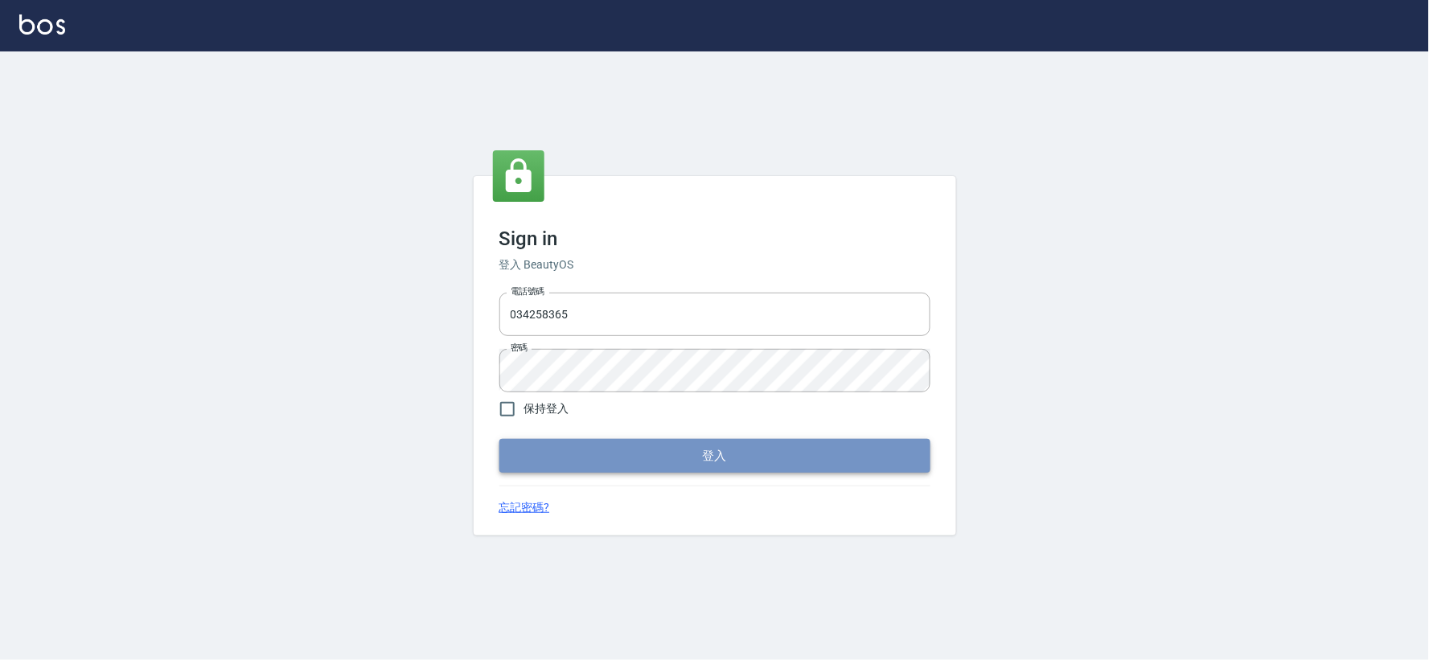
click at [724, 457] on button "登入" at bounding box center [714, 456] width 431 height 34
